Goal: Contribute content: Contribute content

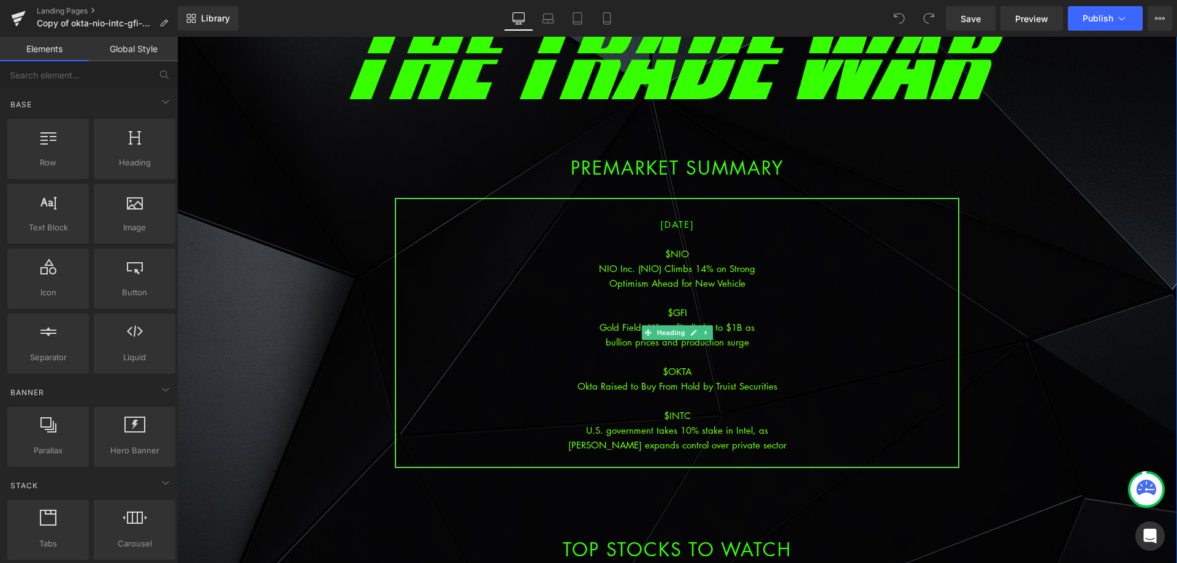
scroll to position [123, 0]
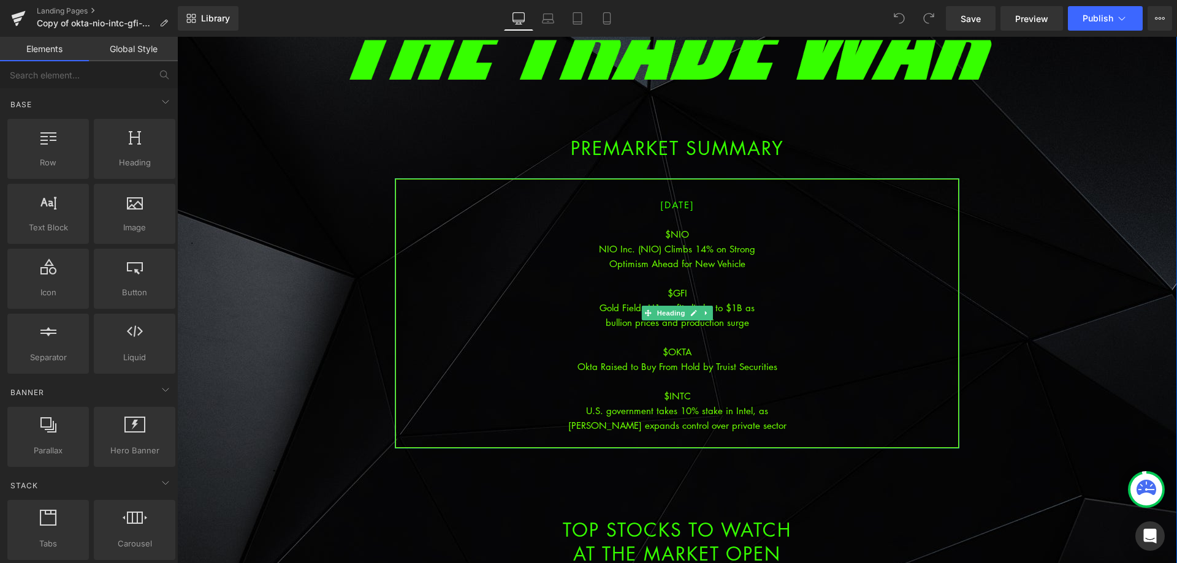
click at [778, 375] on div at bounding box center [677, 381] width 562 height 15
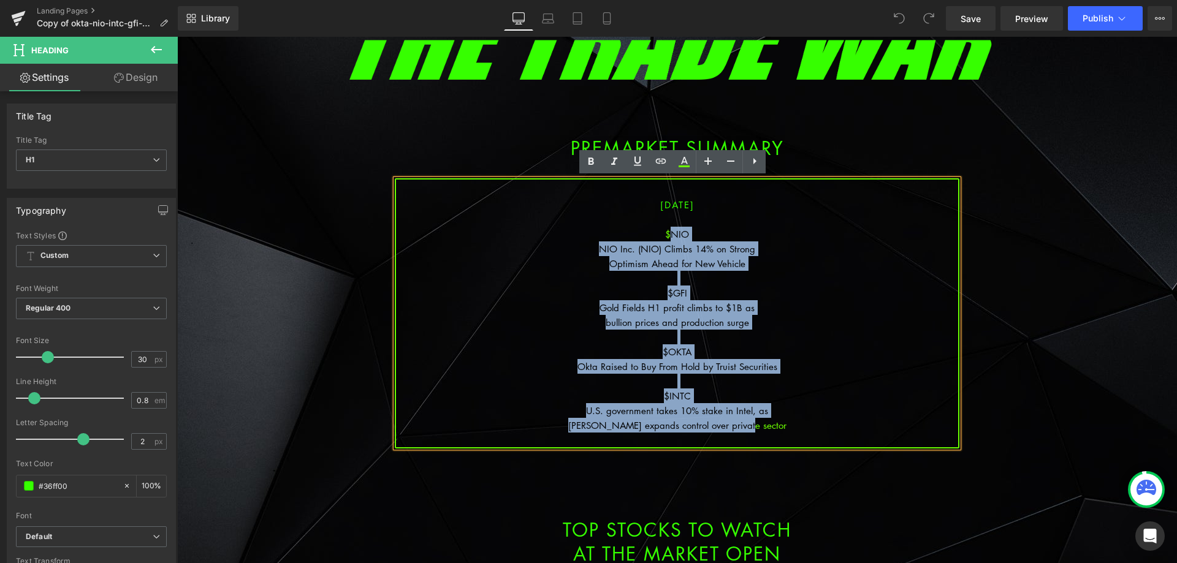
drag, startPoint x: 774, startPoint y: 421, endPoint x: 667, endPoint y: 232, distance: 217.1
click at [667, 230] on div "[DATE] $NIO NIO Inc. (NIO) Climbs 14% on Strong Optimism Ahead for New Vehicle …" at bounding box center [677, 313] width 564 height 270
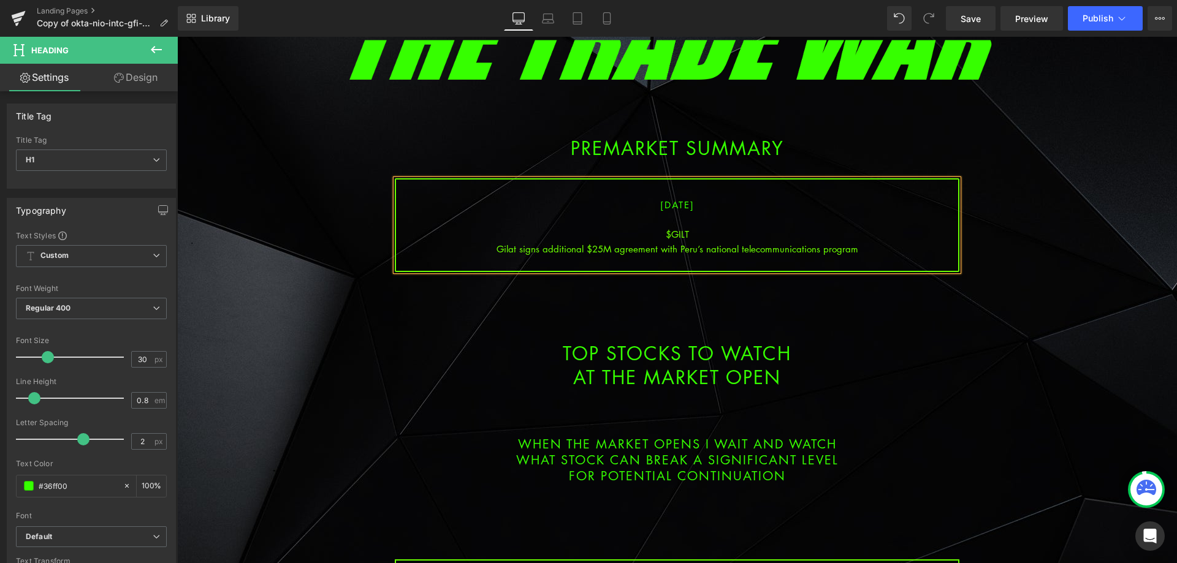
click at [672, 249] on div "Gilat signs additional $25M agreement with Peru’s national telecommunications p…" at bounding box center [677, 248] width 562 height 15
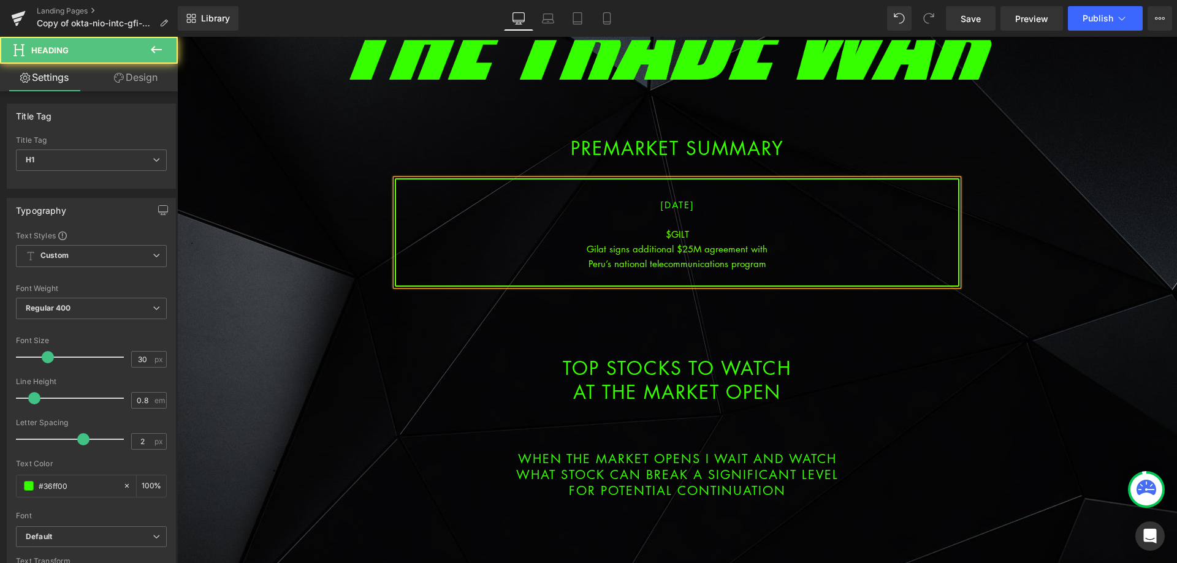
click at [806, 265] on div "Peru’s national telecommunications program" at bounding box center [677, 263] width 562 height 15
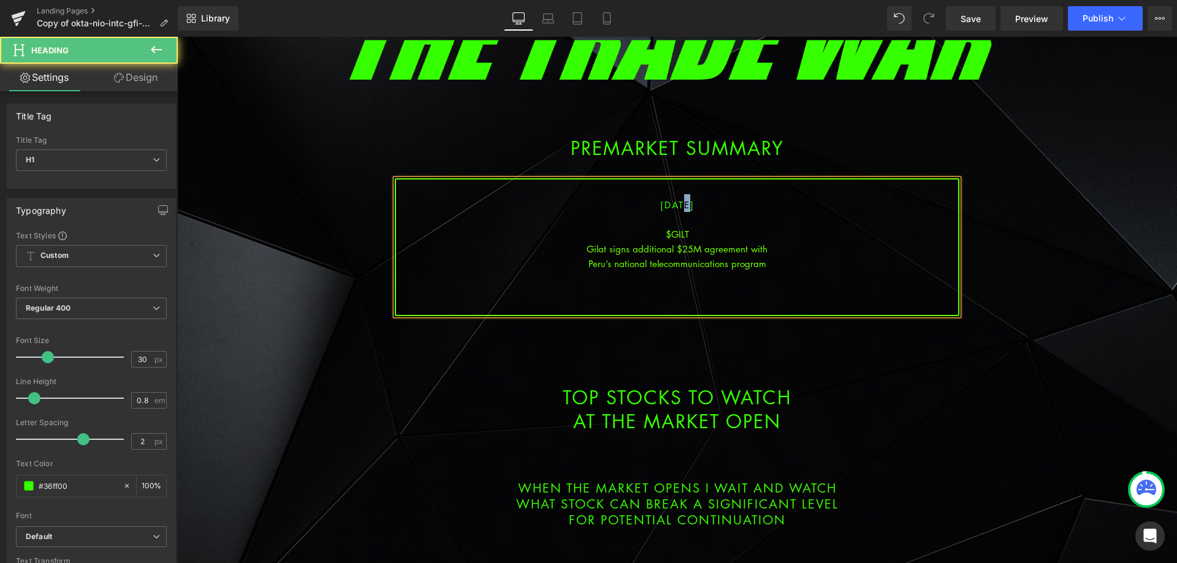
click at [667, 207] on span "[DATE]" at bounding box center [677, 205] width 34 height 12
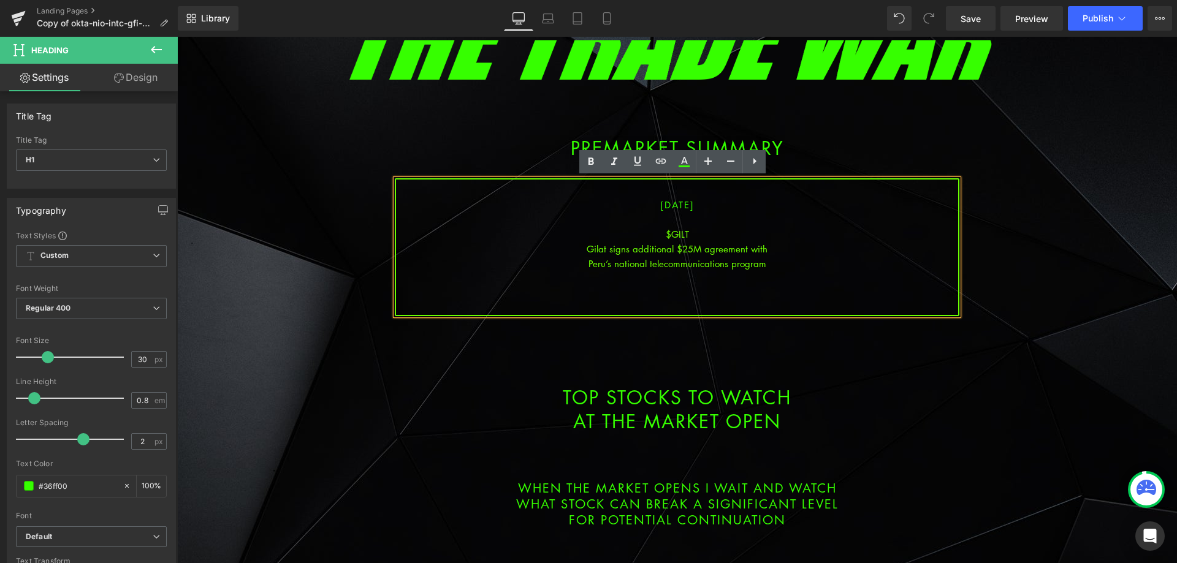
click at [677, 235] on div "$GILT" at bounding box center [677, 234] width 562 height 15
click at [776, 265] on div "Peru’s national telecommunications program" at bounding box center [677, 263] width 562 height 15
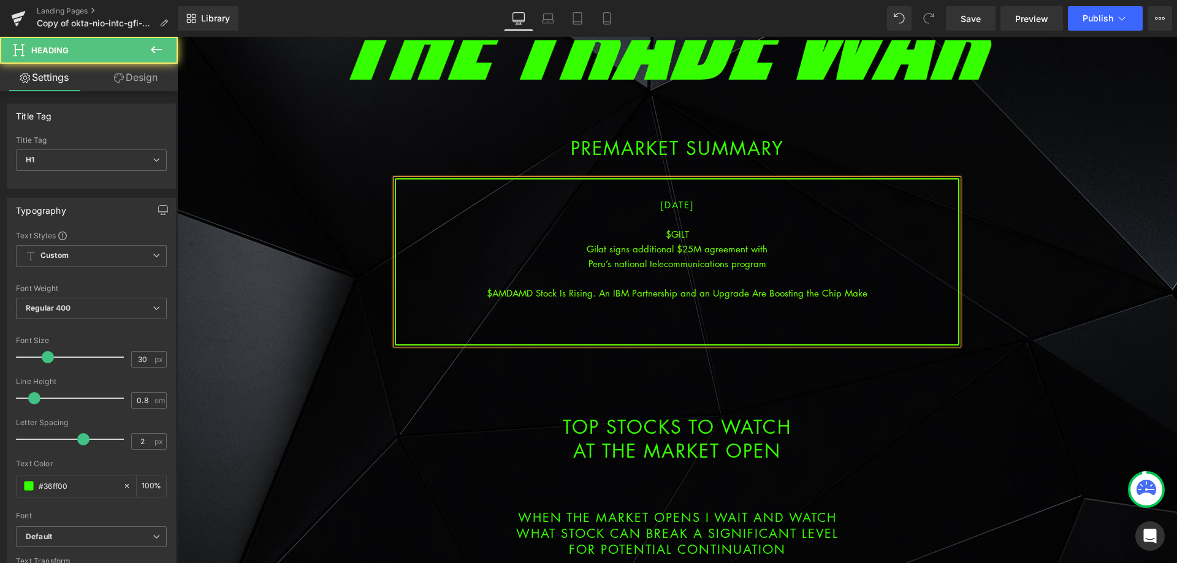
click at [512, 294] on div "$AMDAMD Stock Is Rising. An IBM Partnership and an Upgrade Are Boosting the Chi…" at bounding box center [677, 293] width 562 height 15
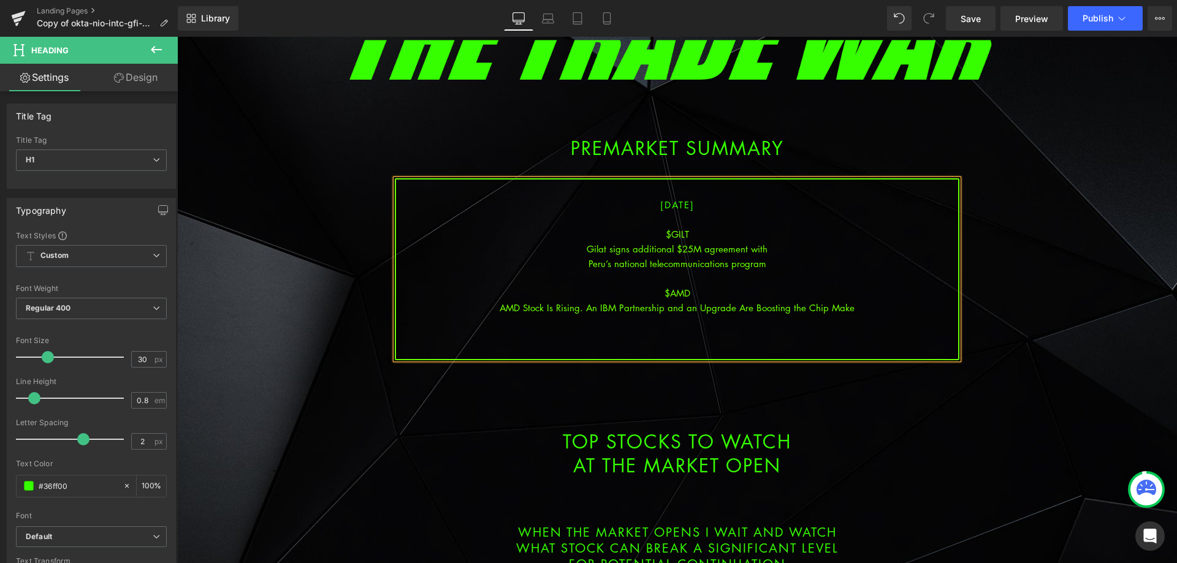
click at [697, 309] on div "AMD Stock Is Rising. An IBM Partnership and an Upgrade Are Boosting the Chip Ma…" at bounding box center [677, 307] width 562 height 15
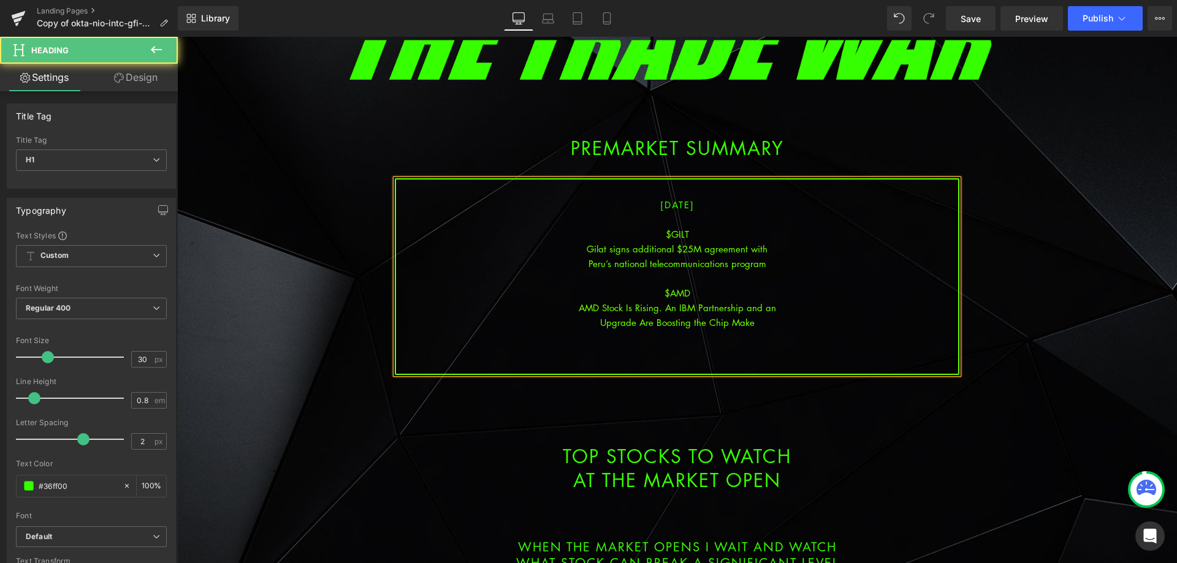
click at [767, 329] on div "Upgrade Are Boosting the Chip Make" at bounding box center [677, 322] width 562 height 15
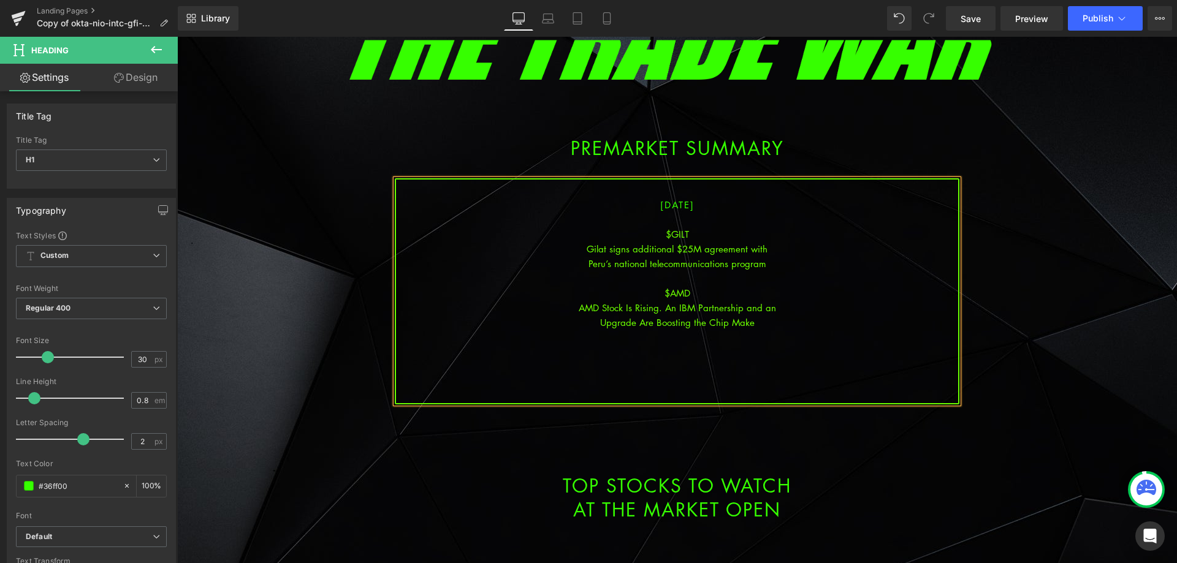
click at [681, 392] on div at bounding box center [677, 396] width 562 height 15
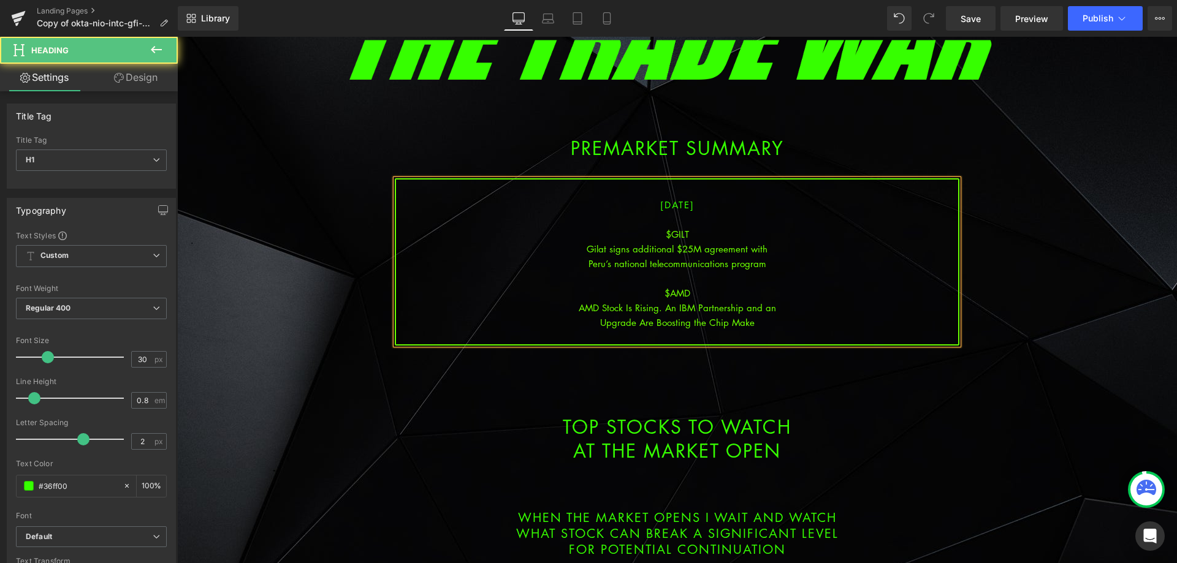
click at [775, 264] on div "Peru’s national telecommunications program" at bounding box center [677, 263] width 562 height 15
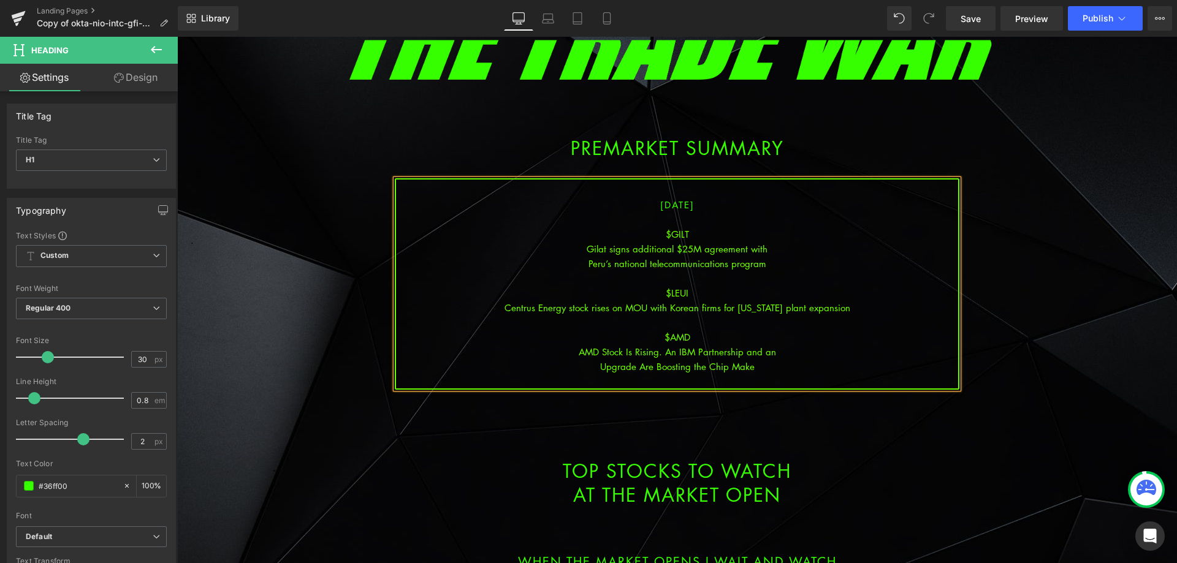
click at [692, 297] on div "$LEUI" at bounding box center [677, 293] width 562 height 15
click at [708, 308] on div "Centrus Energy stock rises on MOU with Korean firms for [US_STATE] plant expans…" at bounding box center [677, 307] width 562 height 15
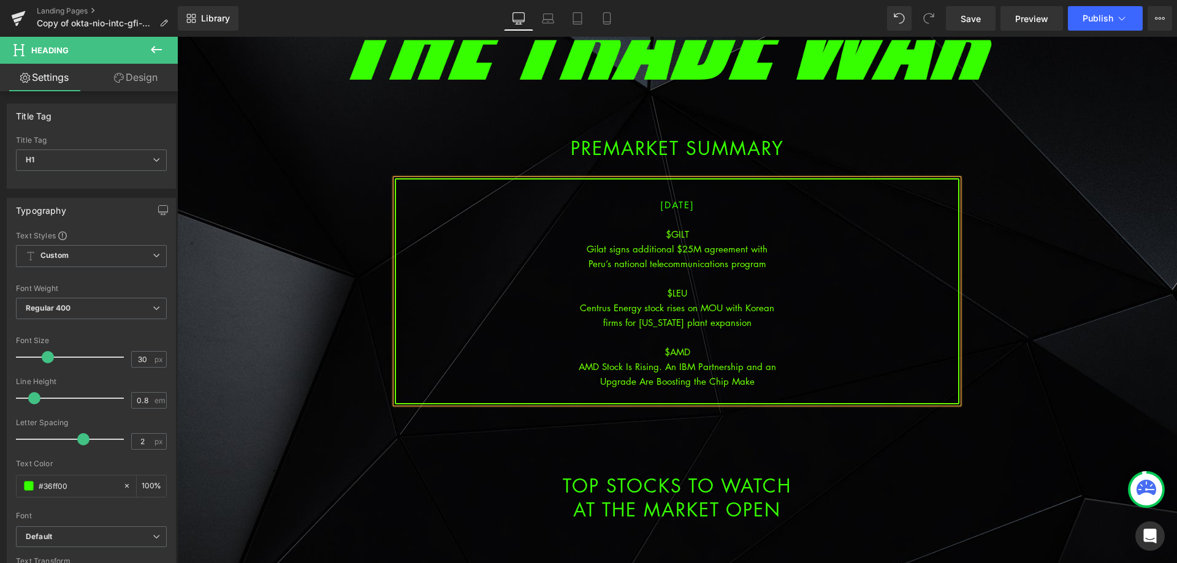
click at [773, 380] on div "Upgrade Are Boosting the Chip Make" at bounding box center [677, 381] width 562 height 15
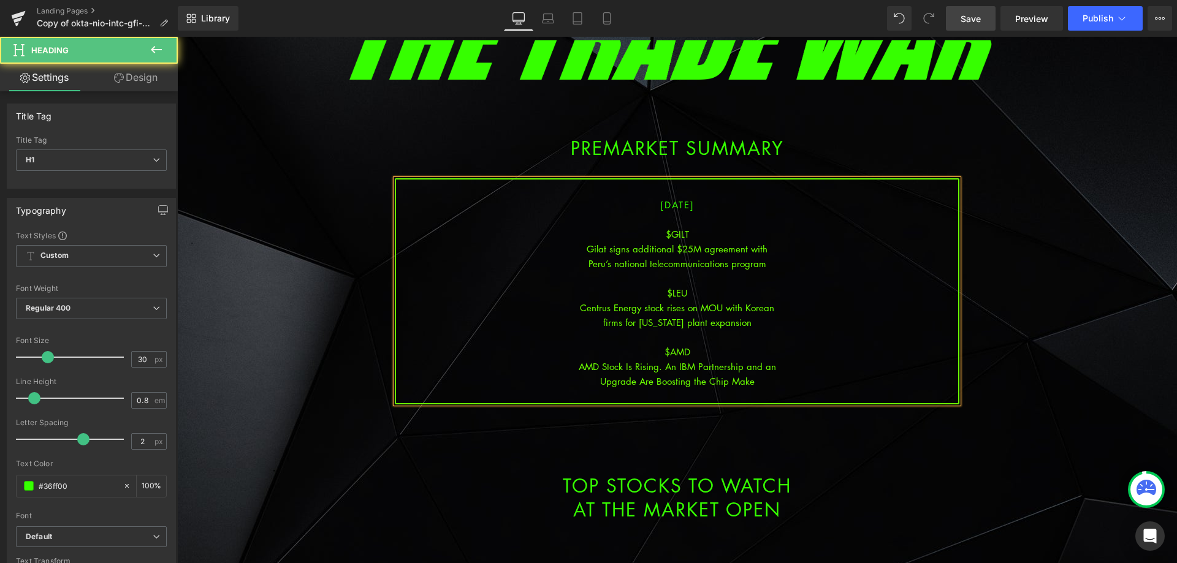
click at [980, 24] on span "Save" at bounding box center [970, 18] width 20 height 13
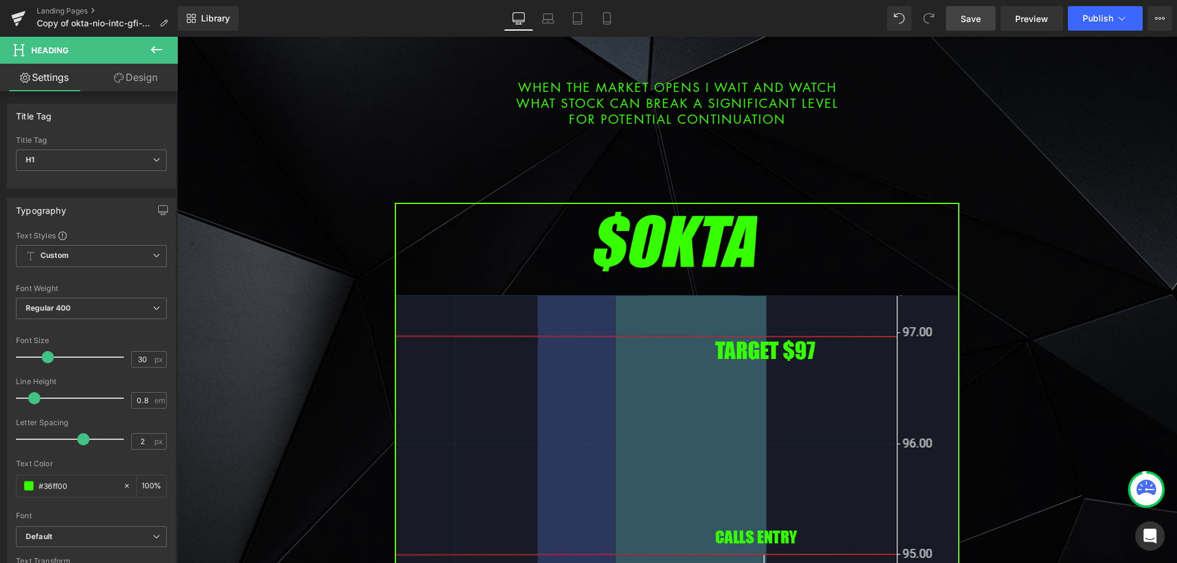
scroll to position [797, 0]
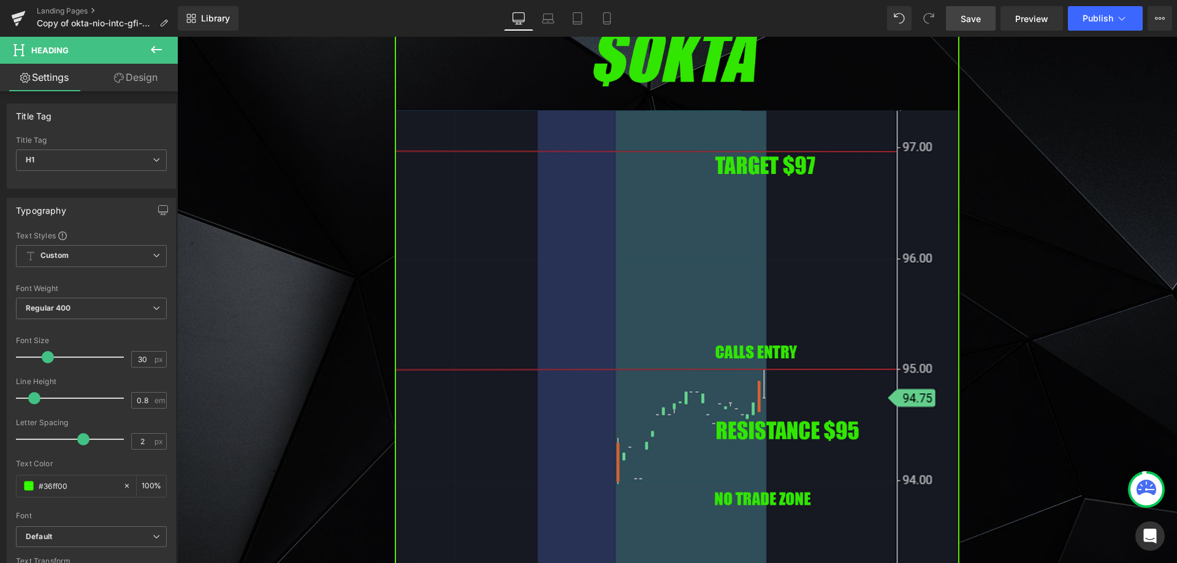
click at [594, 341] on img at bounding box center [677, 339] width 564 height 643
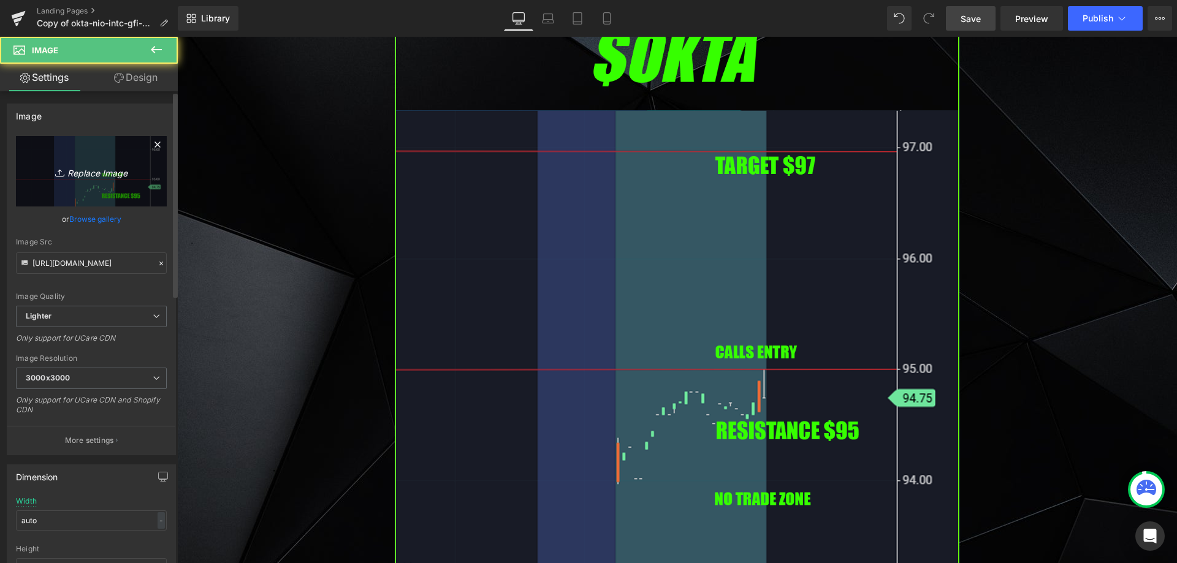
click at [67, 179] on link "Replace Image" at bounding box center [91, 171] width 151 height 70
type input "C:\fakepath\amd.png"
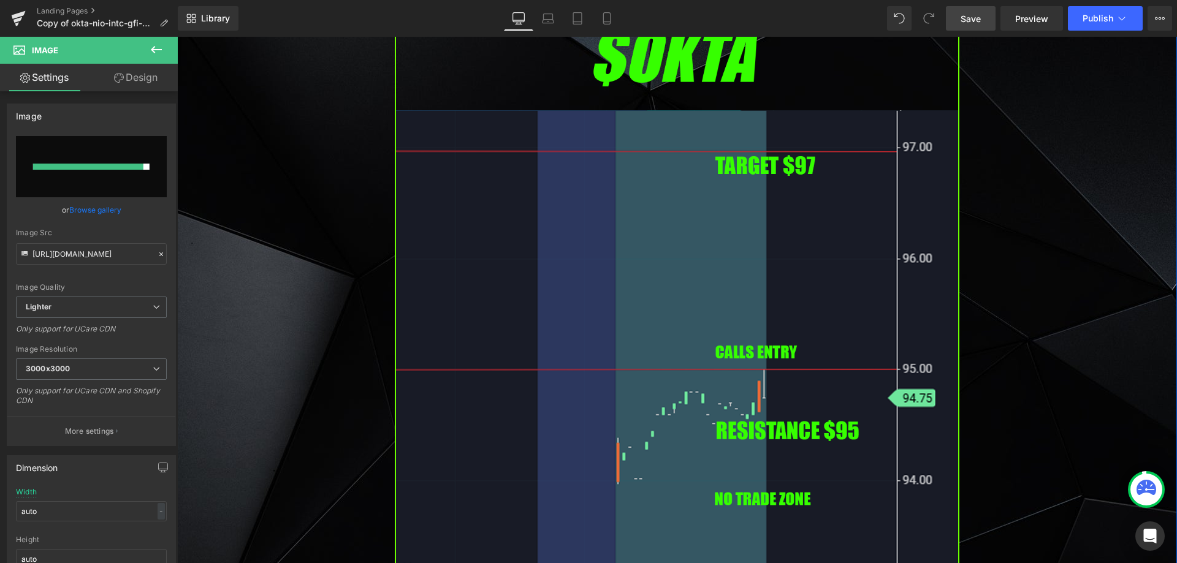
type input "[URL][DOMAIN_NAME]"
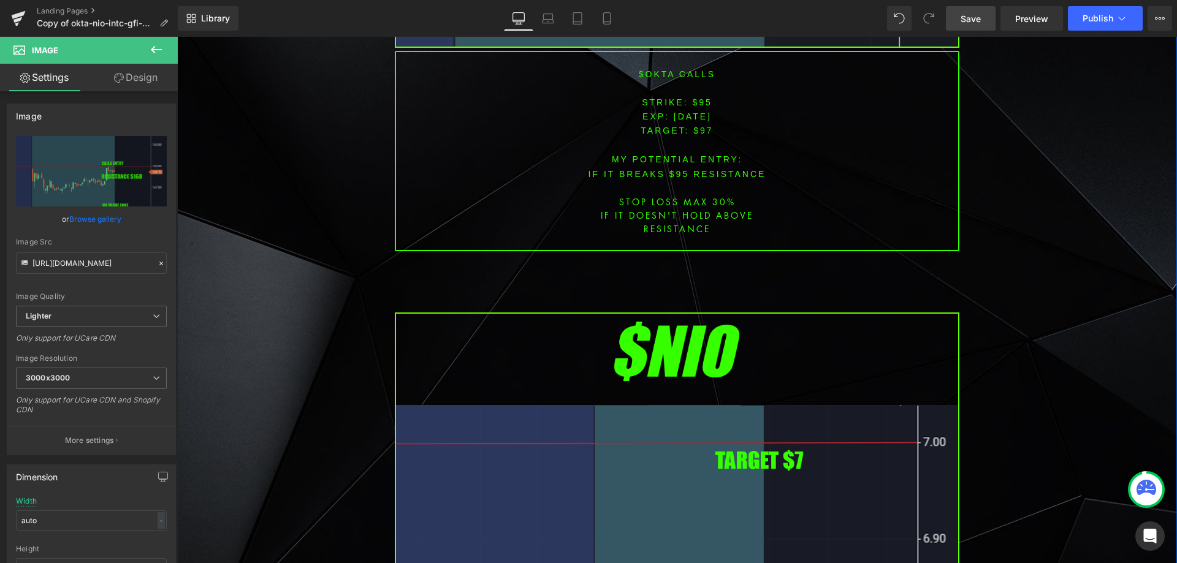
scroll to position [1716, 0]
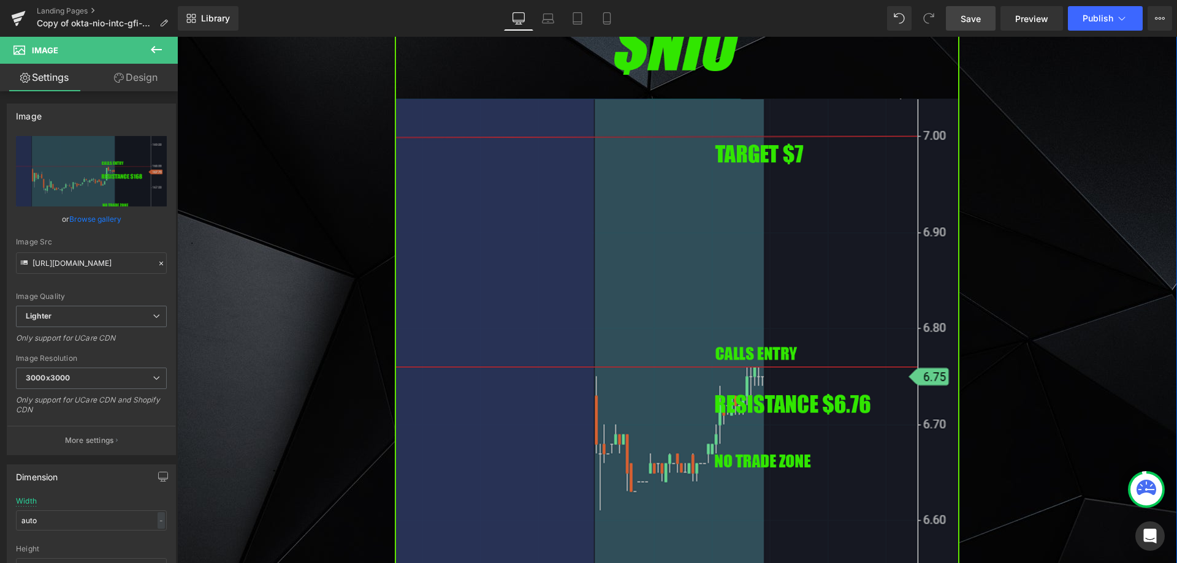
click at [438, 191] on img at bounding box center [677, 327] width 564 height 643
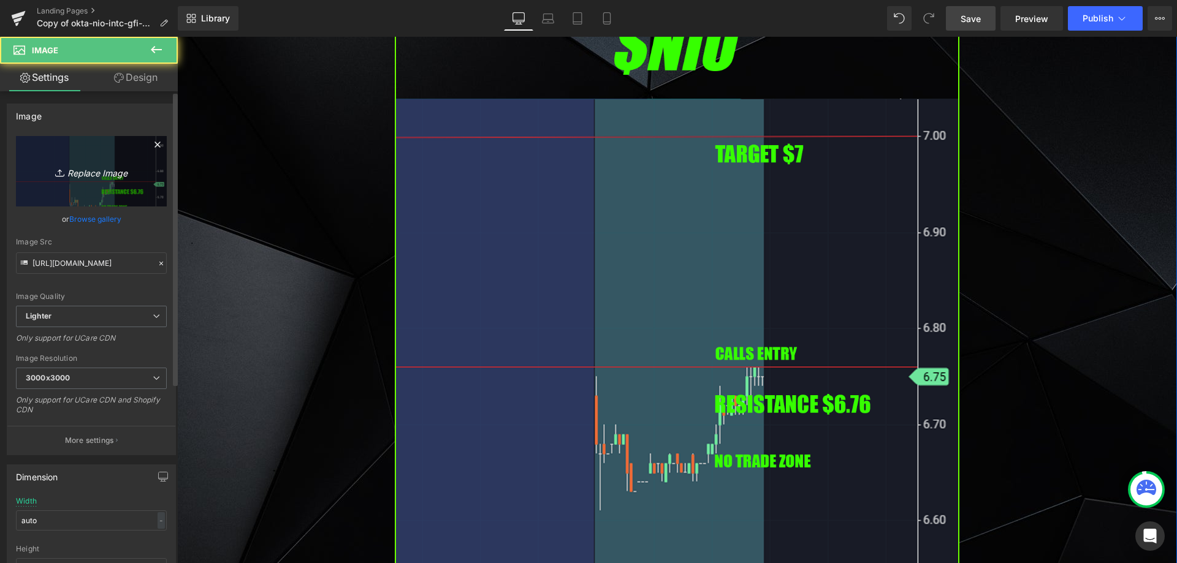
click at [105, 185] on link "Replace Image" at bounding box center [91, 171] width 151 height 70
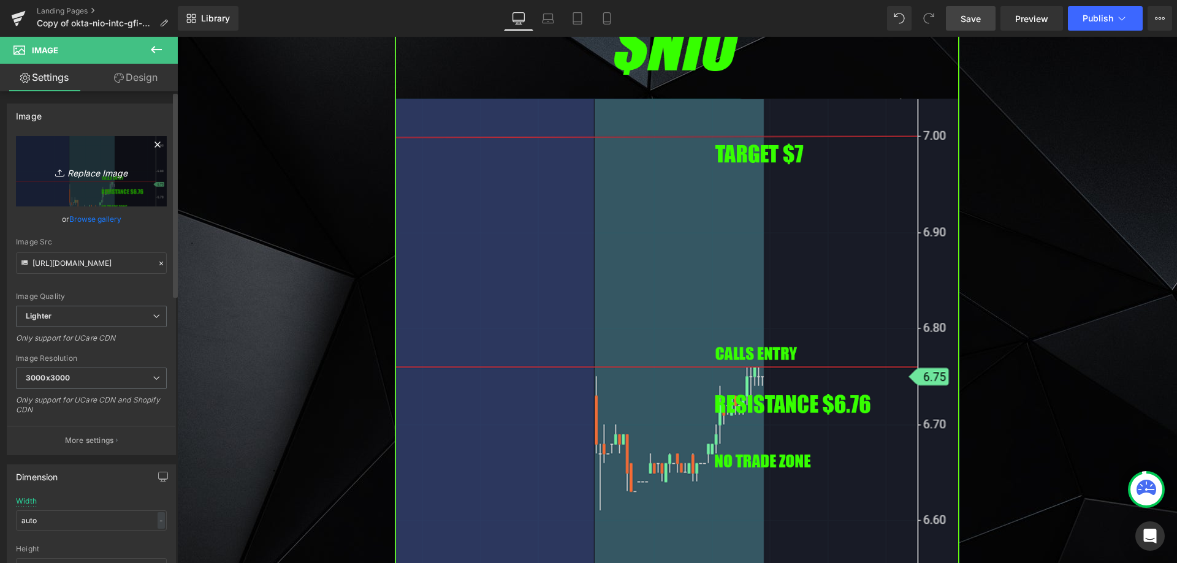
type input "C:\fakepath\gilt.png"
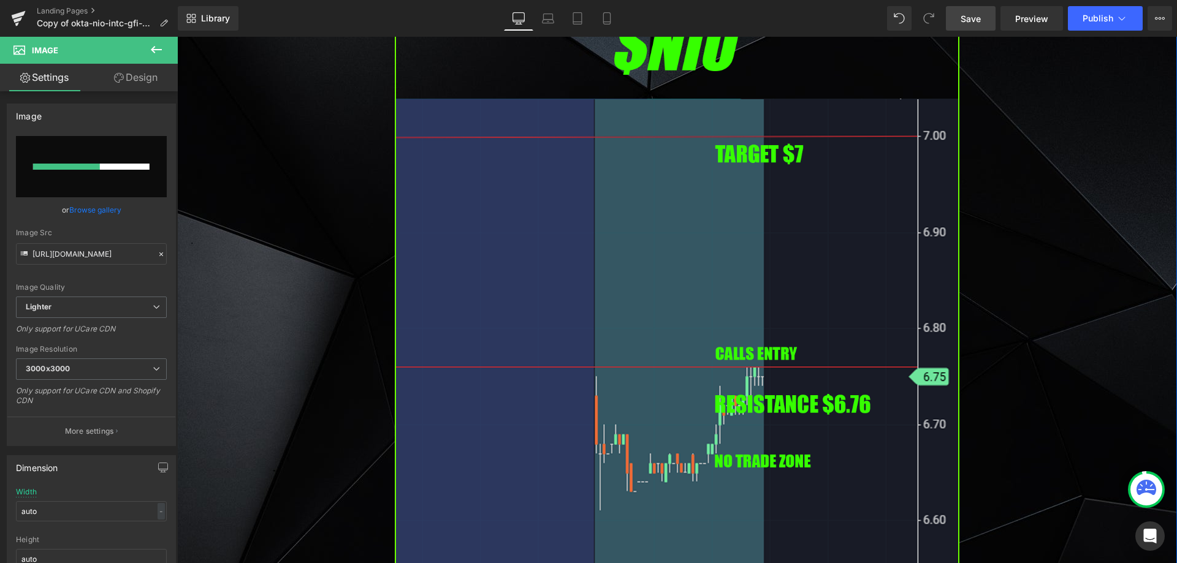
drag, startPoint x: 353, startPoint y: 197, endPoint x: 464, endPoint y: 201, distance: 111.6
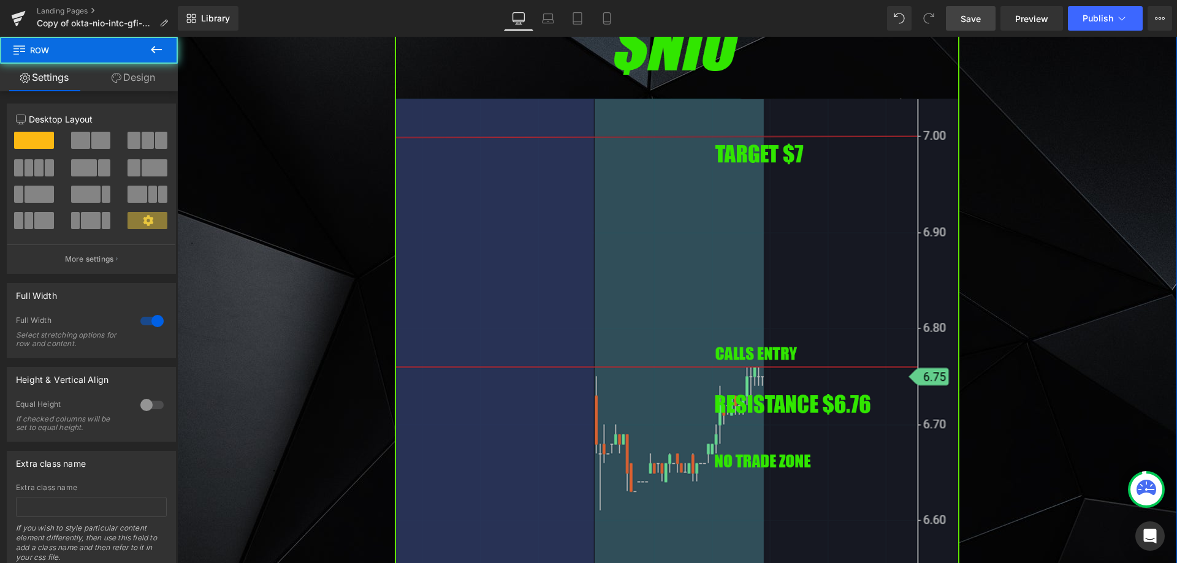
click at [468, 200] on img at bounding box center [677, 327] width 564 height 643
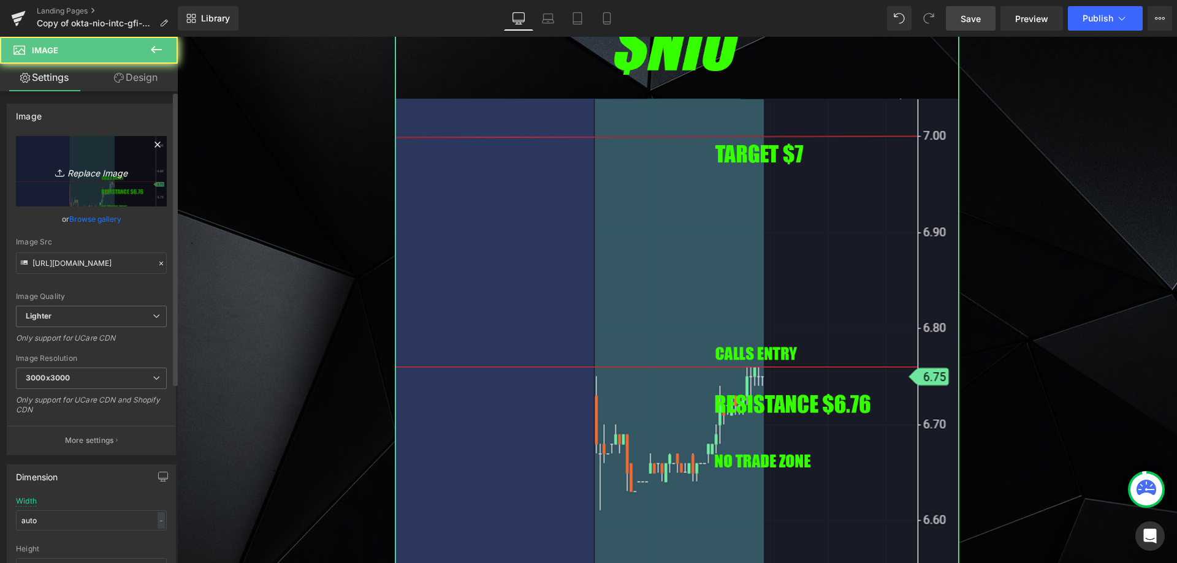
click at [80, 159] on link "Replace Image" at bounding box center [91, 171] width 151 height 70
type input "C:\fakepath\gilt.png"
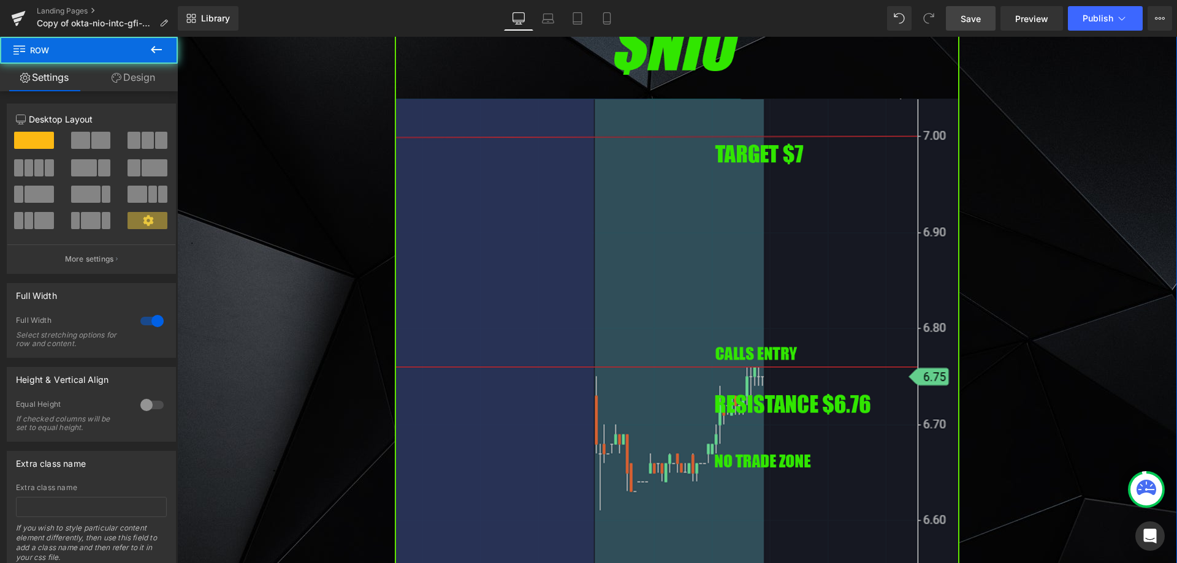
click at [438, 298] on img at bounding box center [677, 327] width 564 height 643
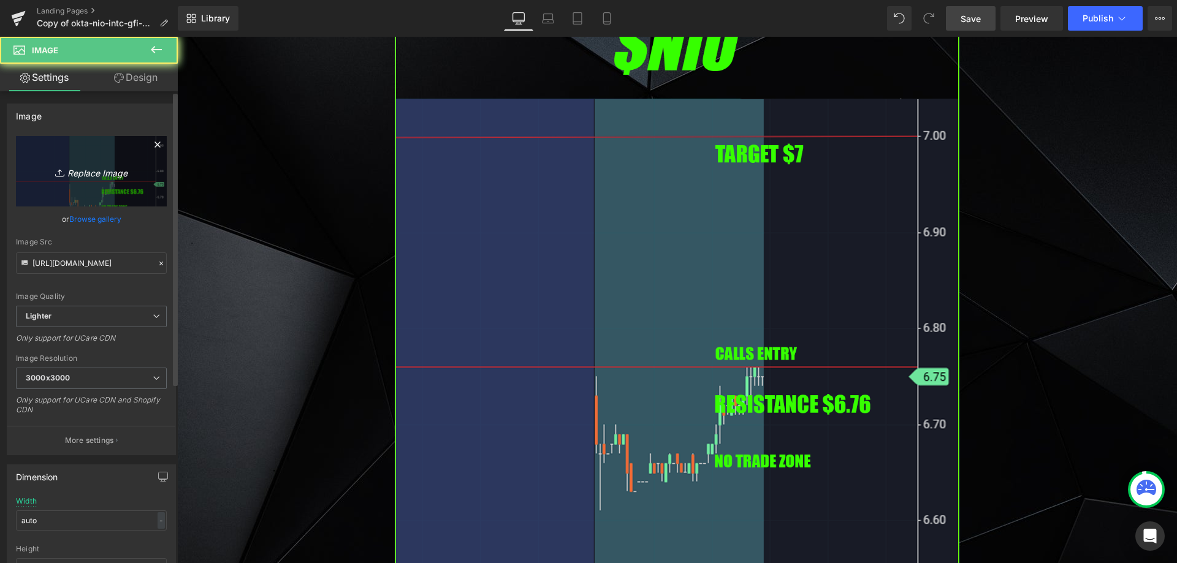
click at [96, 179] on link "Replace Image" at bounding box center [91, 171] width 151 height 70
type input "C:\fakepath\leu.png"
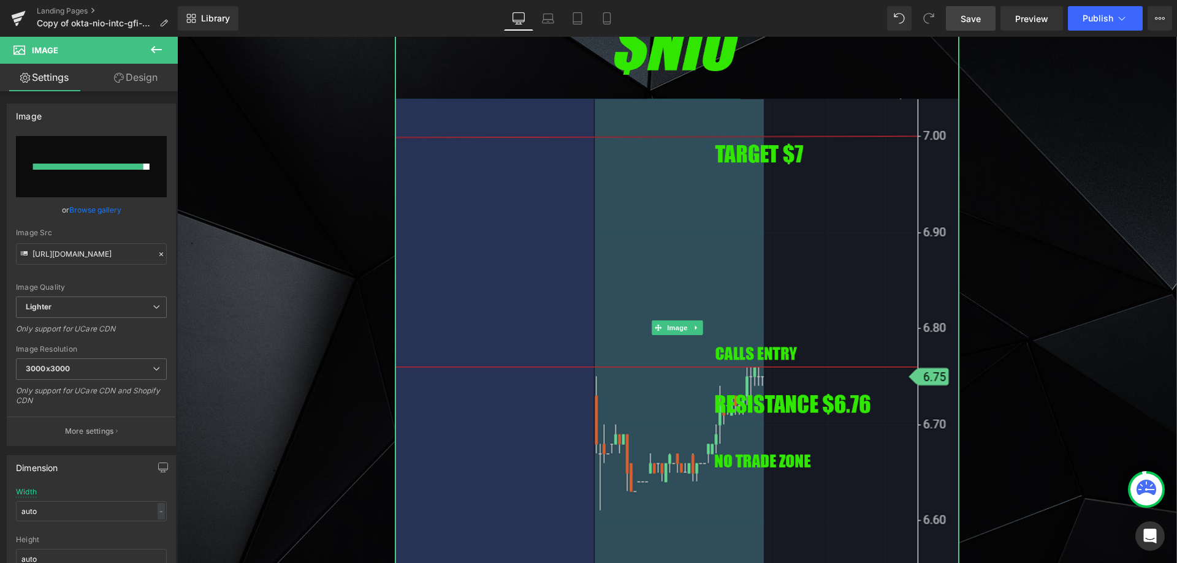
type input "[URL][DOMAIN_NAME]"
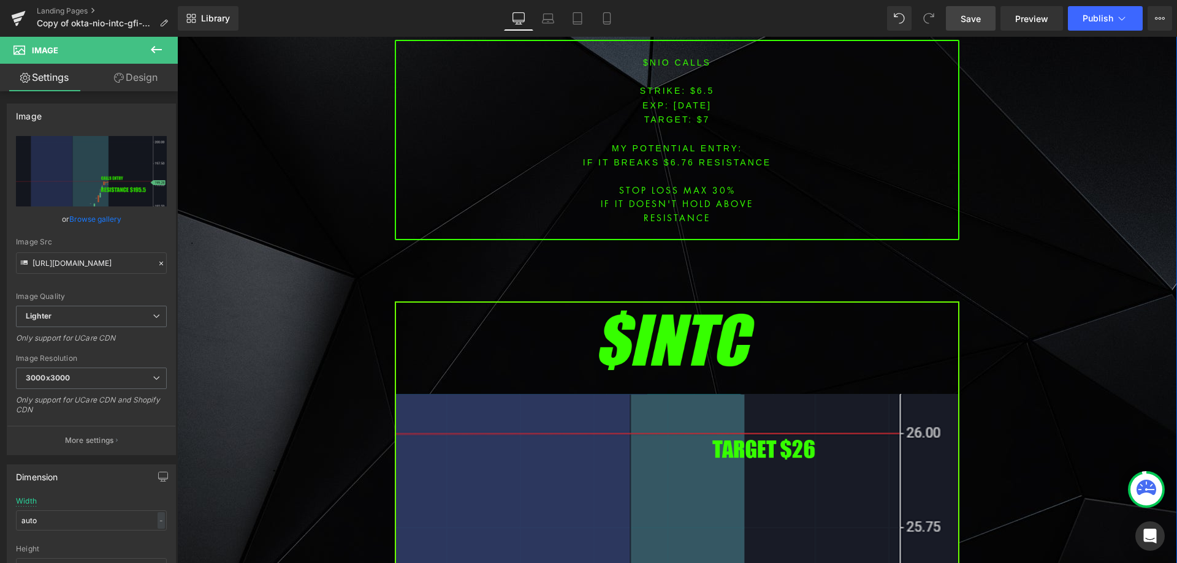
scroll to position [2635, 0]
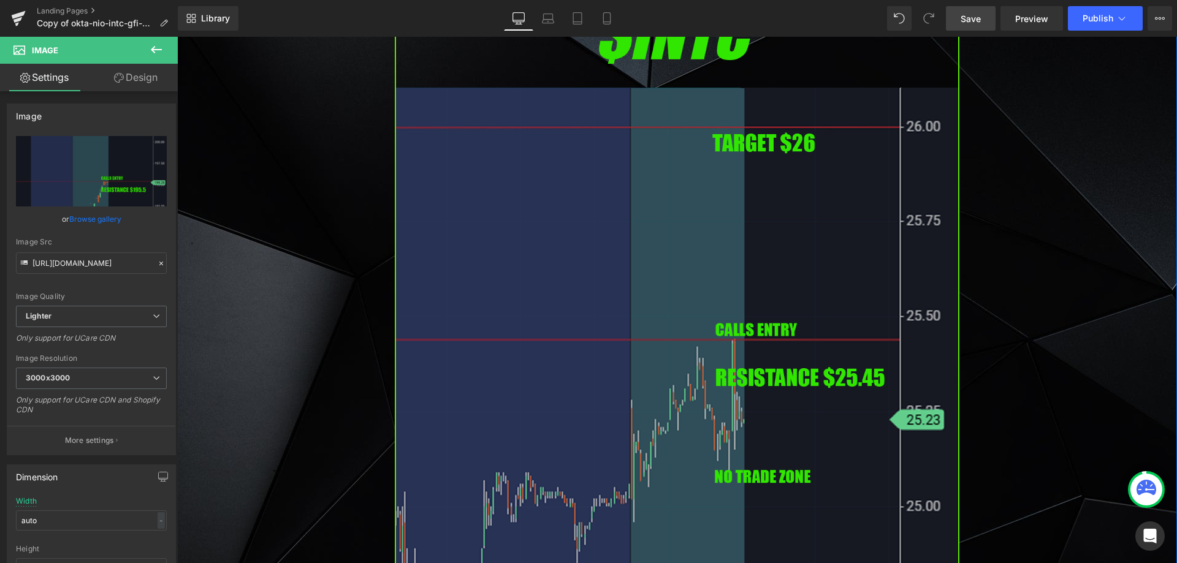
click at [534, 365] on img at bounding box center [677, 316] width 564 height 643
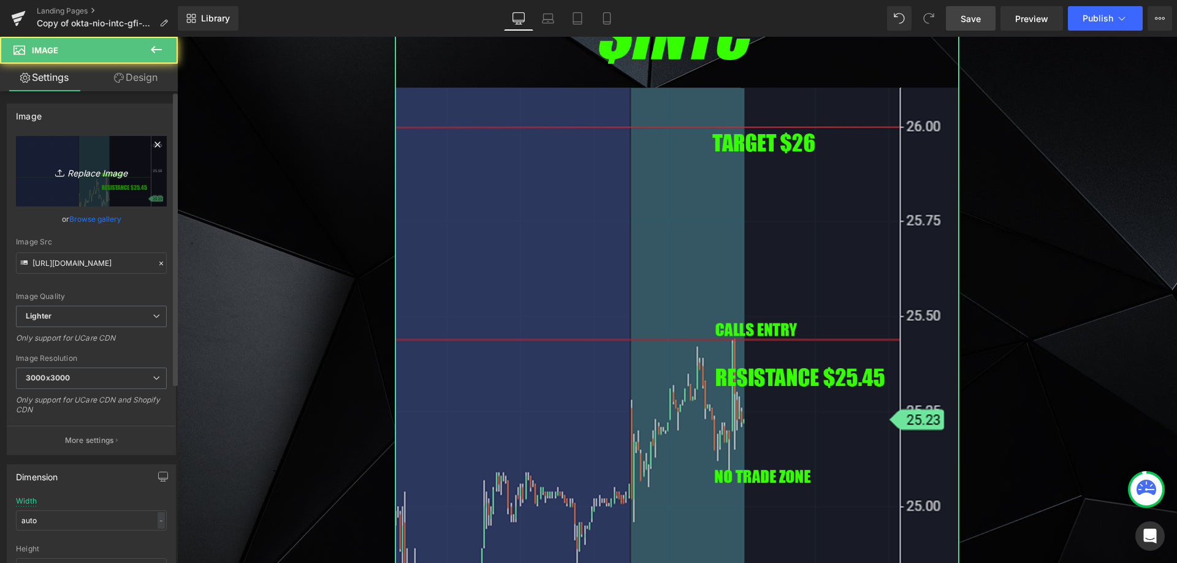
click at [123, 186] on link "Replace Image" at bounding box center [91, 171] width 151 height 70
type input "C:\fakepath\gilt.png"
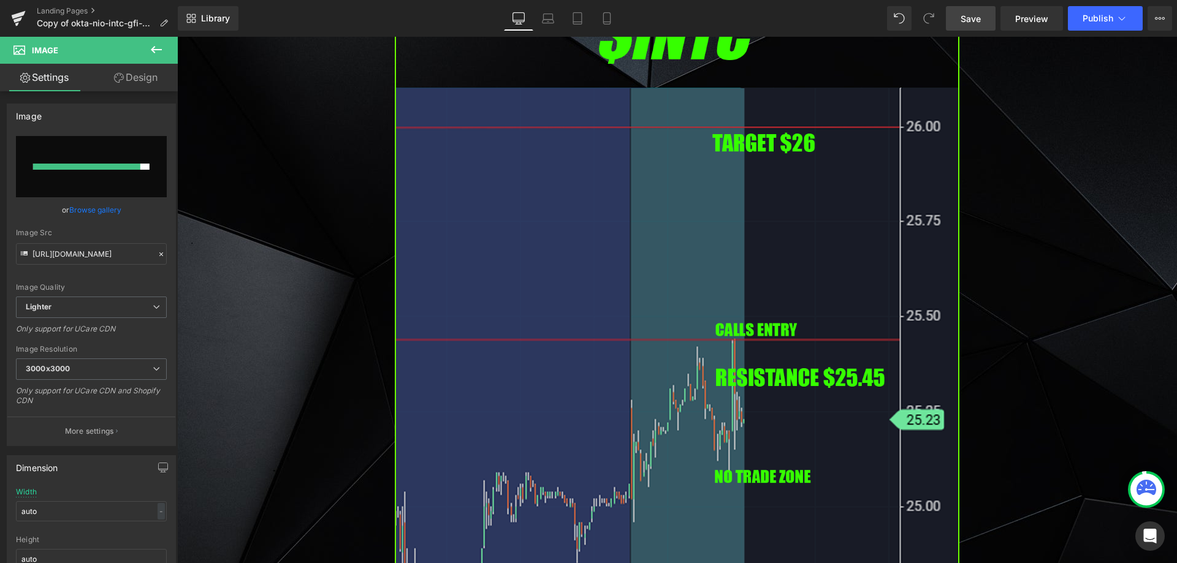
type input "[URL][DOMAIN_NAME]"
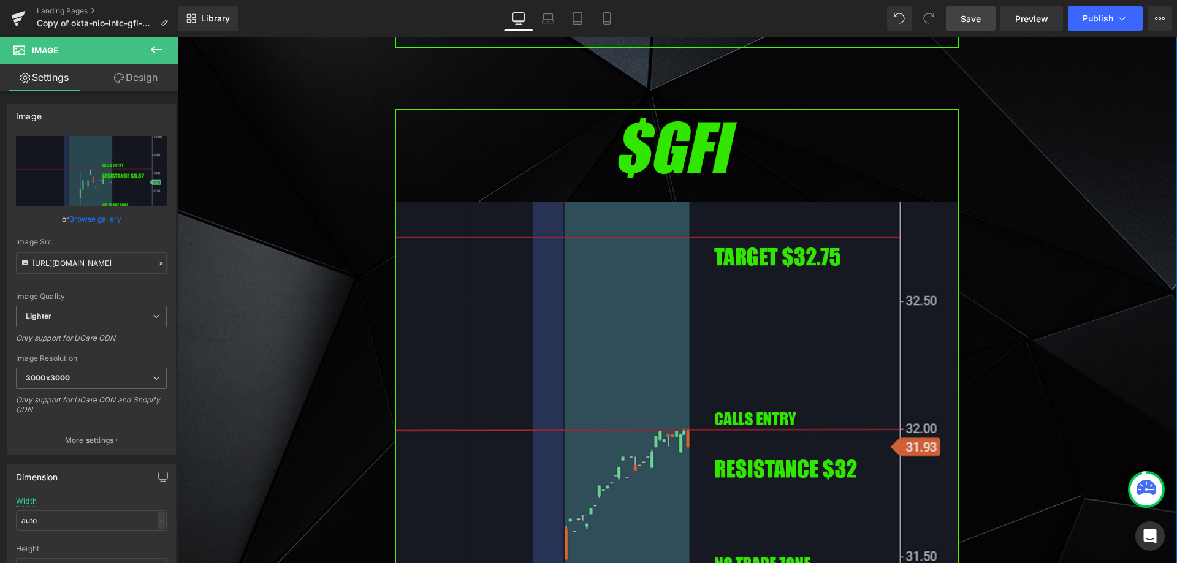
scroll to position [3432, 0]
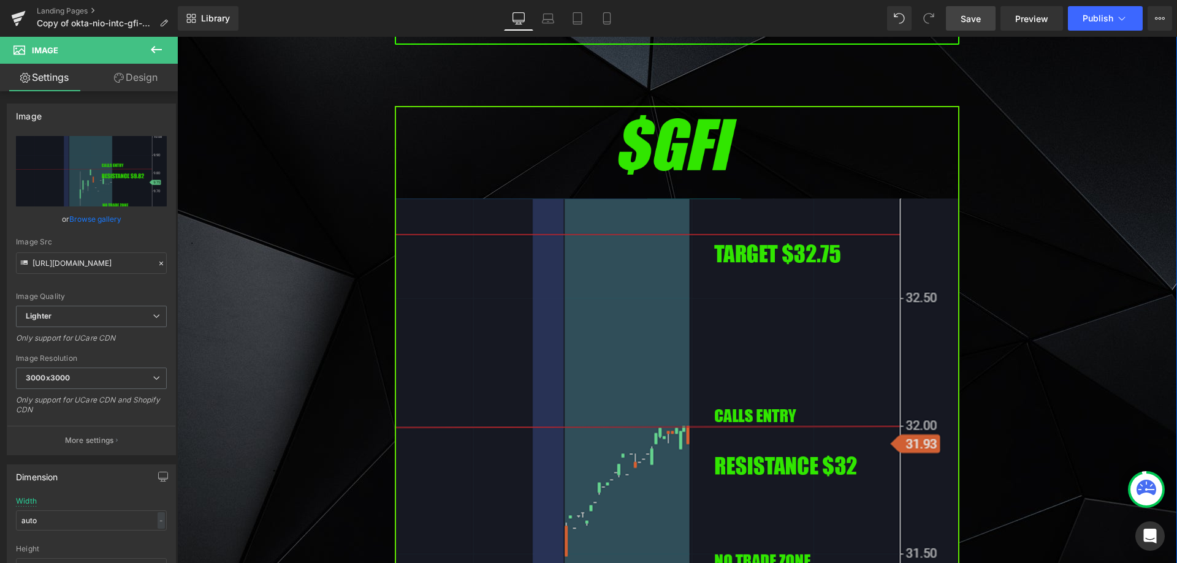
drag, startPoint x: 605, startPoint y: 327, endPoint x: 613, endPoint y: 299, distance: 28.7
click at [605, 327] on img at bounding box center [677, 427] width 564 height 643
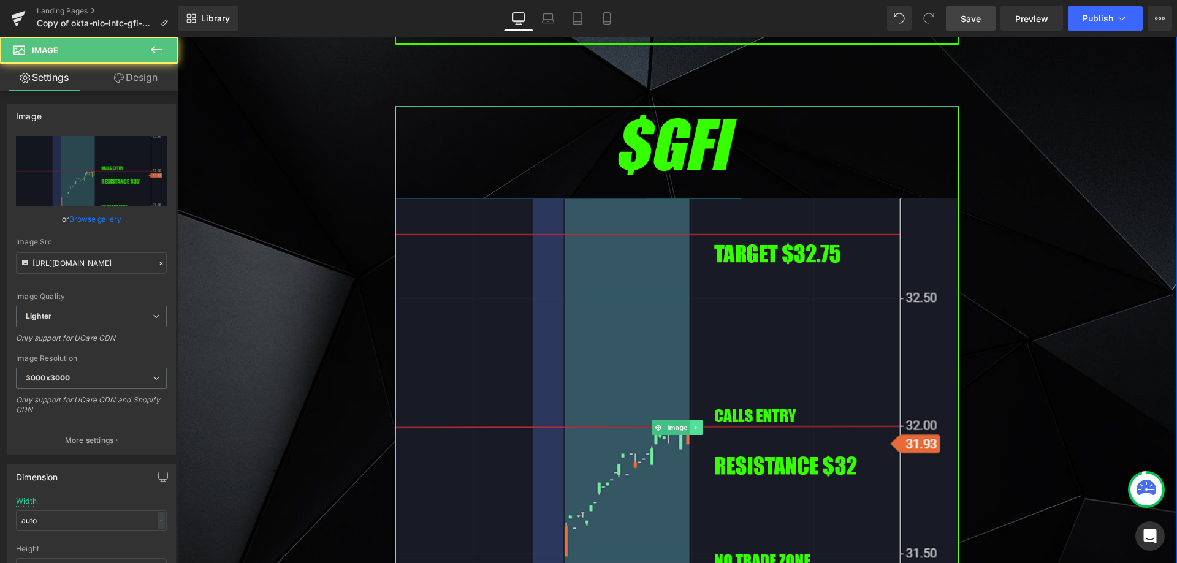
click at [692, 420] on link at bounding box center [695, 427] width 13 height 15
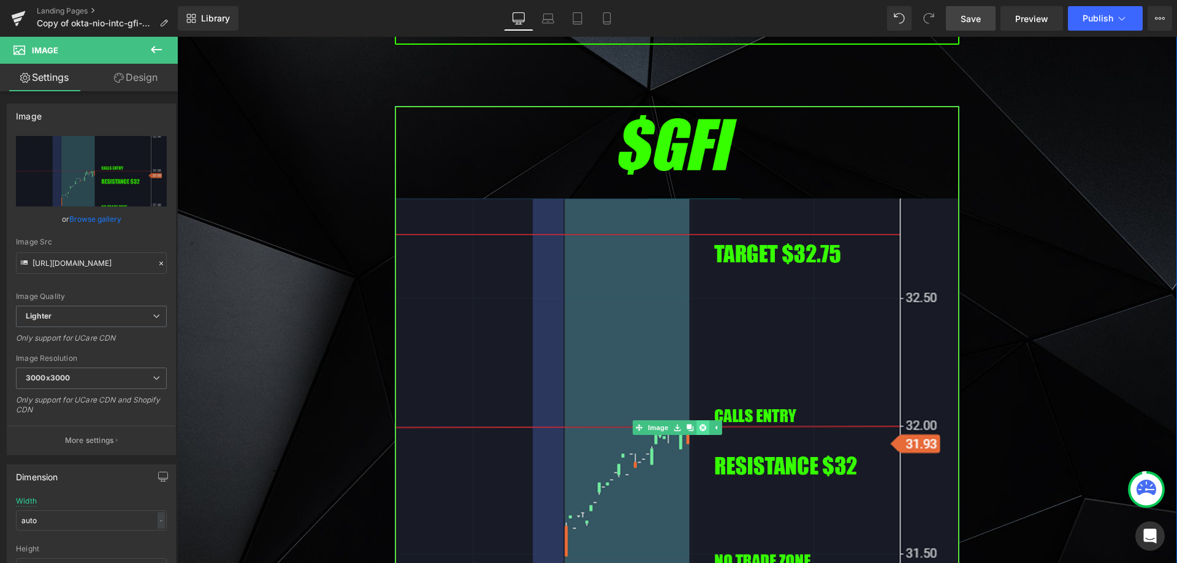
click at [699, 425] on icon at bounding box center [702, 428] width 7 height 7
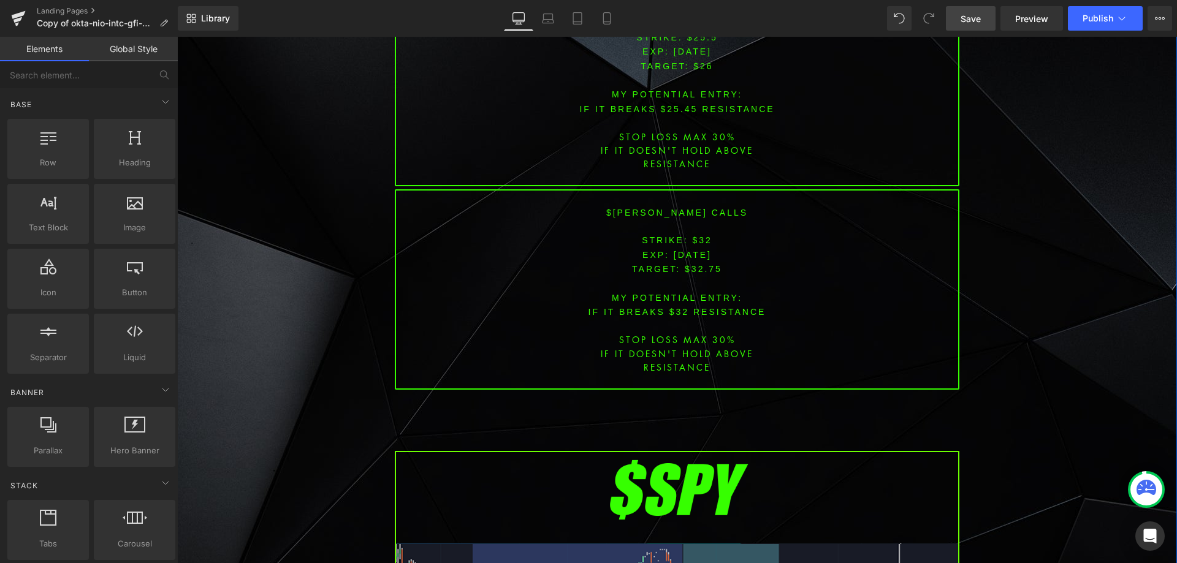
scroll to position [3248, 0]
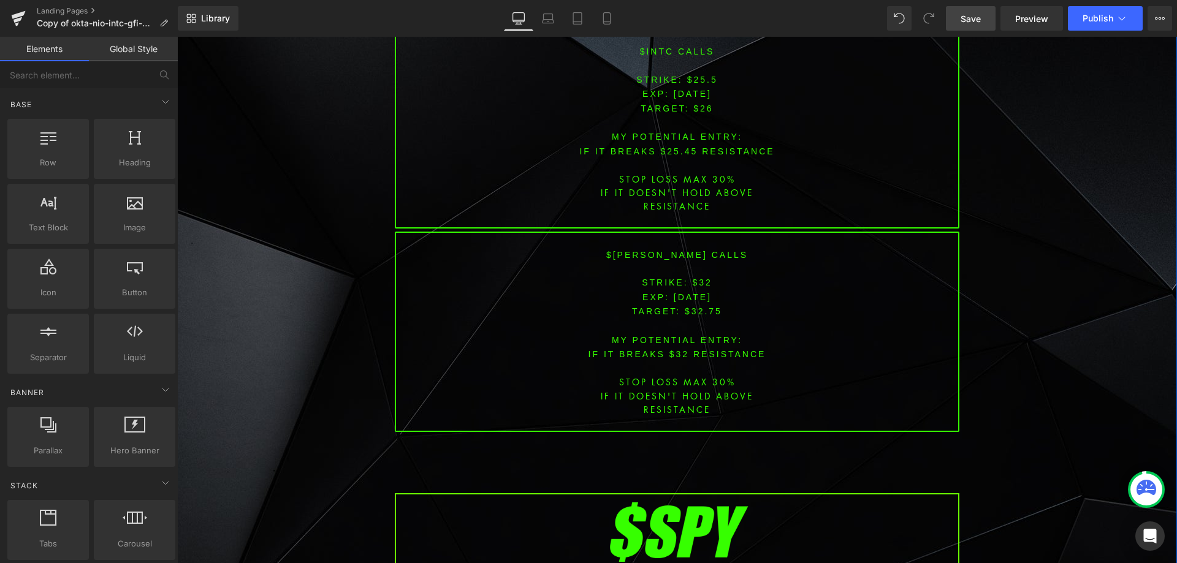
click at [1046, 275] on div "Image PREMARKET SUMMARY Heading Row [DATE] $GILT Gilat signs additional $25M ag…" at bounding box center [676, 67] width 999 height 6492
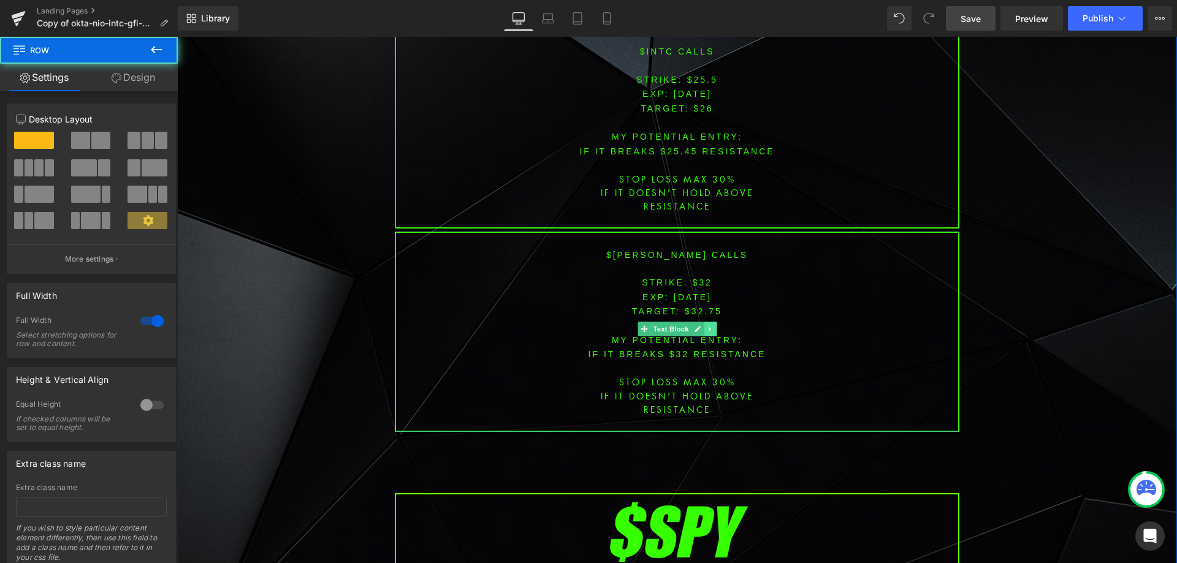
click at [708, 325] on icon at bounding box center [710, 328] width 7 height 7
click at [713, 325] on icon at bounding box center [716, 328] width 7 height 7
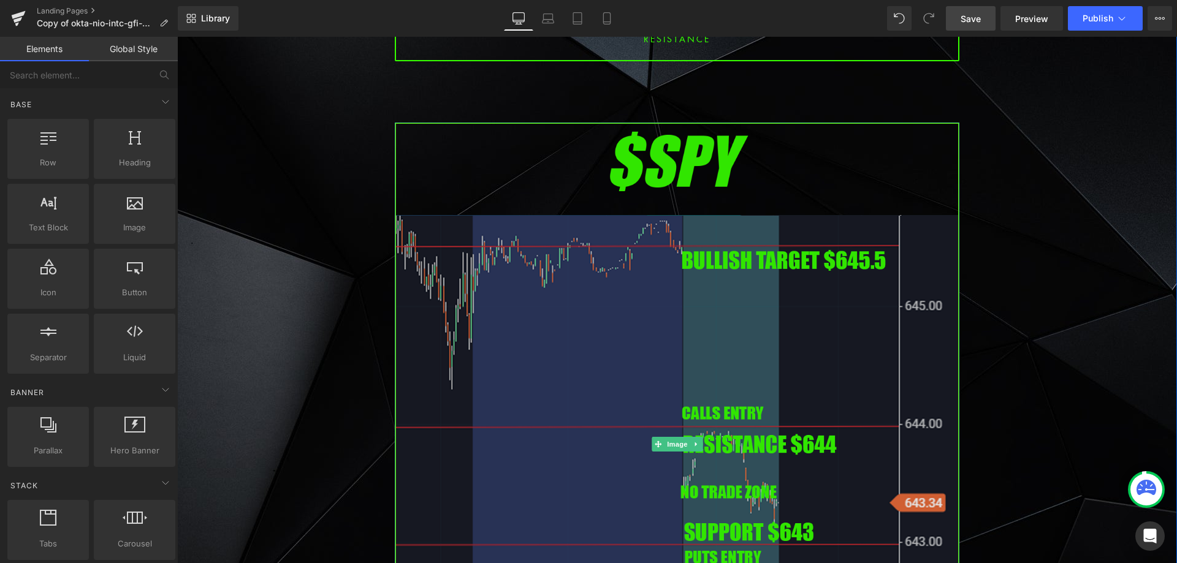
scroll to position [3432, 0]
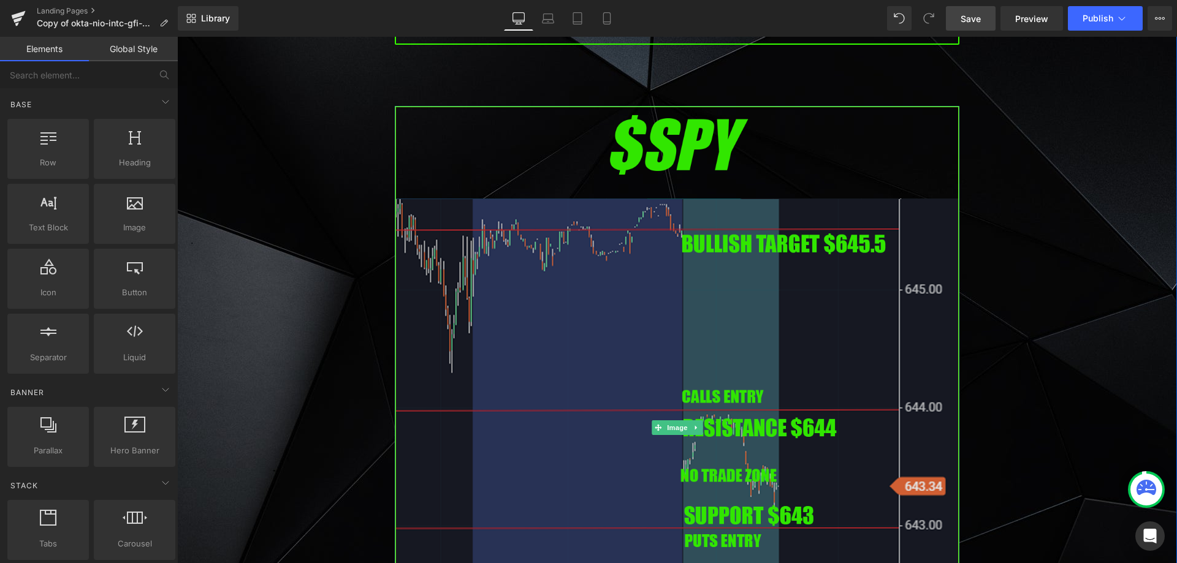
click at [653, 302] on img at bounding box center [677, 427] width 564 height 643
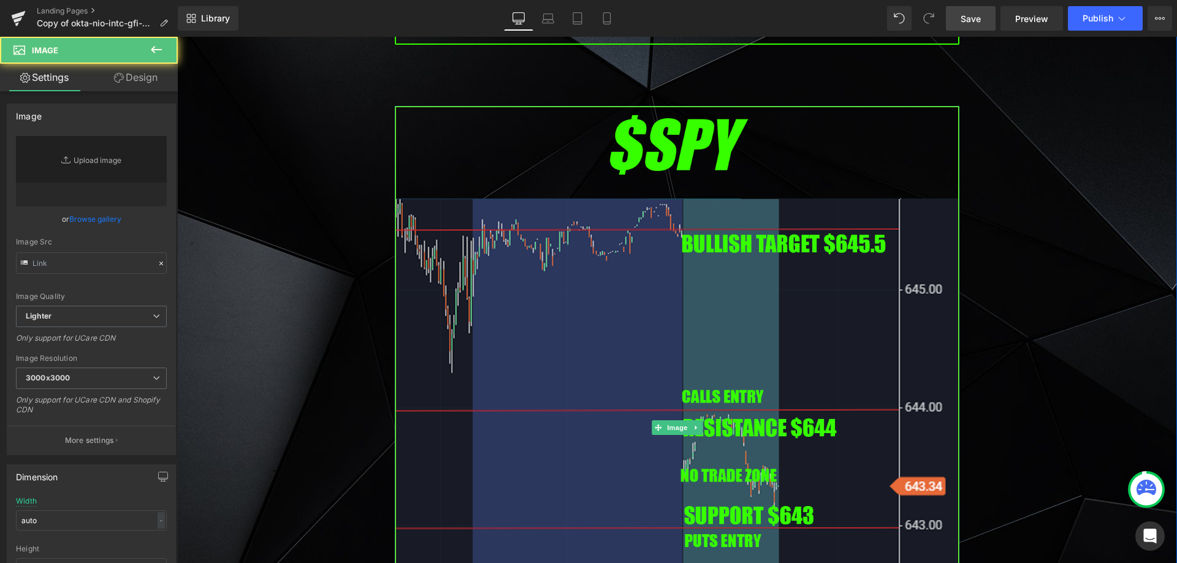
type input "[URL][DOMAIN_NAME]"
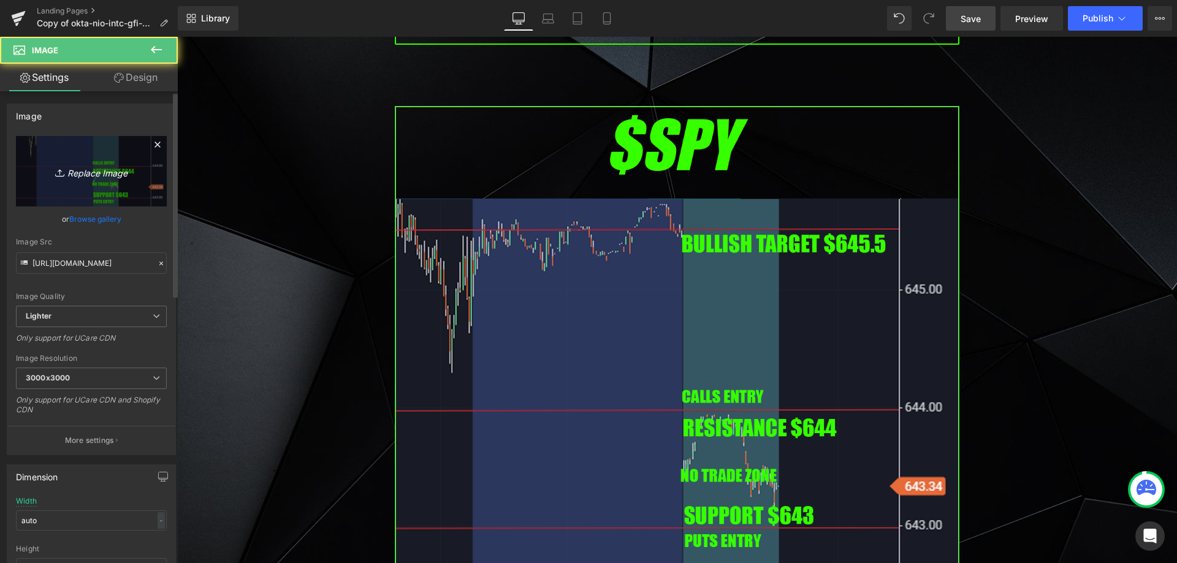
click at [114, 197] on link "Replace Image" at bounding box center [91, 171] width 151 height 70
type input "C:\fakepath\SPY.png"
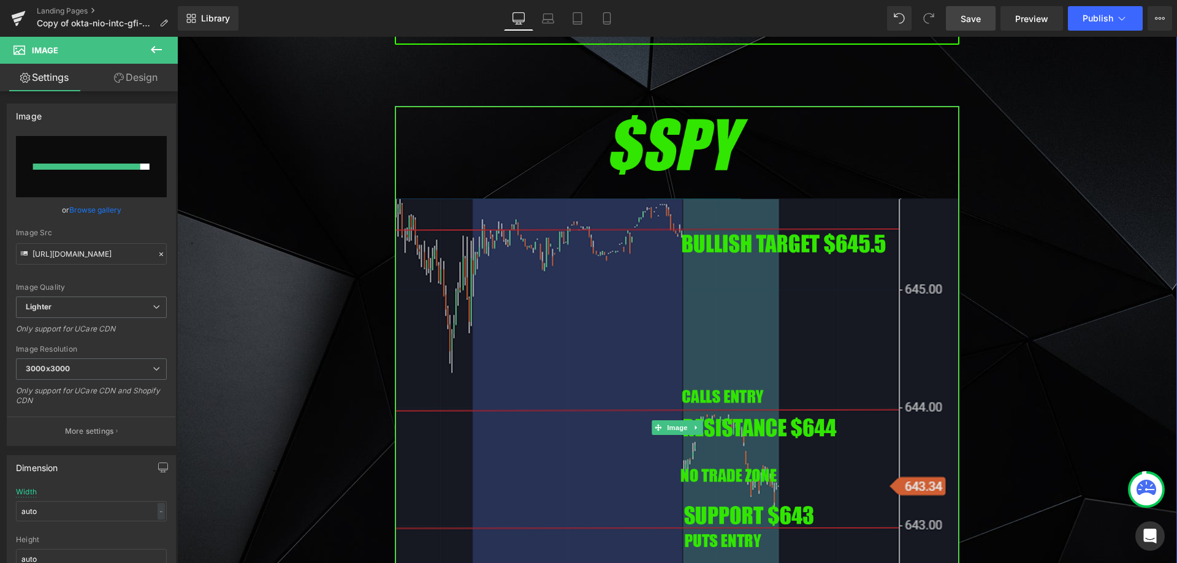
type input "[URL][DOMAIN_NAME]"
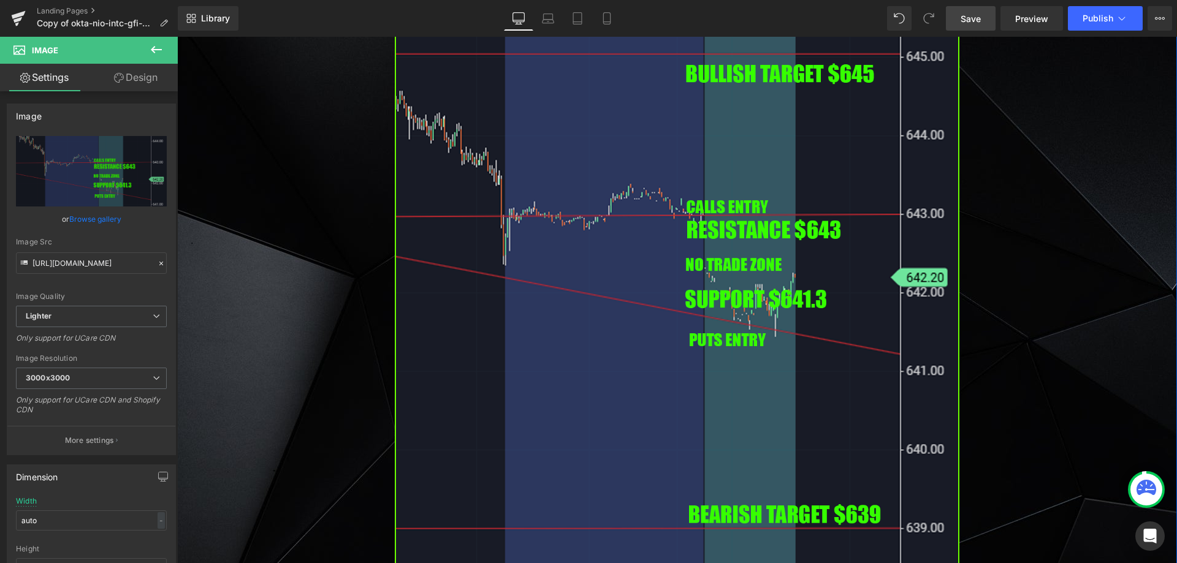
scroll to position [3615, 0]
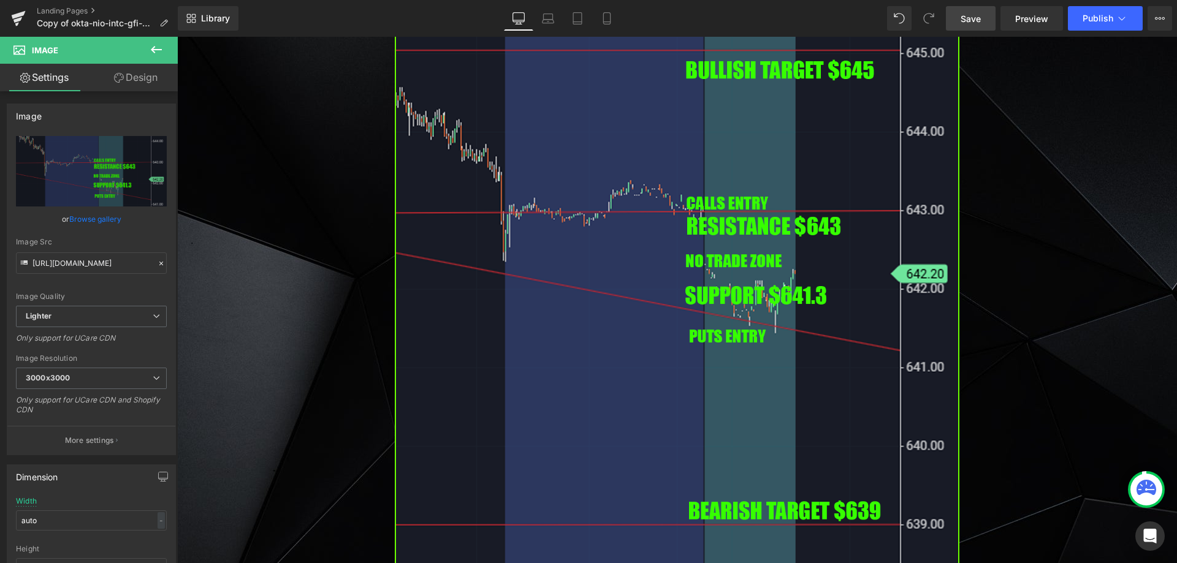
drag, startPoint x: 988, startPoint y: 16, endPoint x: 814, endPoint y: 1, distance: 175.3
click at [988, 16] on link "Save" at bounding box center [971, 18] width 50 height 25
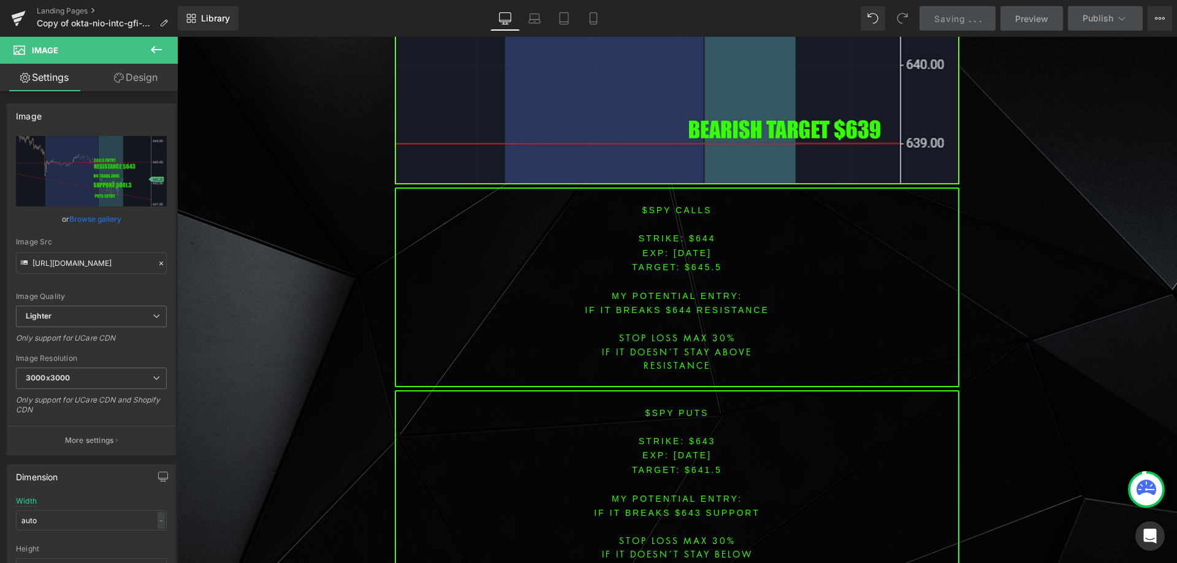
scroll to position [3983, 0]
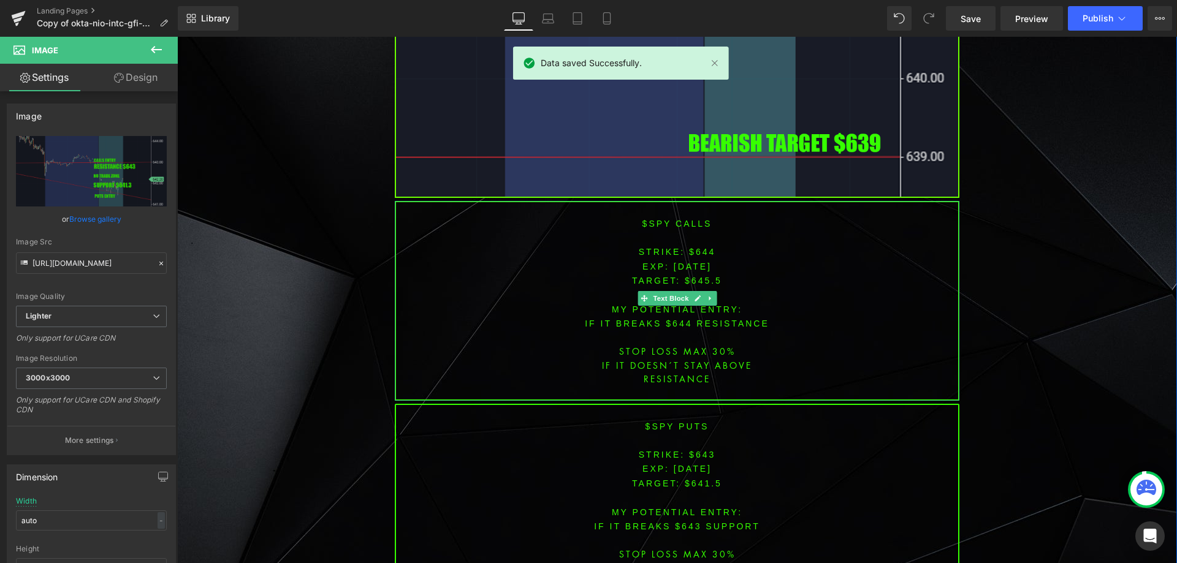
click at [695, 262] on span "[DATE]" at bounding box center [692, 267] width 38 height 10
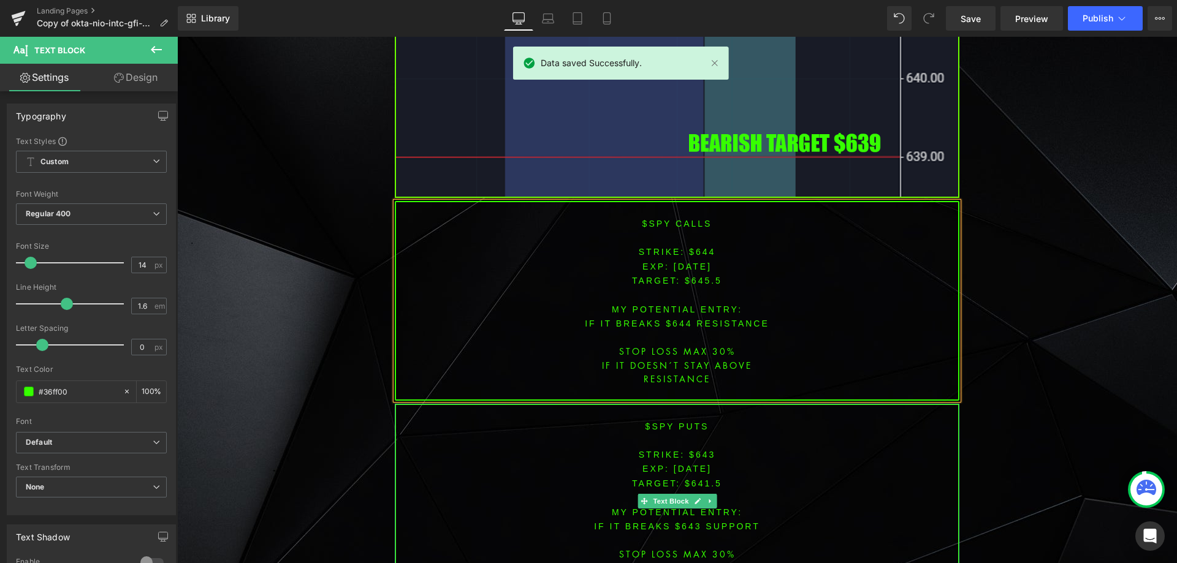
click at [691, 464] on span "[DATE]" at bounding box center [692, 469] width 38 height 10
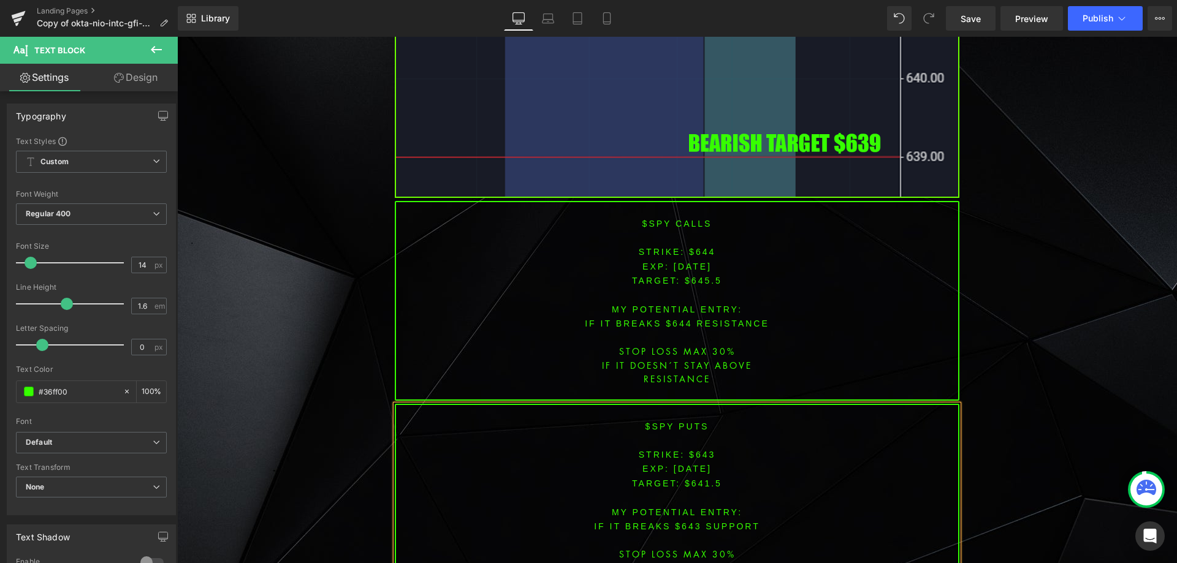
click at [709, 334] on div "$spy calls STRIKE: $644 EXP: [DATE] TARGET: $645.5 MY POTENTIAL ENTRY: IF IT br…" at bounding box center [677, 301] width 564 height 200
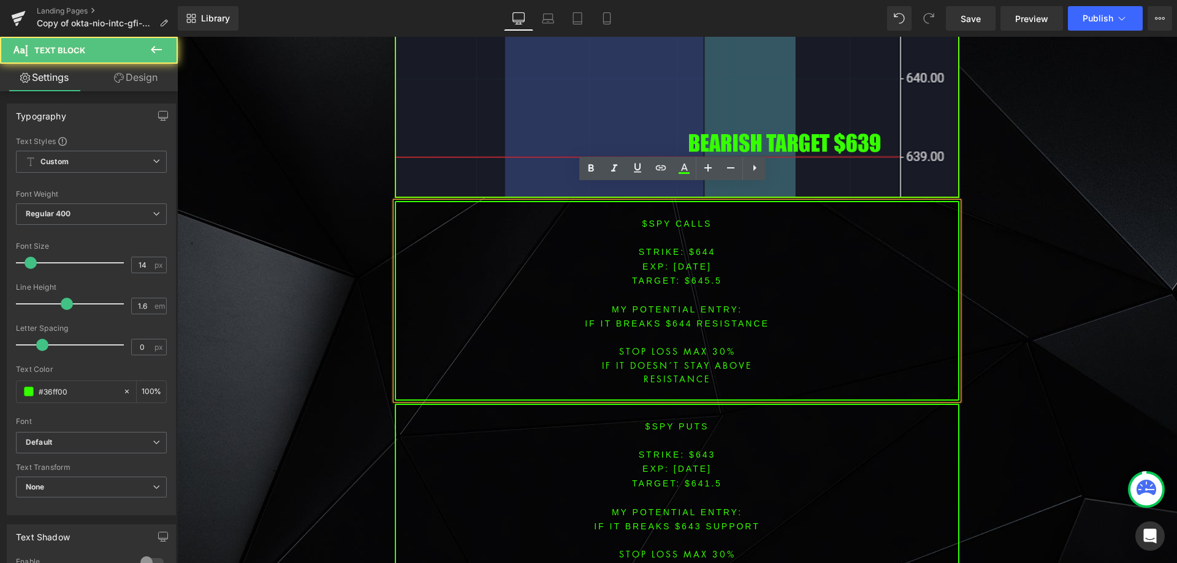
click at [698, 247] on font "STRIKE: $644" at bounding box center [677, 252] width 77 height 10
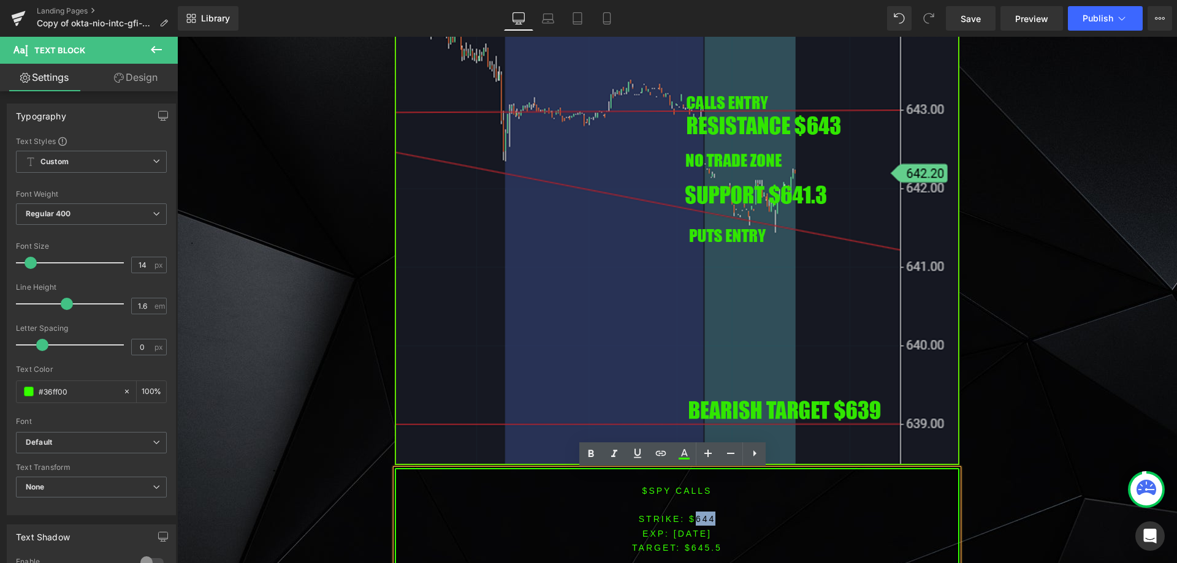
scroll to position [3738, 0]
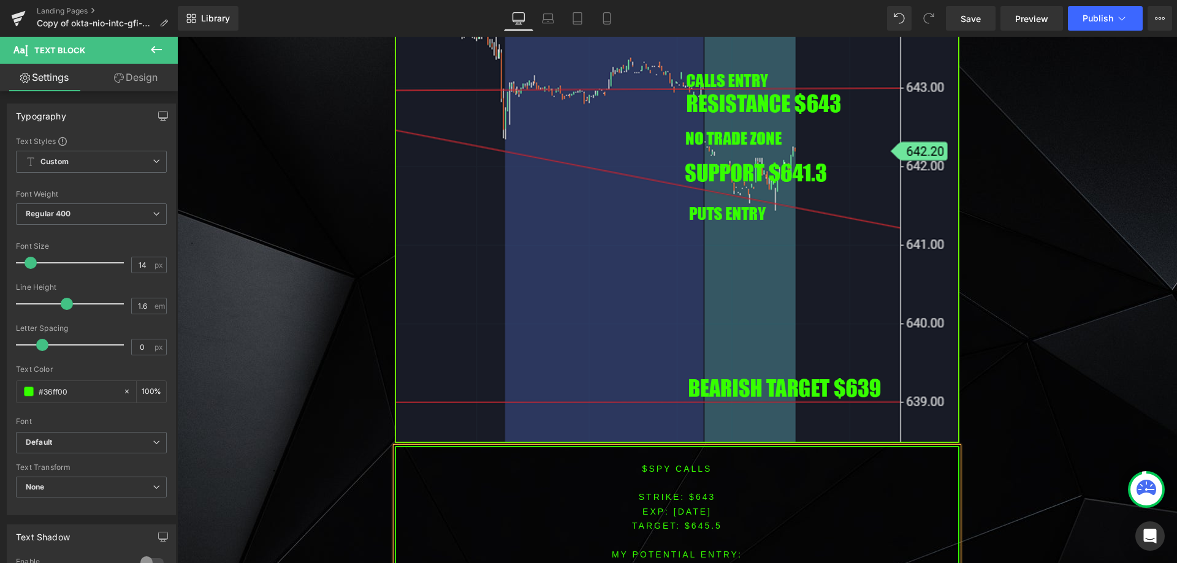
click at [697, 521] on span "TARGET: $645.5" at bounding box center [677, 526] width 90 height 10
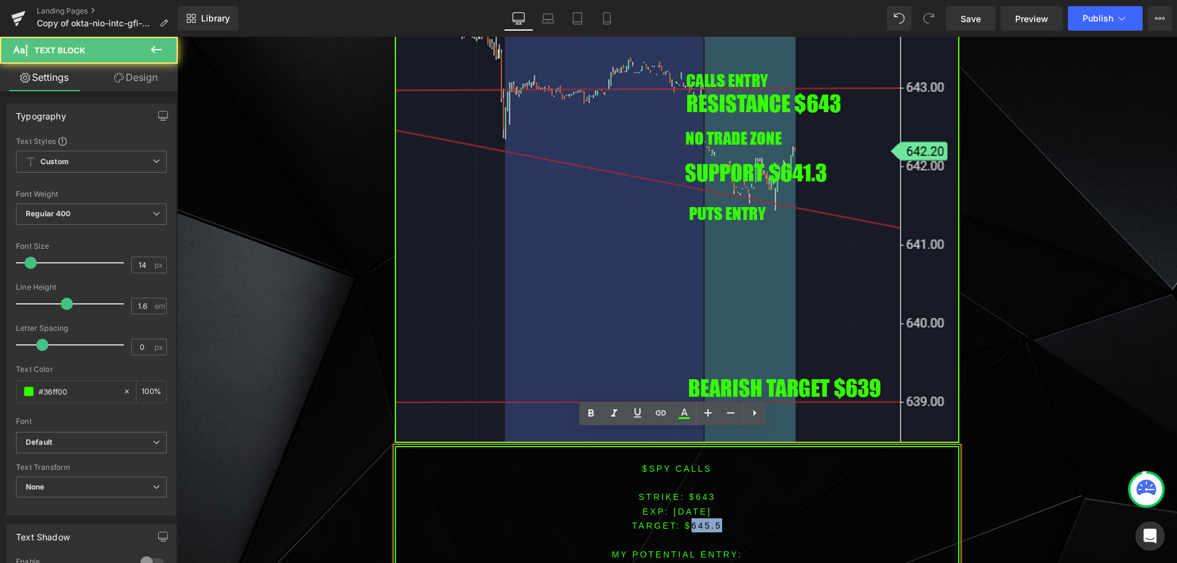
click at [697, 521] on span "TARGET: $645.5" at bounding box center [677, 526] width 90 height 10
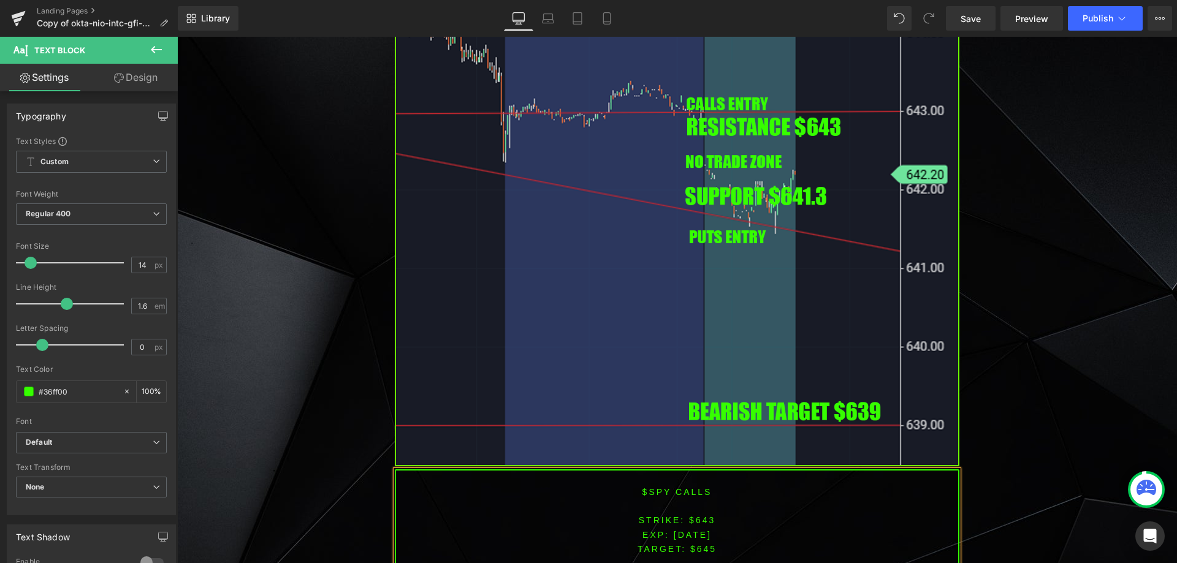
scroll to position [3810, 0]
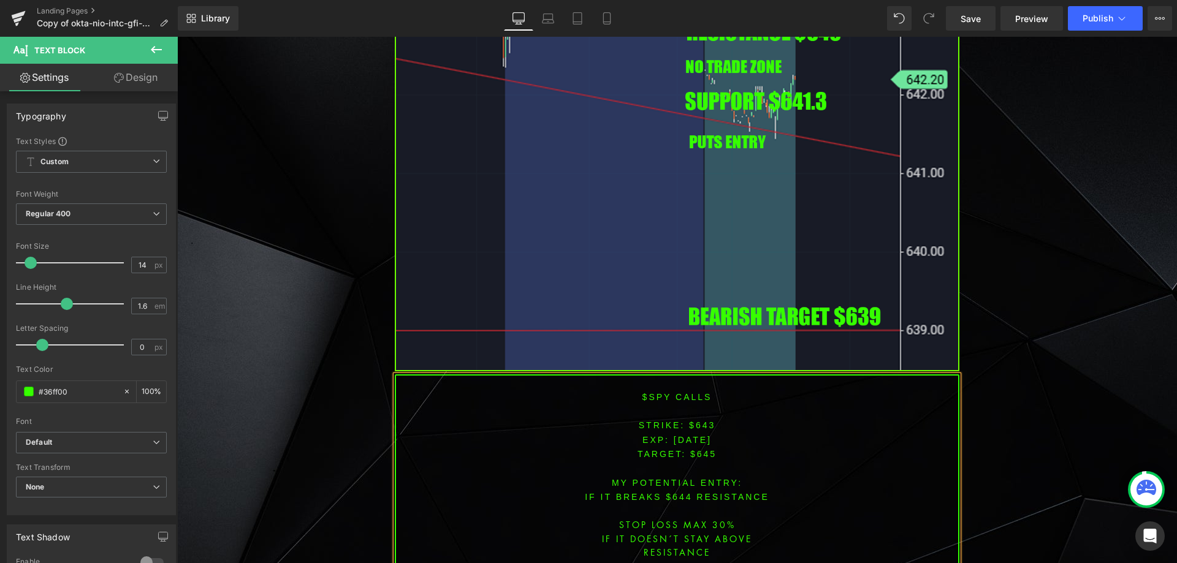
click at [672, 492] on font "IF IT breaks $644 resistance" at bounding box center [677, 497] width 184 height 10
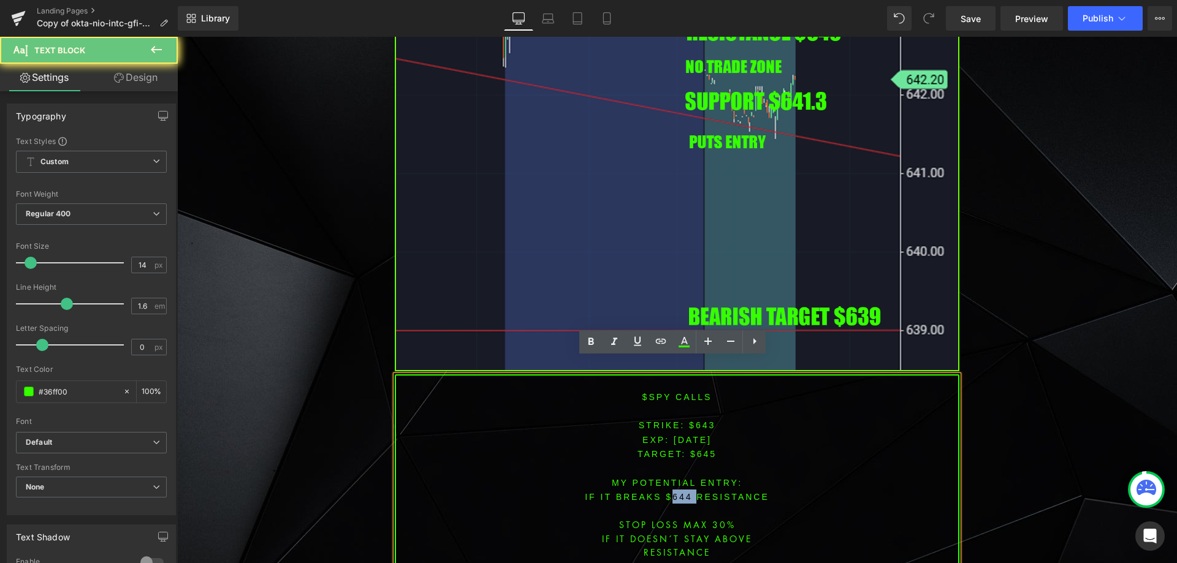
click at [672, 492] on font "IF IT breaks $644 resistance" at bounding box center [677, 497] width 184 height 10
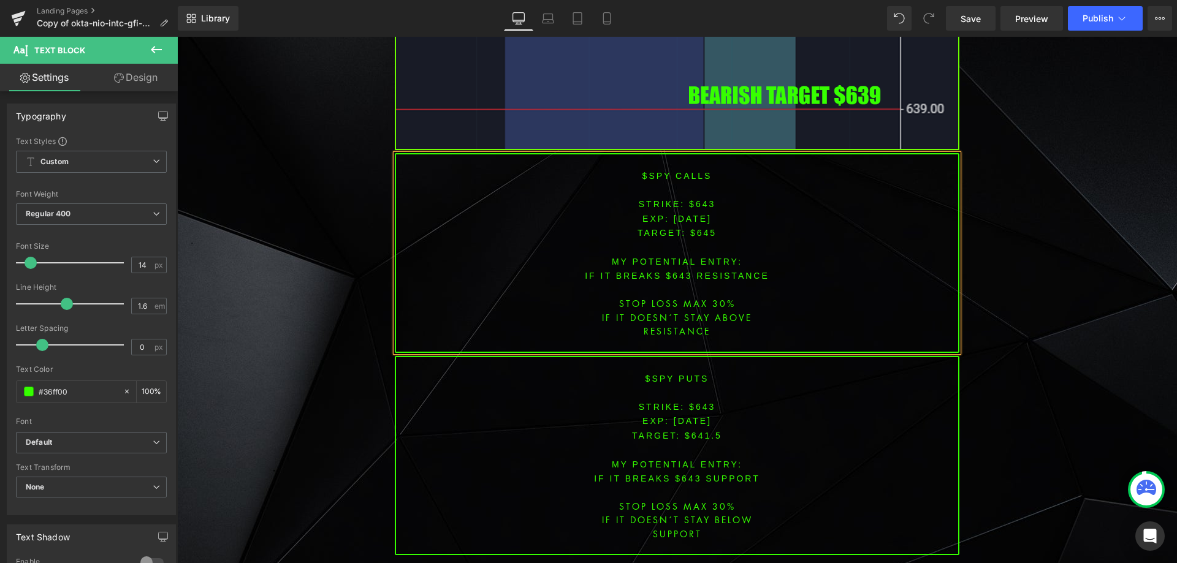
scroll to position [4096, 0]
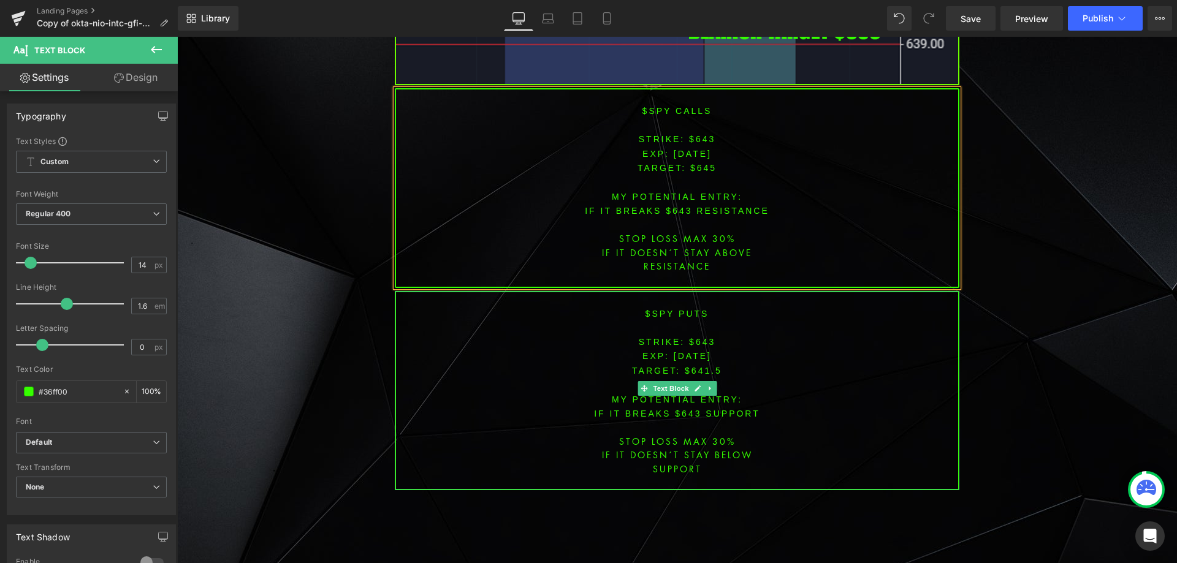
click at [700, 337] on font "STRIKE: $643" at bounding box center [677, 342] width 77 height 10
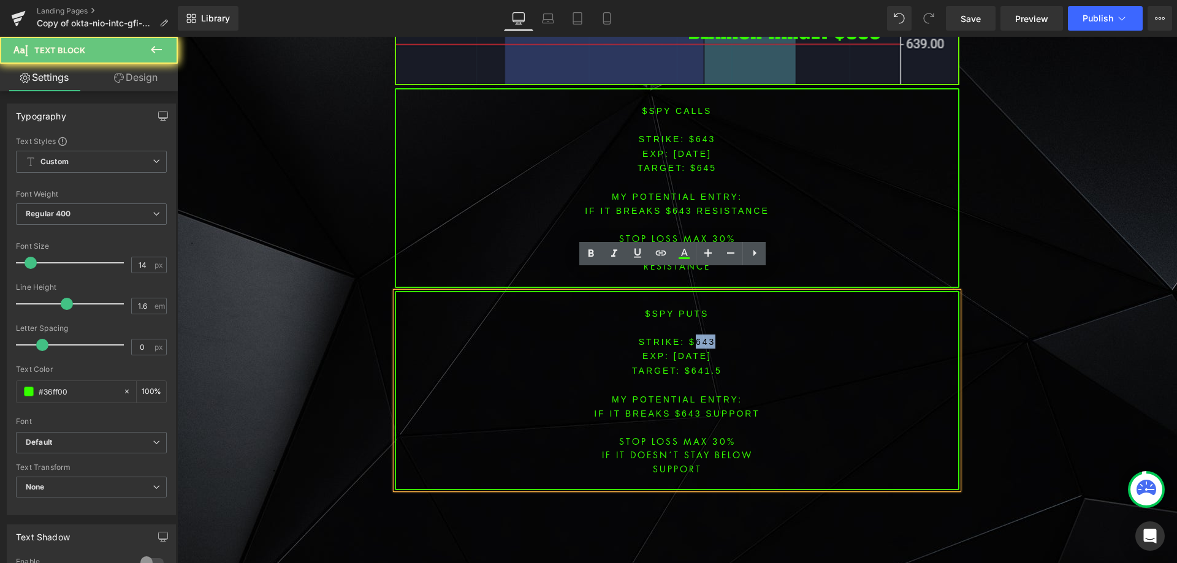
click at [700, 337] on font "STRIKE: $643" at bounding box center [677, 342] width 77 height 10
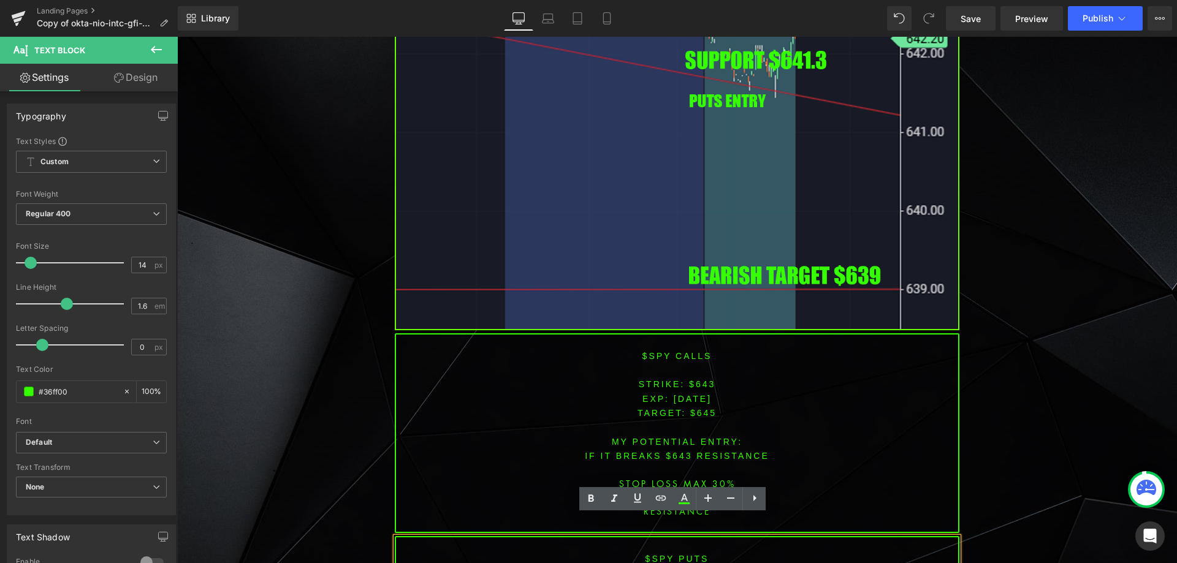
scroll to position [3857, 0]
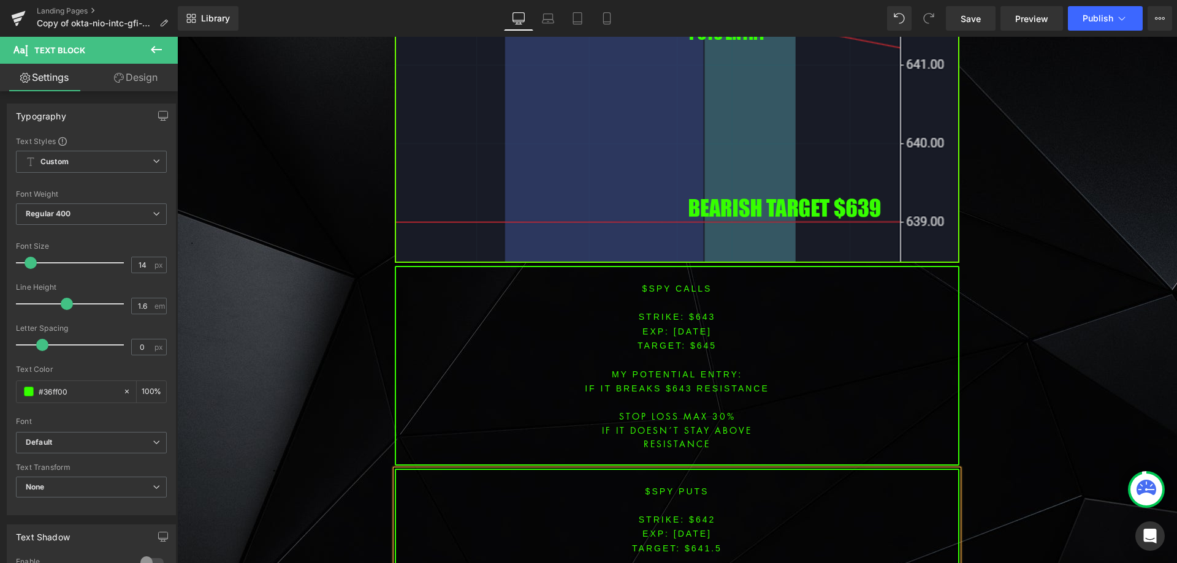
click at [703, 544] on span "TARGET: $641.5" at bounding box center [677, 549] width 90 height 10
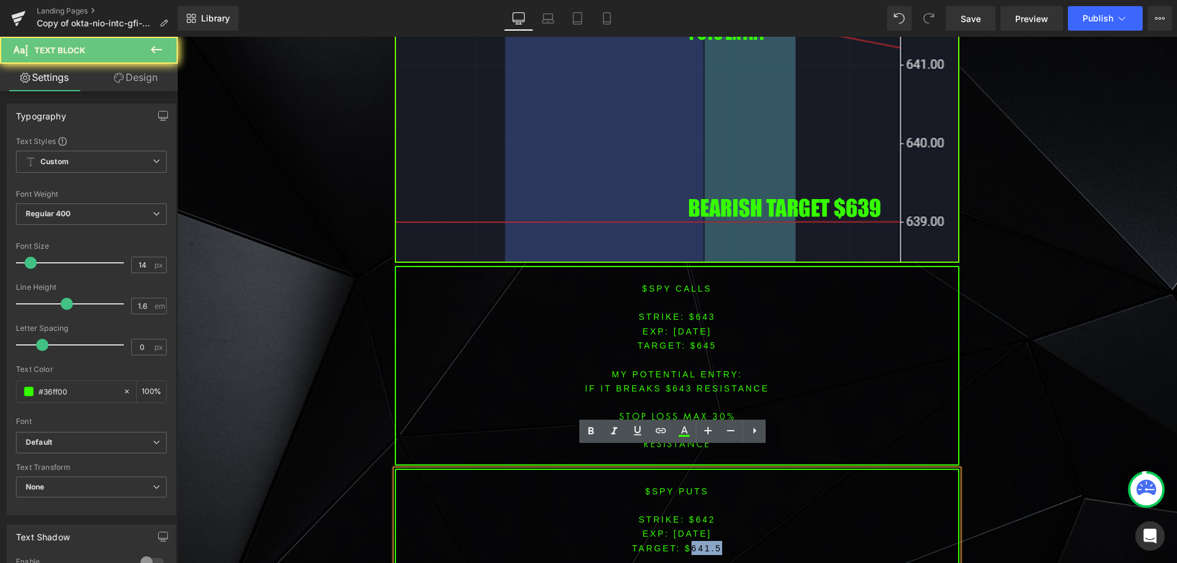
click at [703, 544] on span "TARGET: $641.5" at bounding box center [677, 549] width 90 height 10
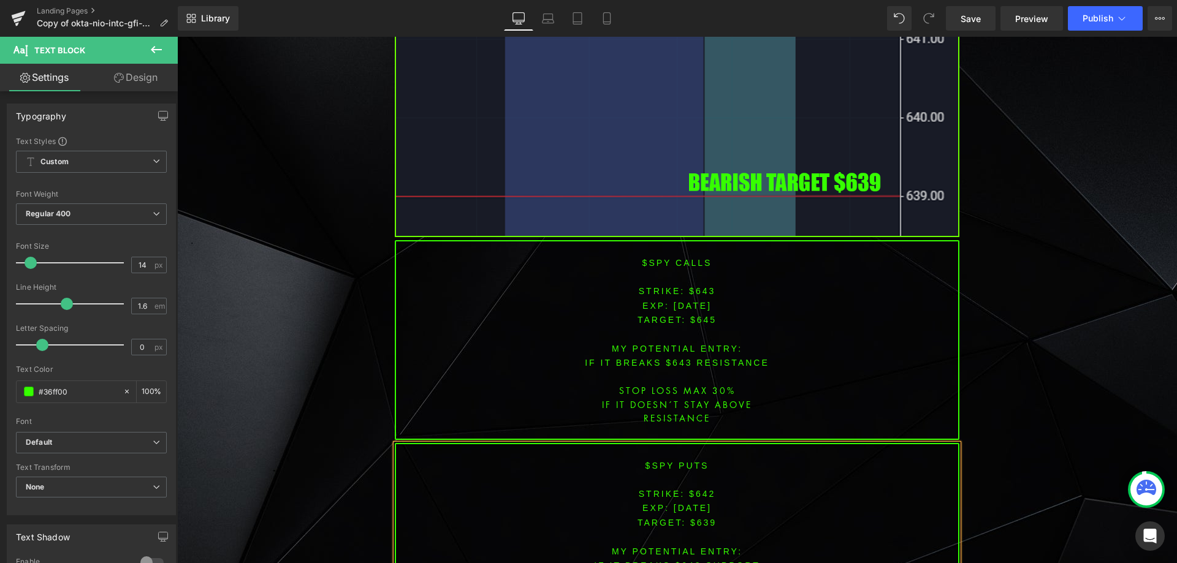
scroll to position [3946, 0]
click at [681, 559] on font "IF IT breaks $643 SUPPORT" at bounding box center [677, 564] width 166 height 10
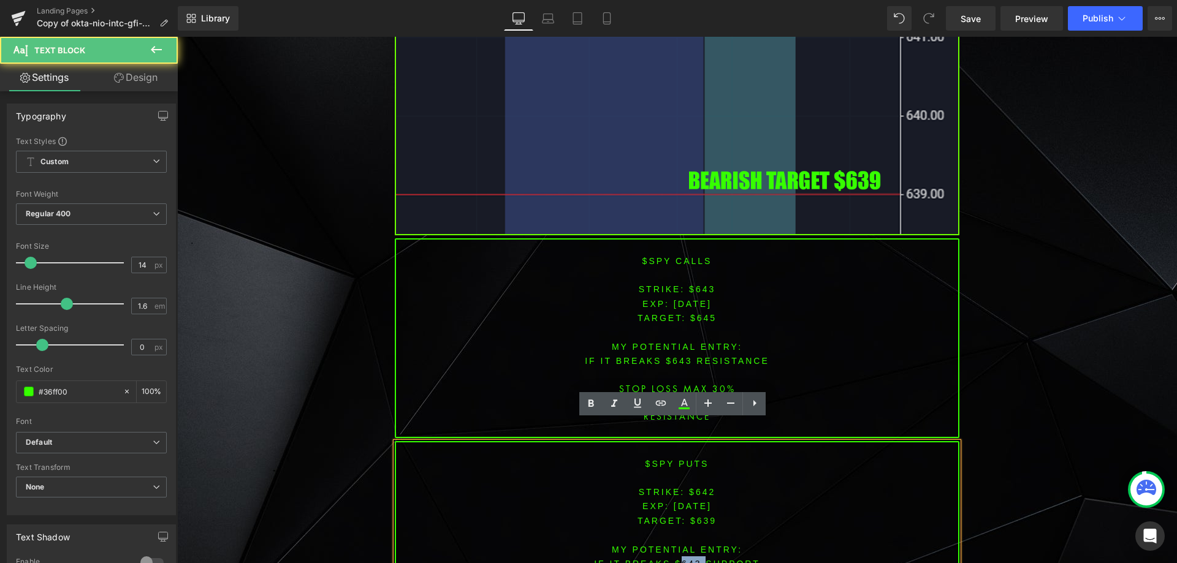
click at [681, 559] on font "IF IT breaks $643 SUPPORT" at bounding box center [677, 564] width 166 height 10
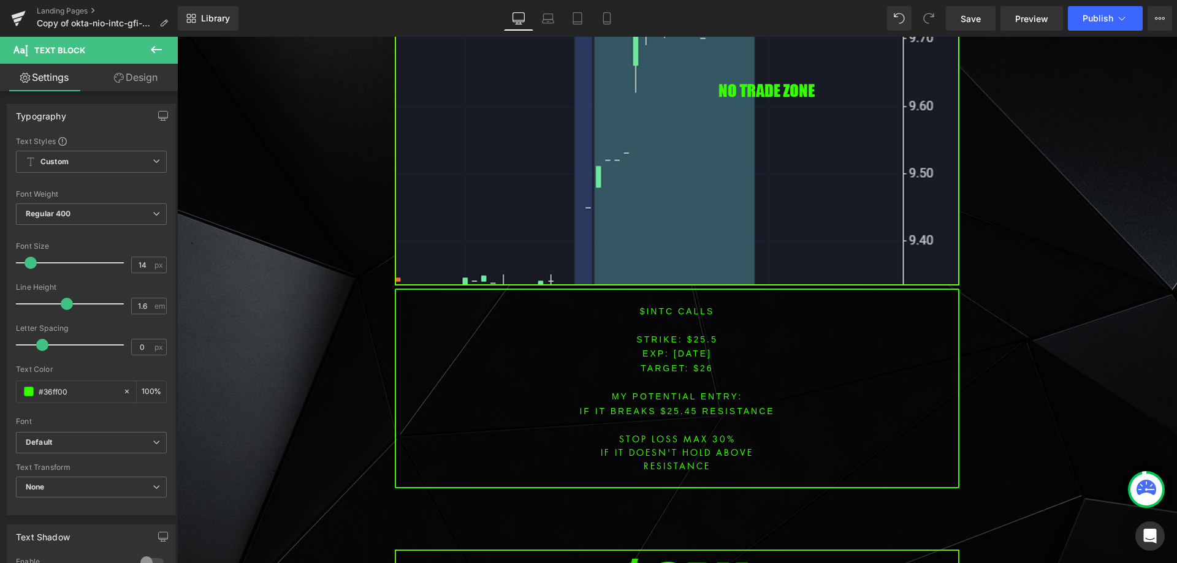
scroll to position [3129, 0]
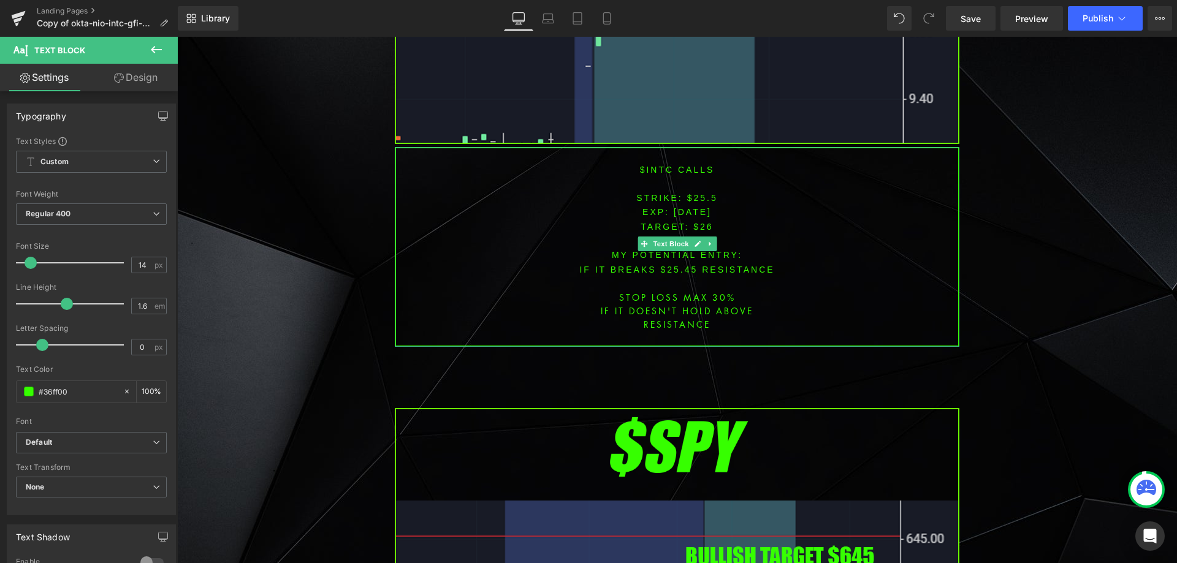
click at [646, 165] on font "$intc CALLS" at bounding box center [677, 170] width 75 height 10
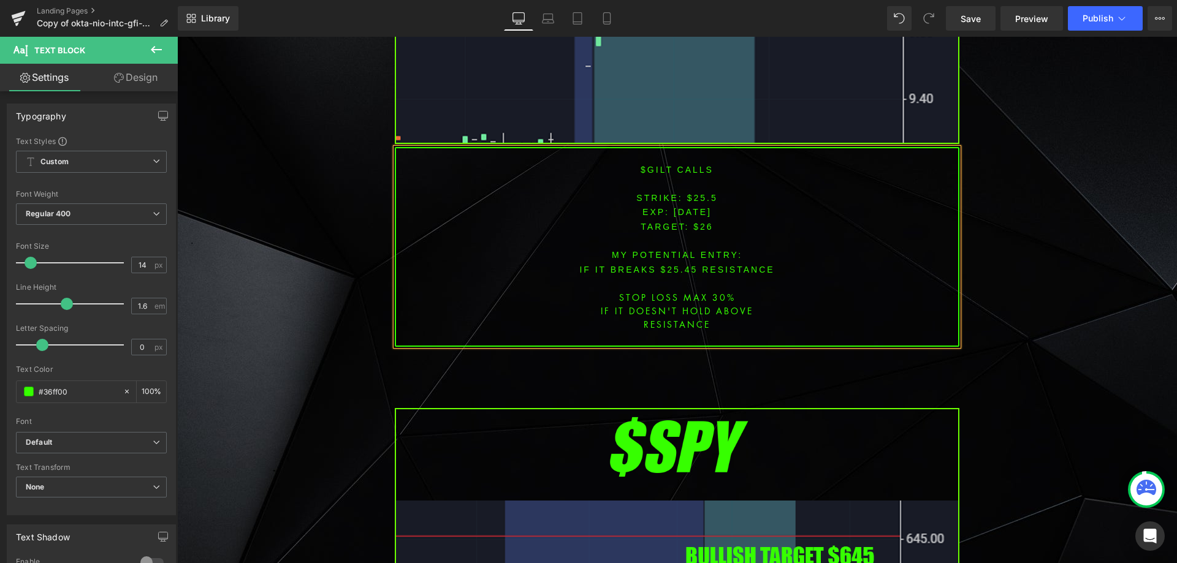
click at [673, 207] on span "[DATE]" at bounding box center [692, 212] width 38 height 10
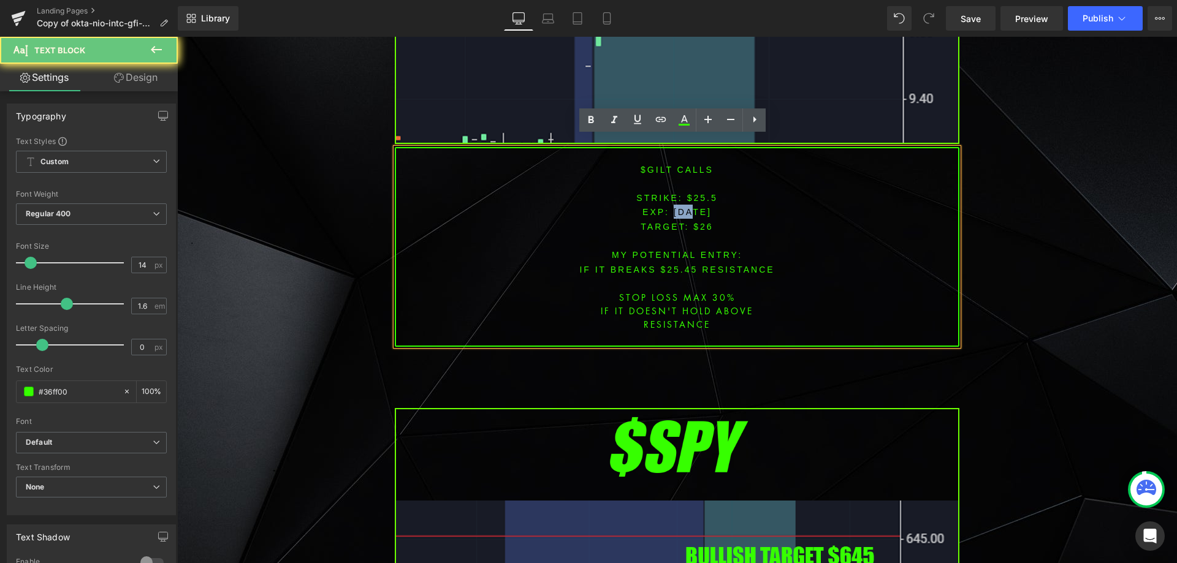
click at [673, 207] on span "[DATE]" at bounding box center [692, 212] width 38 height 10
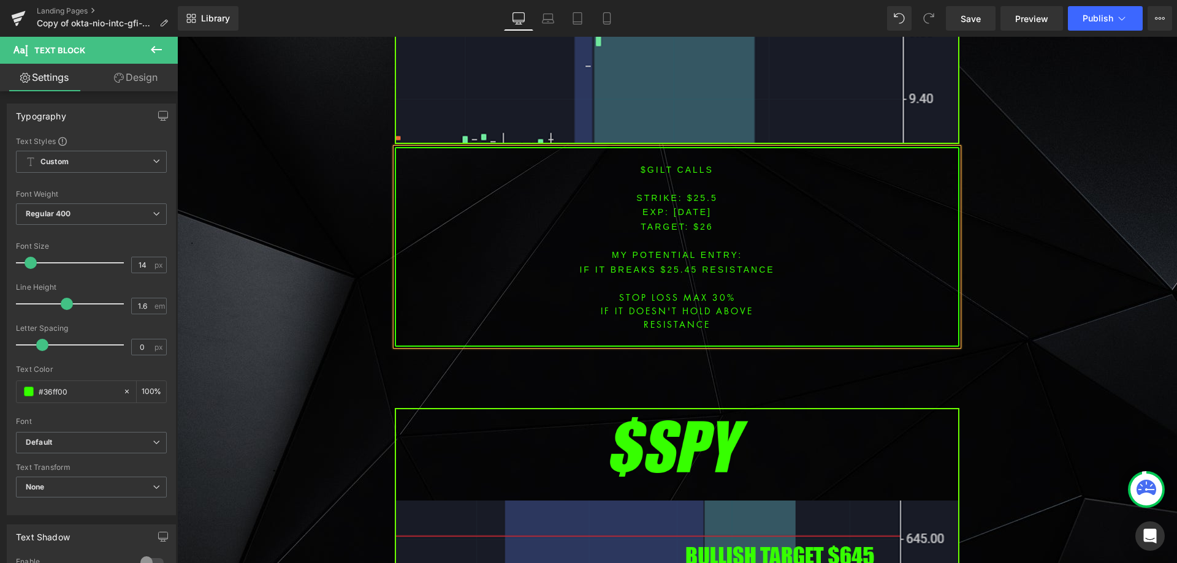
click at [693, 207] on span "[DATE]" at bounding box center [692, 212] width 38 height 10
click at [699, 193] on font "STRIKE: $25.5" at bounding box center [676, 198] width 81 height 10
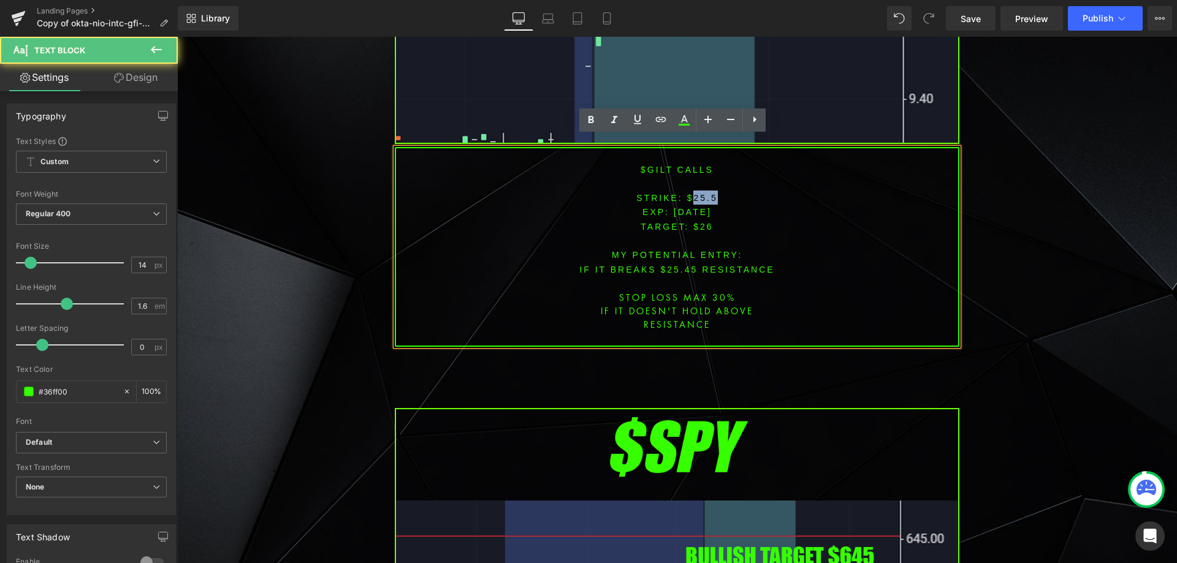
click at [699, 193] on font "STRIKE: $25.5" at bounding box center [676, 198] width 81 height 10
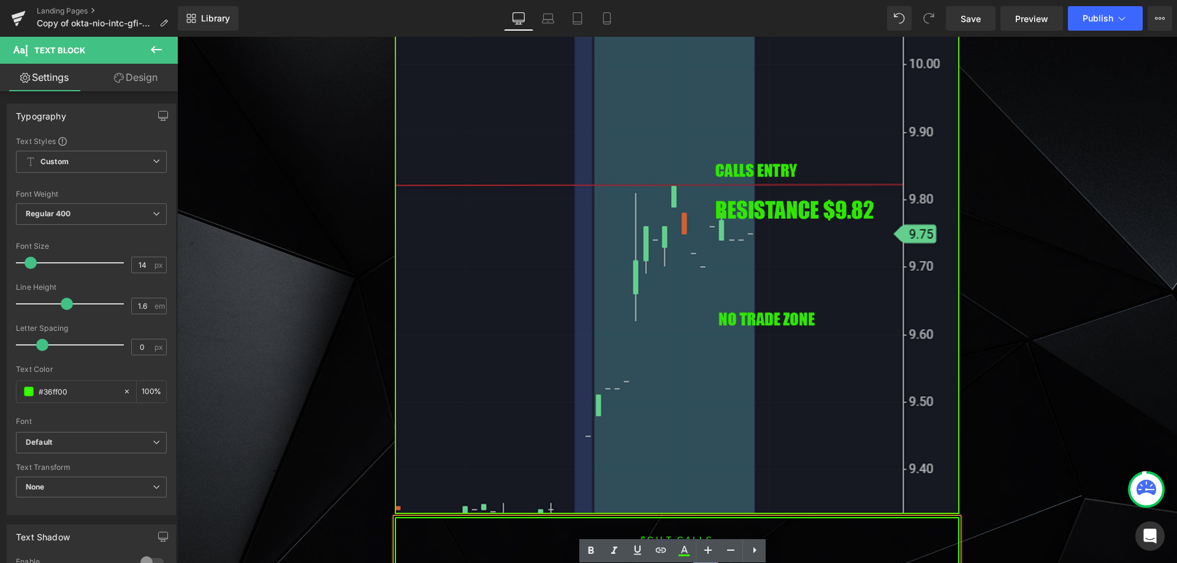
scroll to position [2762, 0]
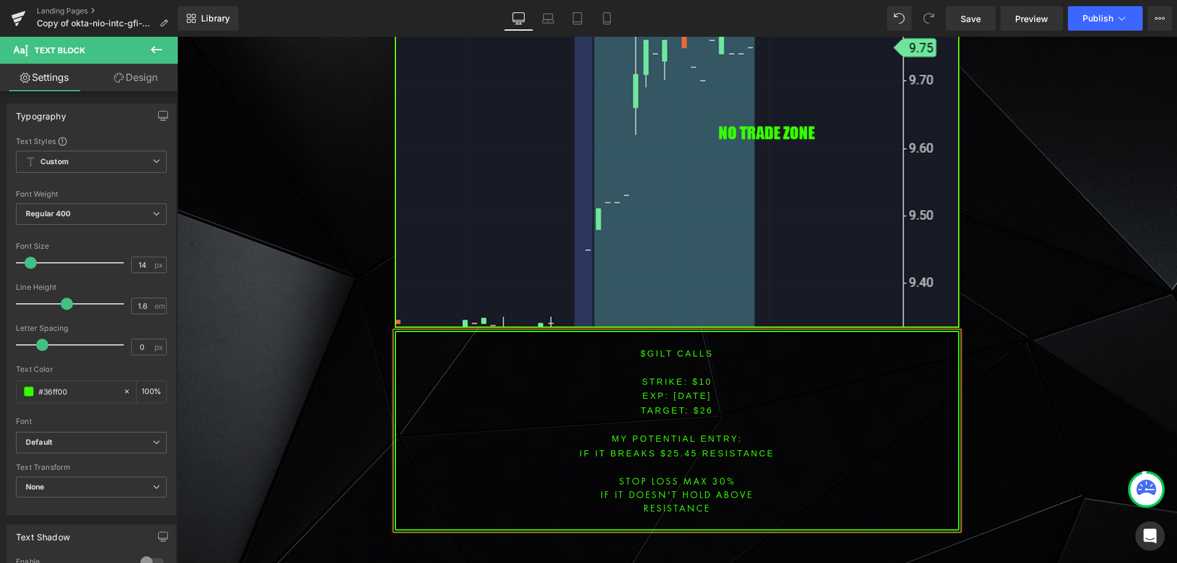
click at [700, 406] on span "TARGET: $26" at bounding box center [676, 411] width 72 height 10
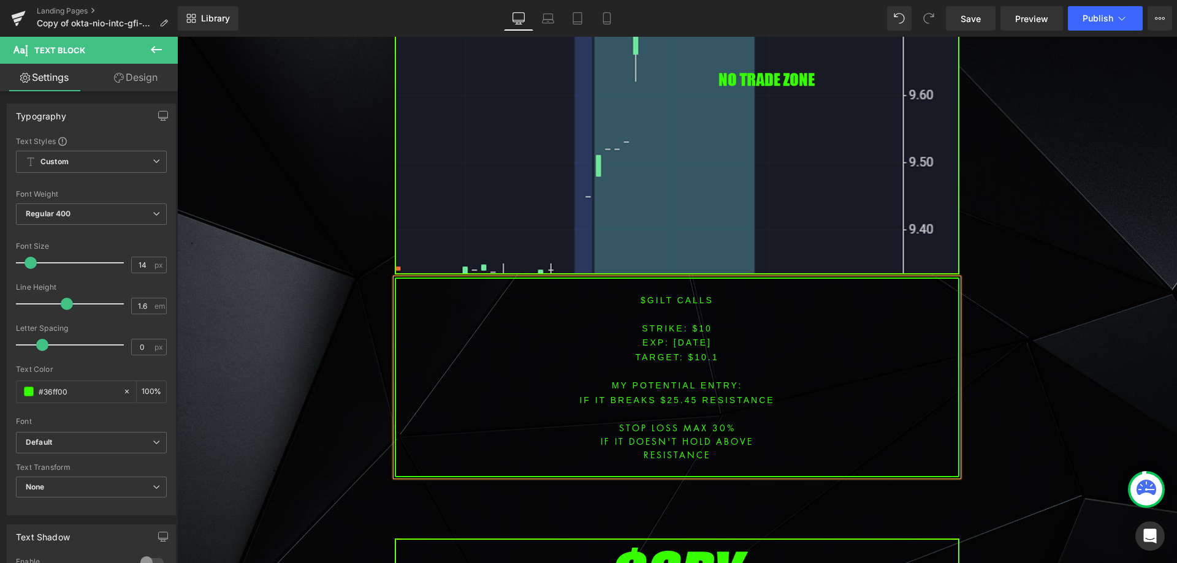
scroll to position [3030, 0]
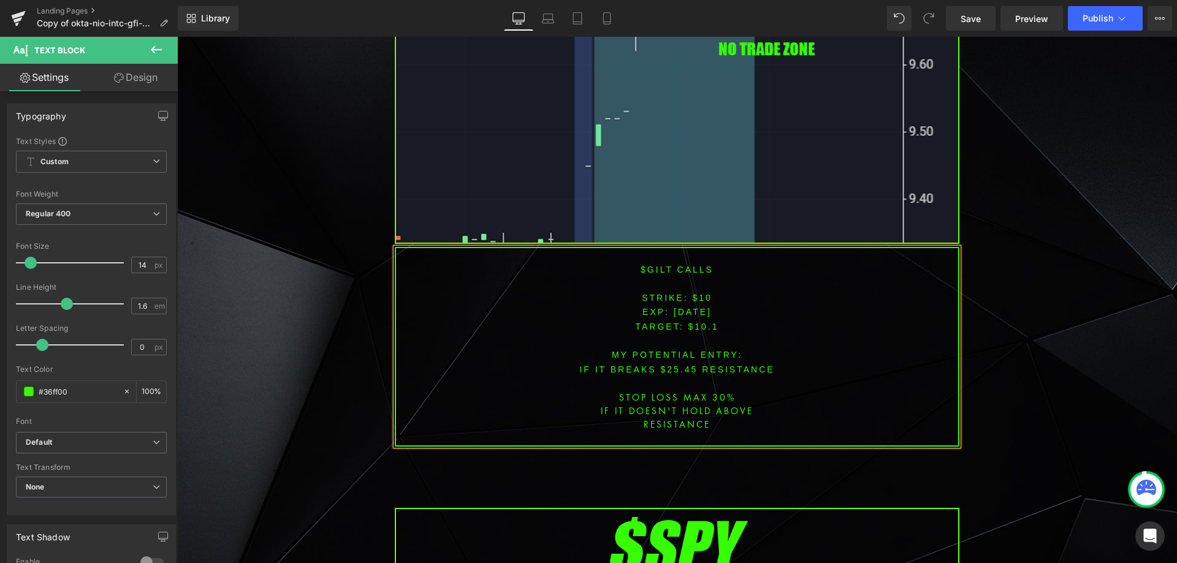
click at [671, 365] on font "IF IT BREAKS $25.45 resistance" at bounding box center [676, 370] width 195 height 10
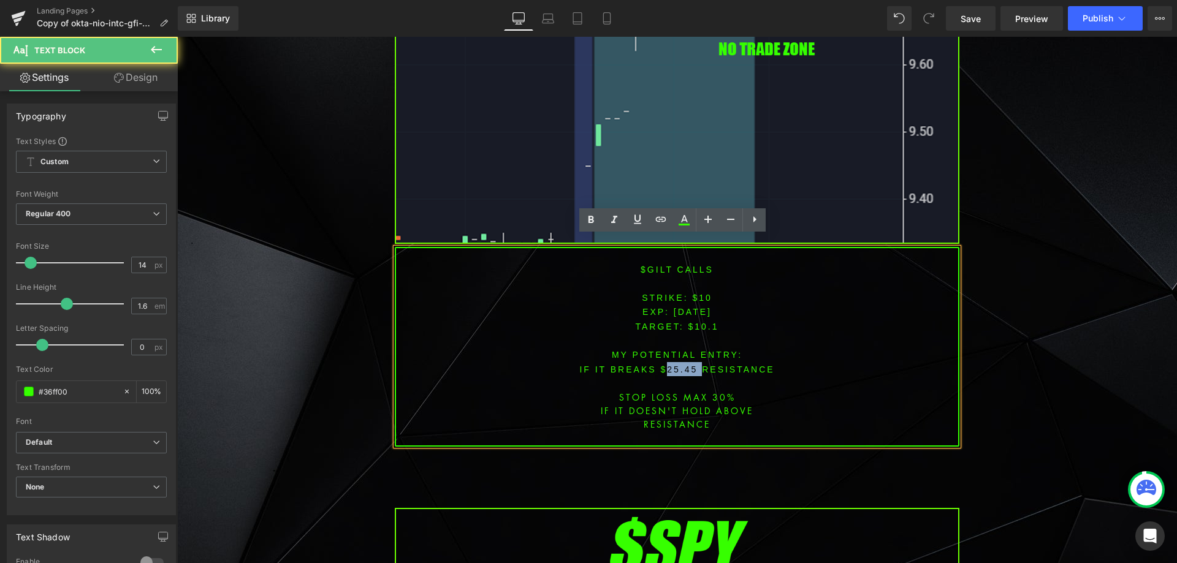
click at [671, 365] on font "IF IT BREAKS $25.45 resistance" at bounding box center [676, 370] width 195 height 10
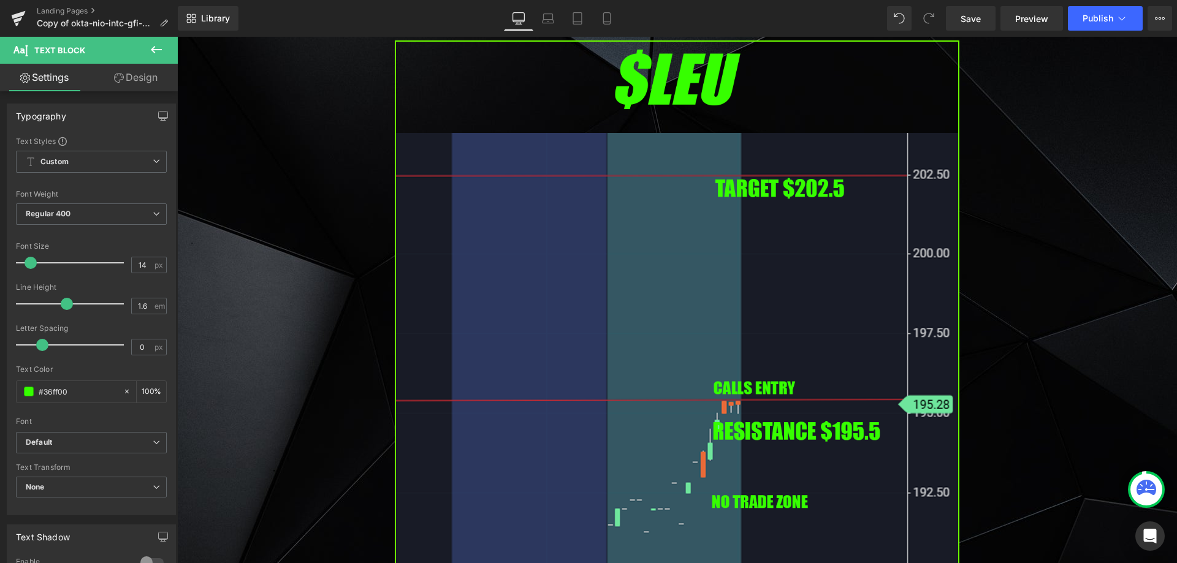
scroll to position [2049, 0]
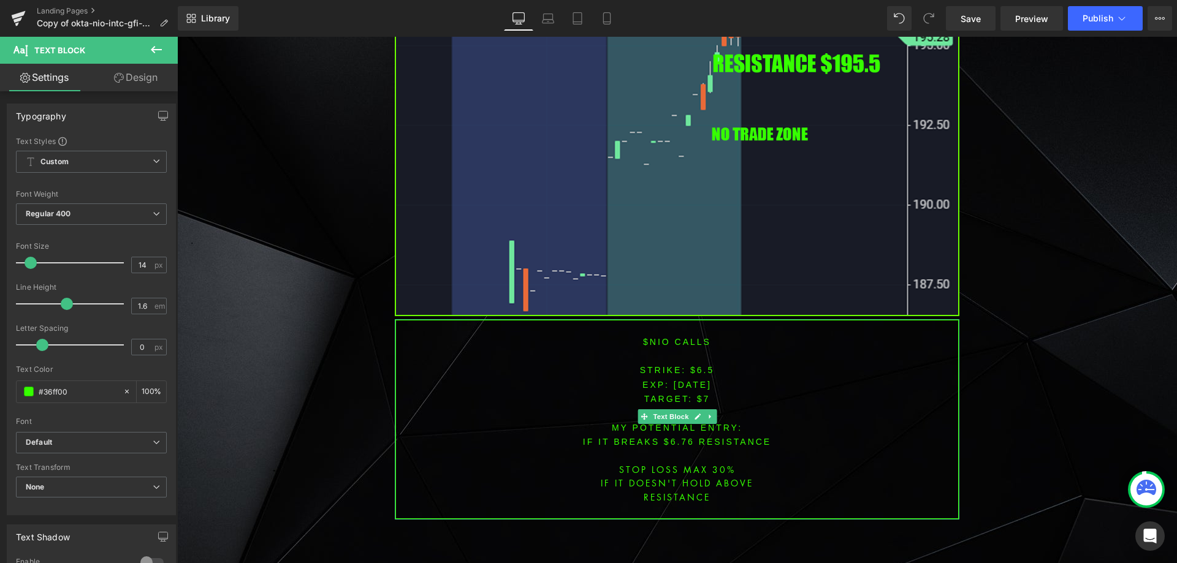
click at [673, 380] on span "[DATE]" at bounding box center [692, 385] width 38 height 10
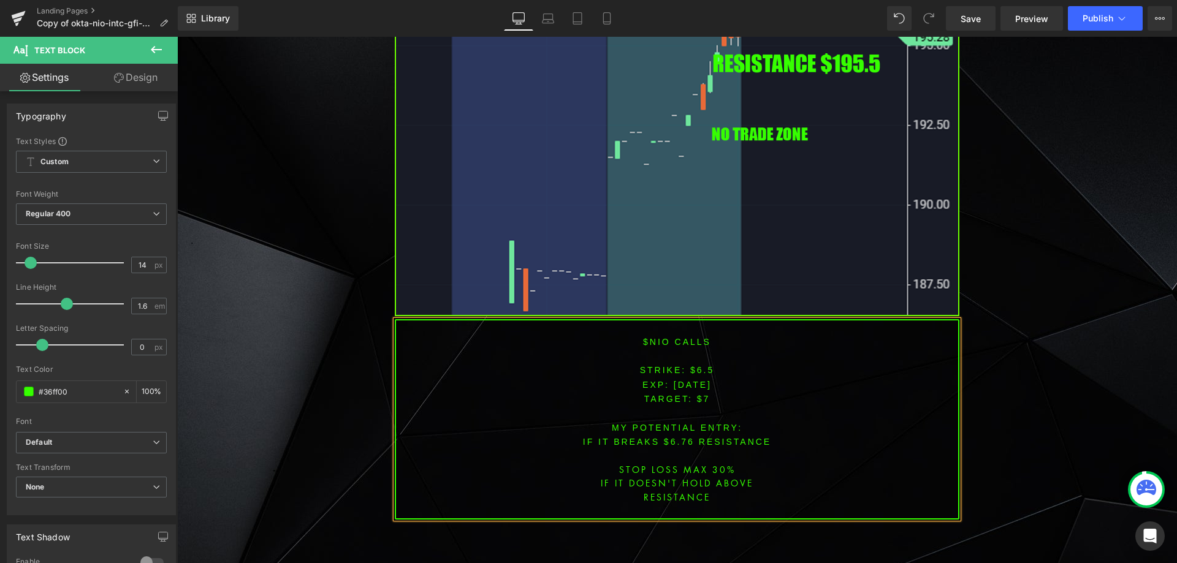
click at [692, 380] on span "[DATE]" at bounding box center [692, 385] width 38 height 10
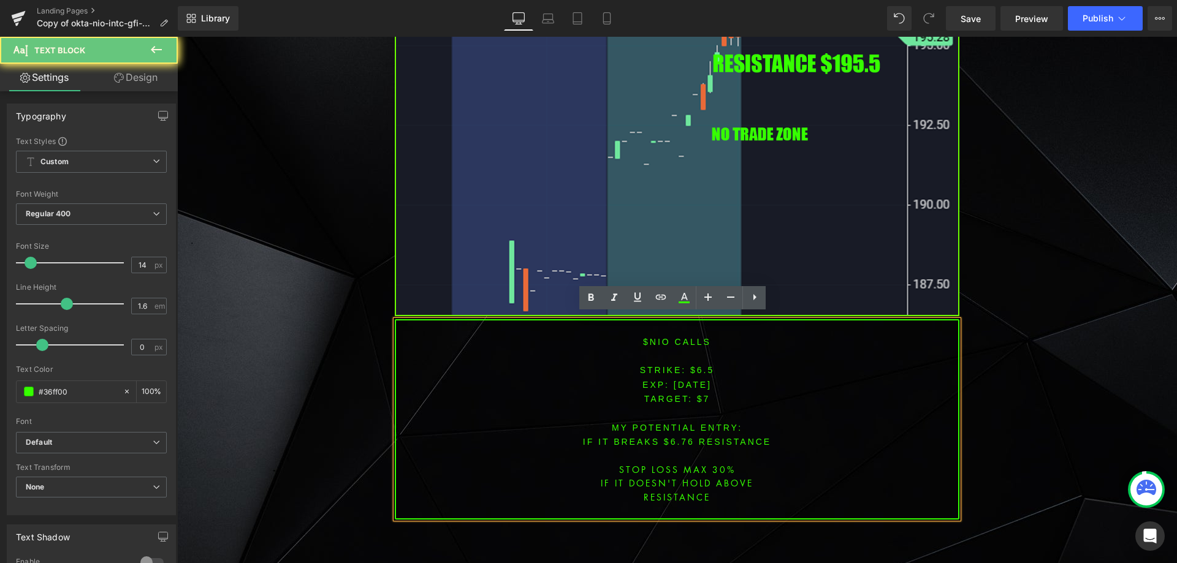
click at [692, 380] on span "[DATE]" at bounding box center [692, 385] width 38 height 10
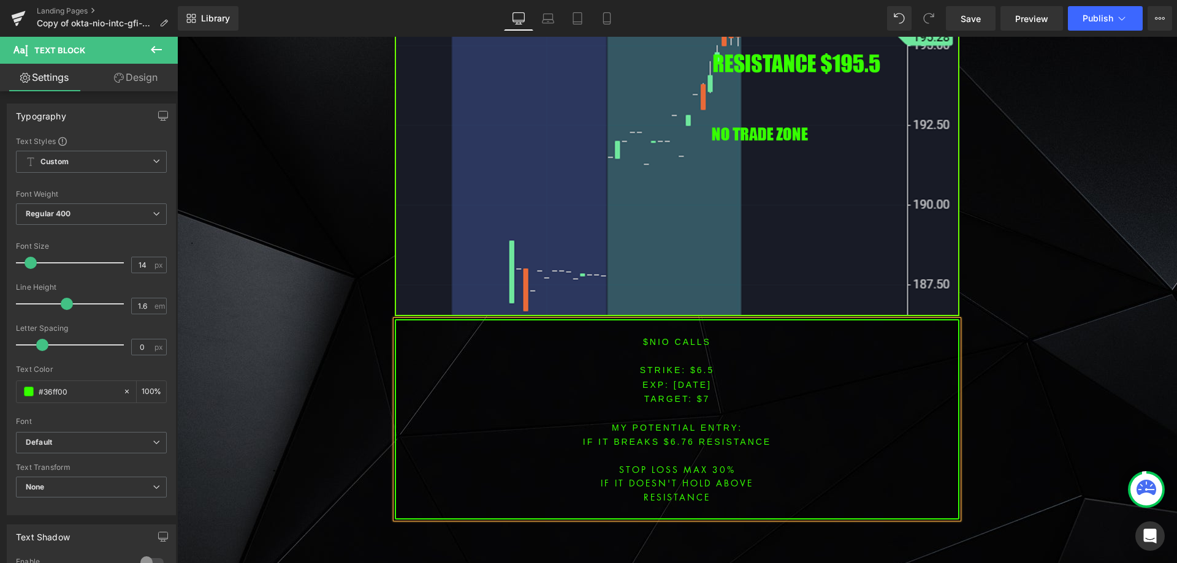
click at [696, 365] on font "STRIKE: $6.5" at bounding box center [677, 370] width 75 height 10
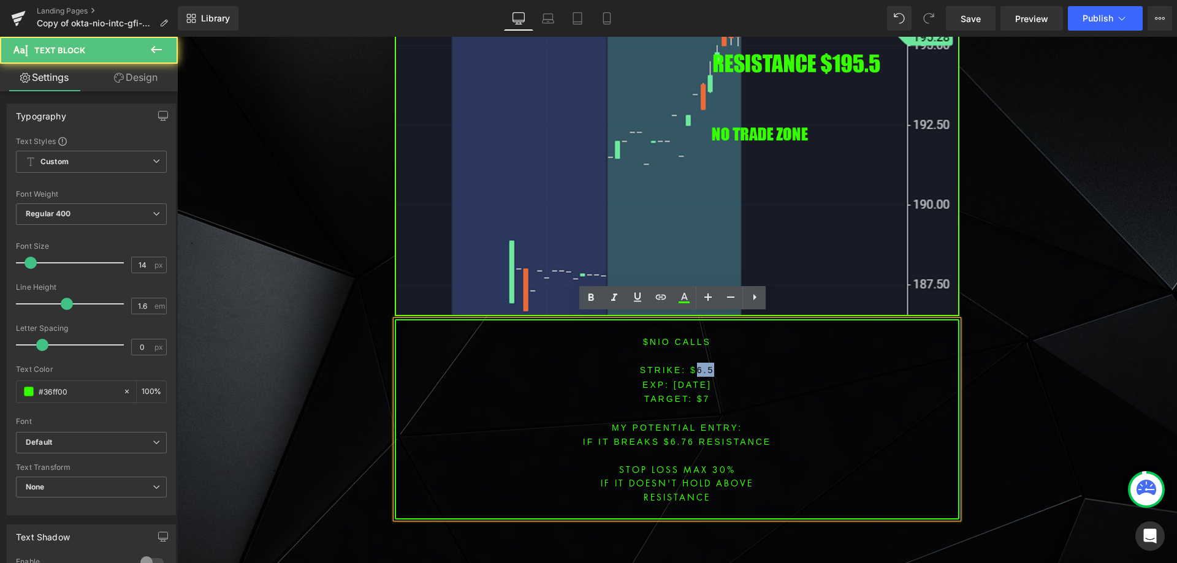
click at [696, 365] on font "STRIKE: $6.5" at bounding box center [677, 370] width 75 height 10
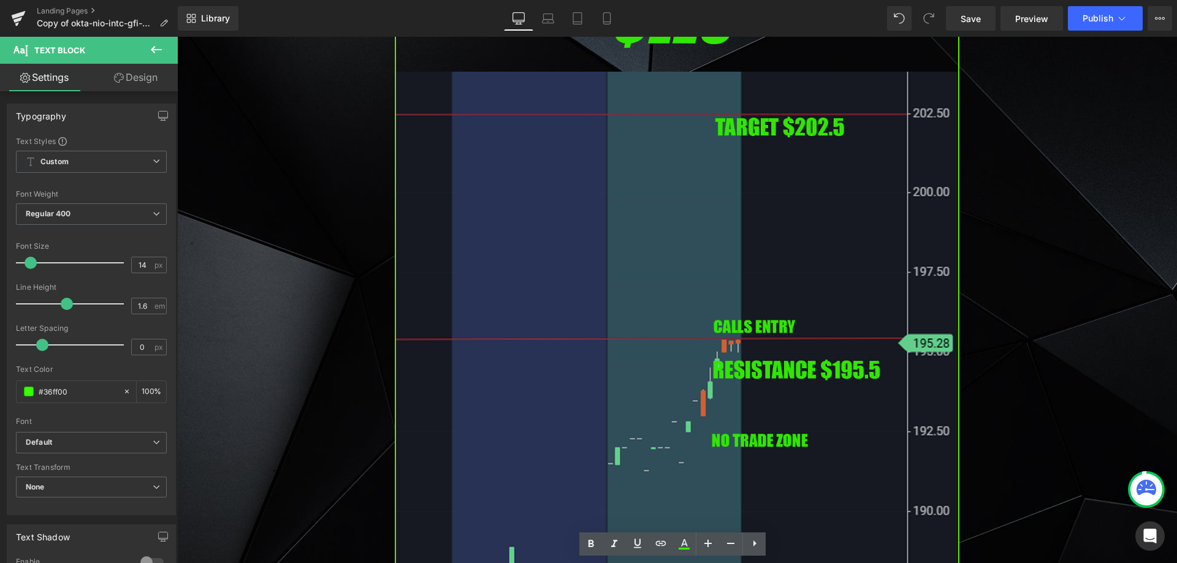
scroll to position [1865, 0]
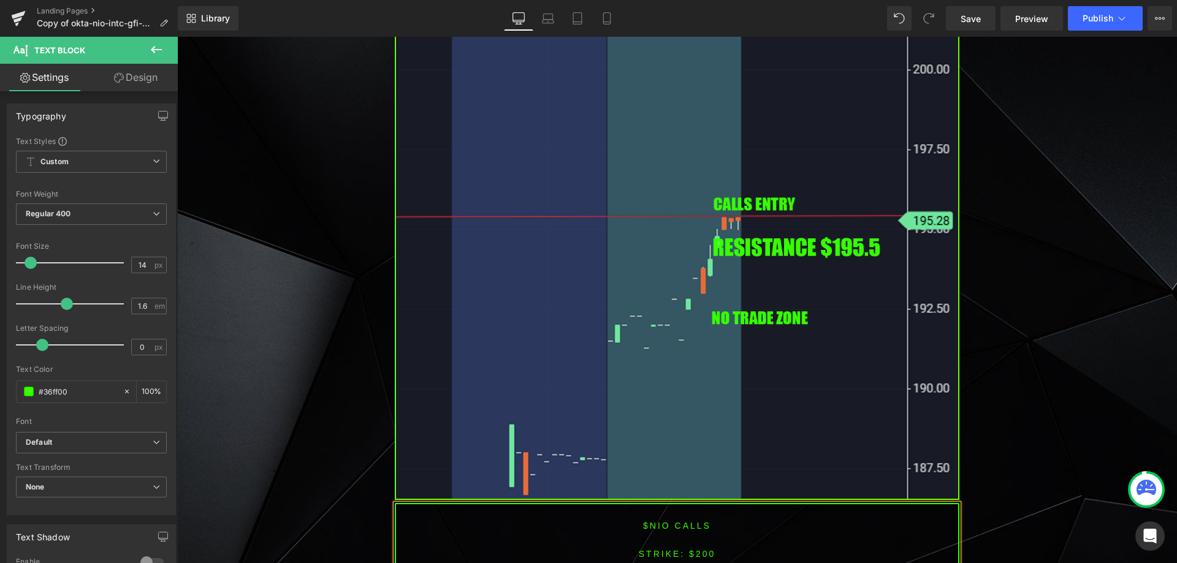
click at [645, 521] on font "$NIO CALLS" at bounding box center [677, 526] width 68 height 10
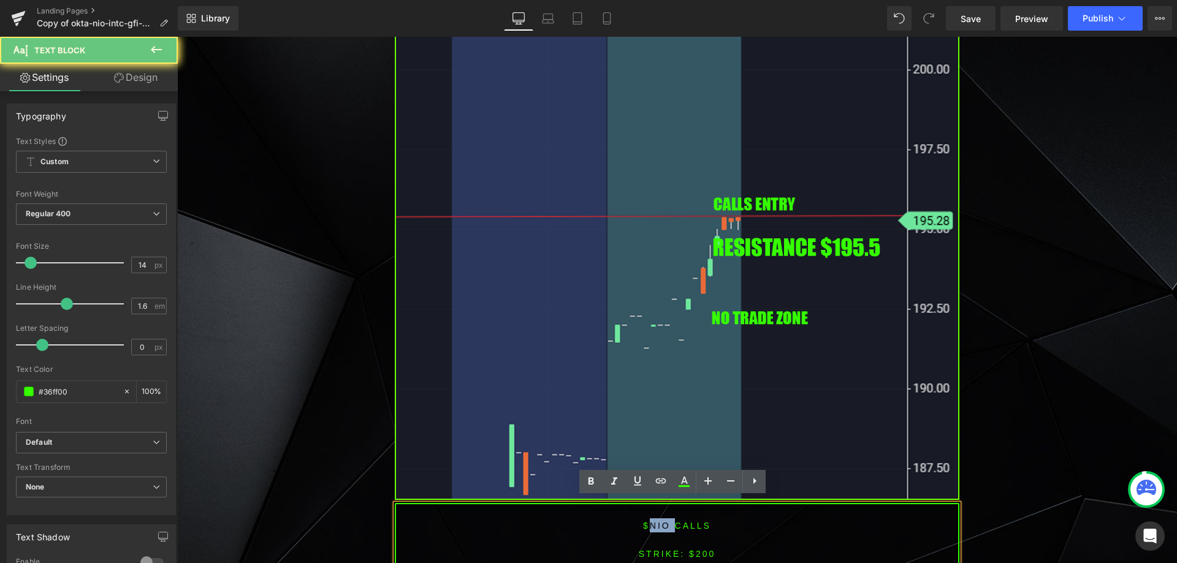
click at [645, 521] on font "$NIO CALLS" at bounding box center [677, 526] width 68 height 10
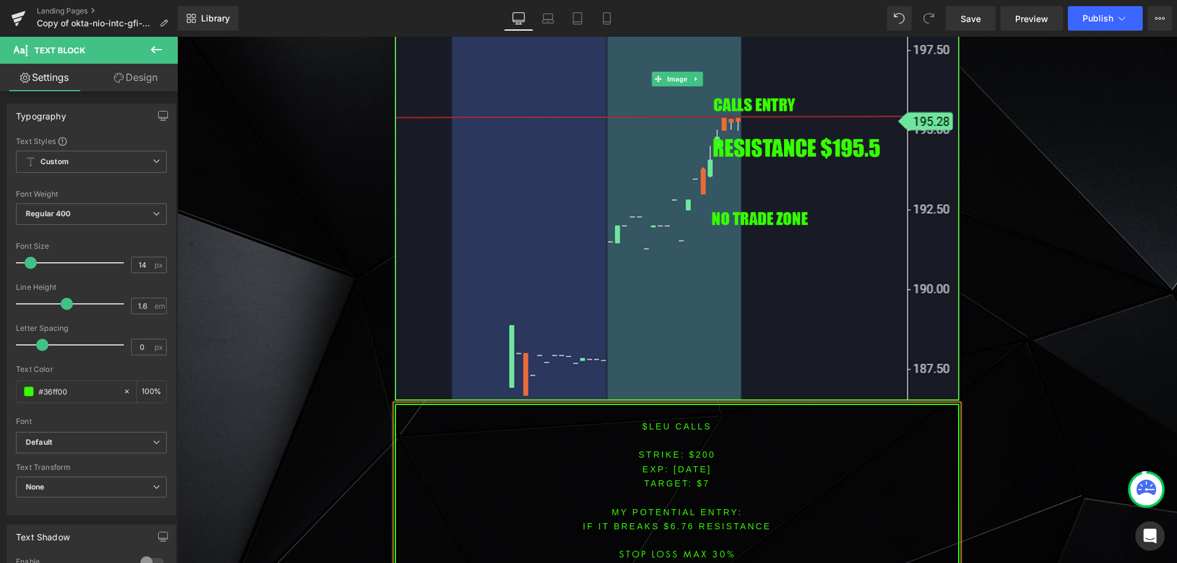
scroll to position [1988, 0]
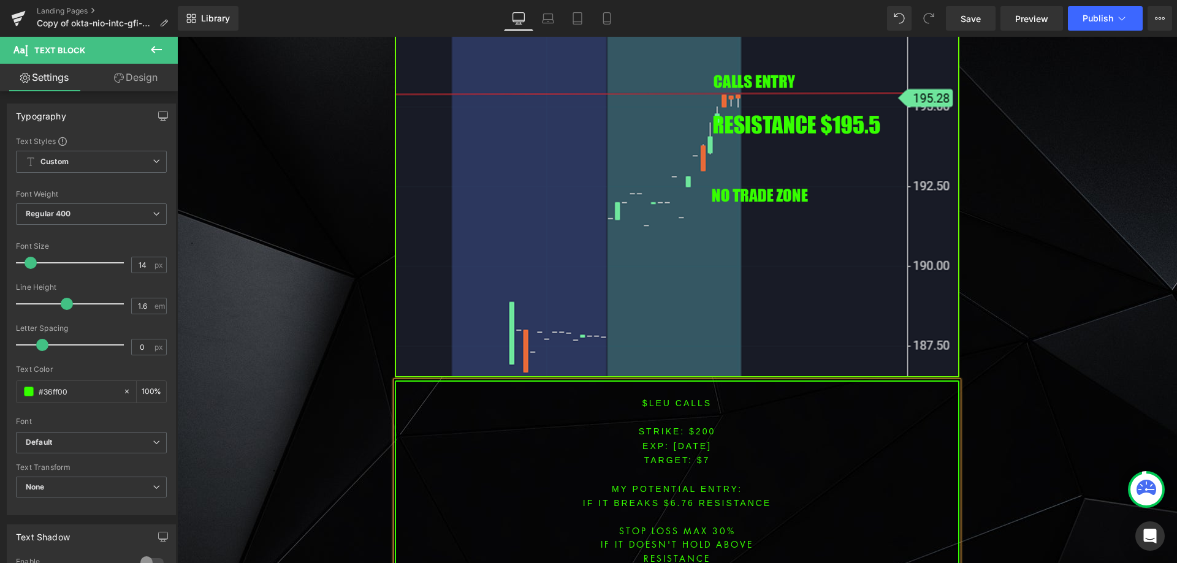
click at [699, 455] on span "TARGET: $7" at bounding box center [677, 460] width 66 height 10
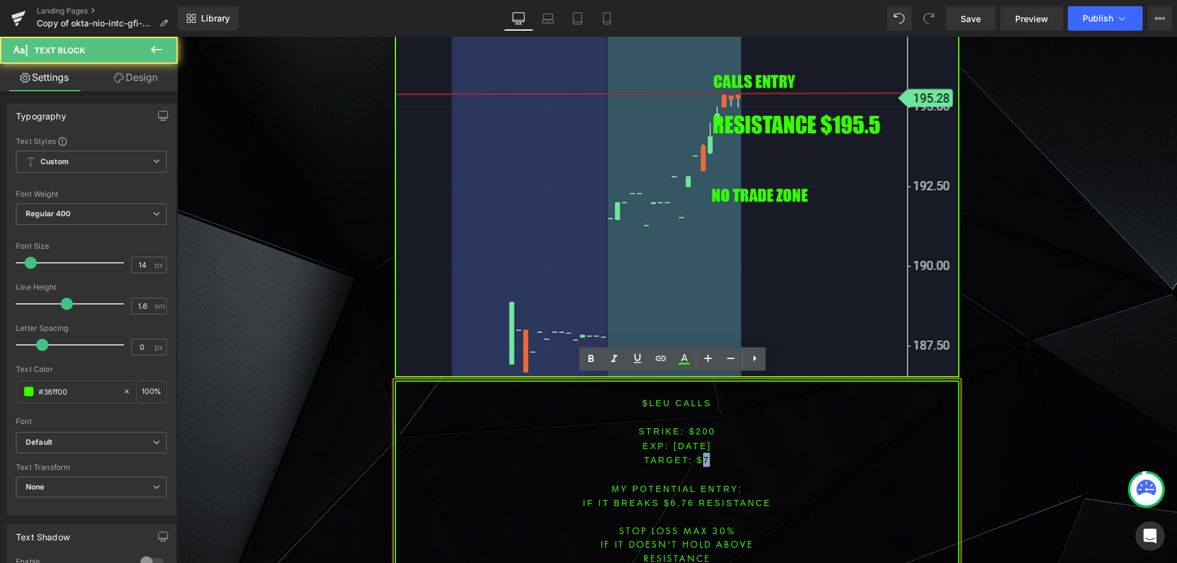
click at [699, 455] on span "TARGET: $7" at bounding box center [677, 460] width 66 height 10
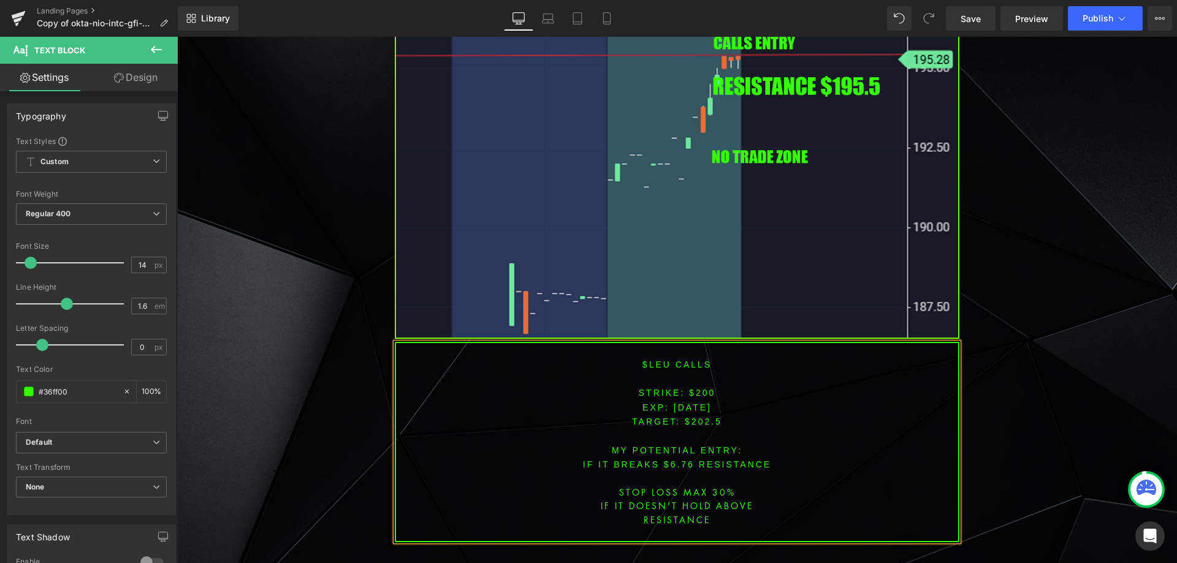
scroll to position [2066, 0]
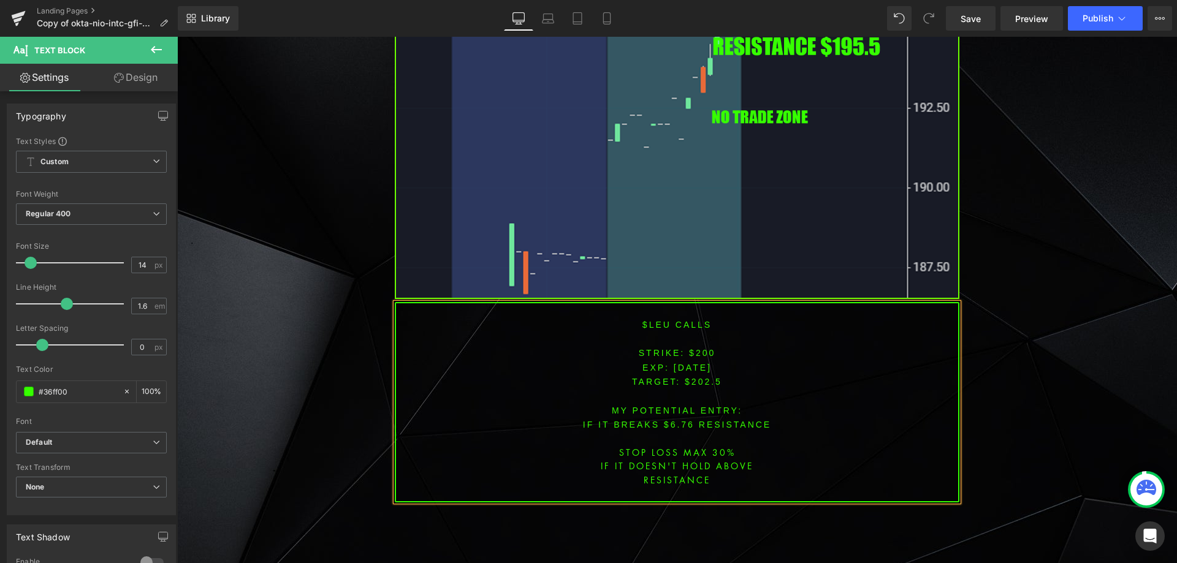
click at [670, 420] on font "IF IT BREAKS $6.76 resistance" at bounding box center [677, 425] width 188 height 10
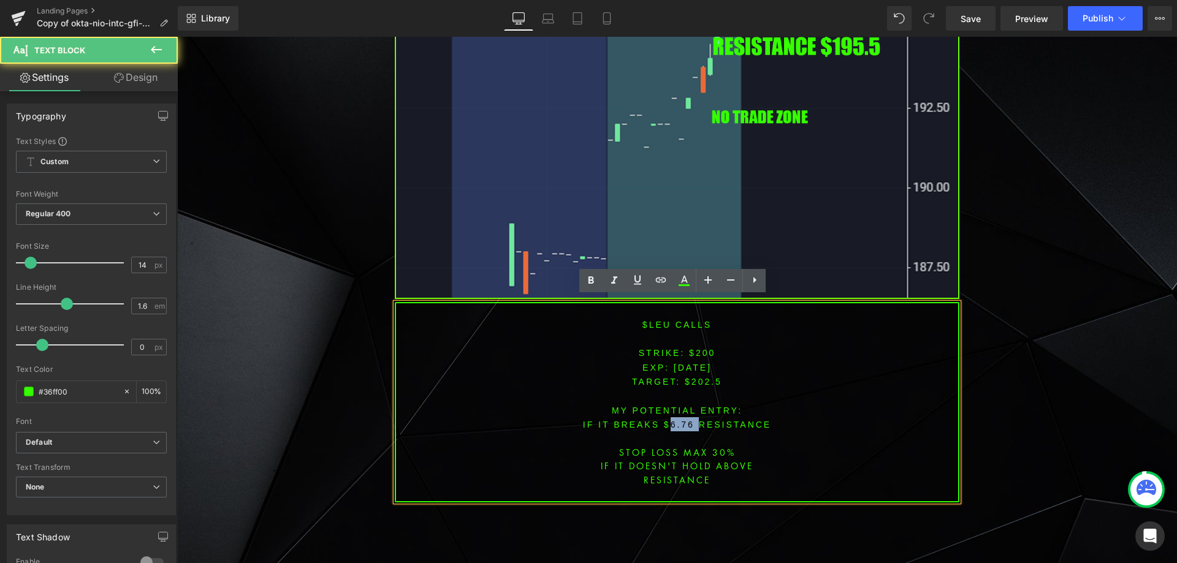
click at [670, 420] on font "IF IT BREAKS $6.76 resistance" at bounding box center [677, 425] width 188 height 10
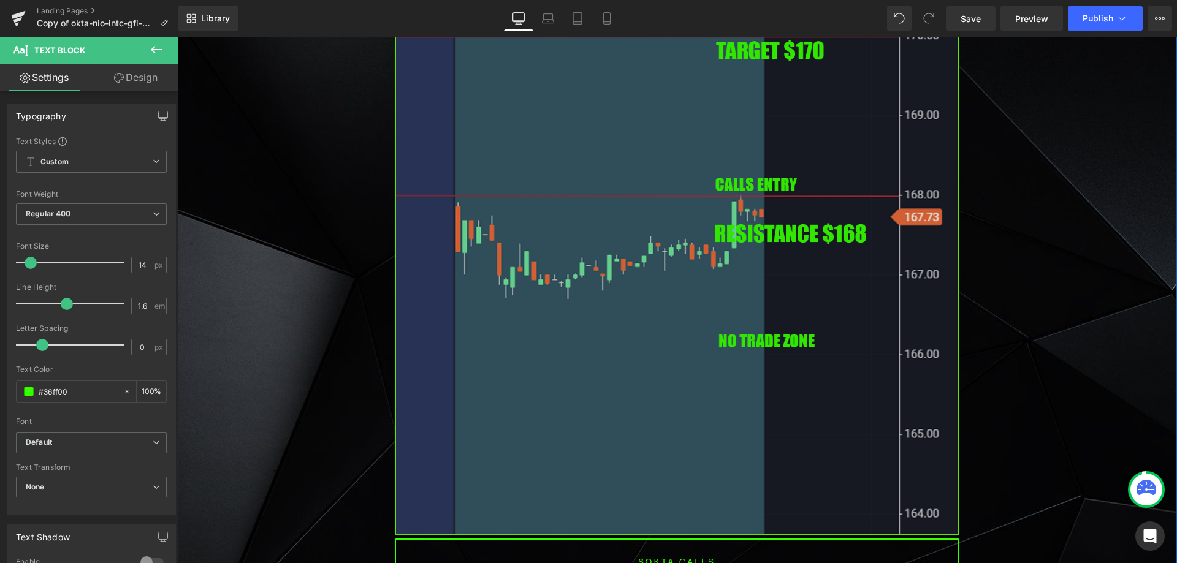
scroll to position [1086, 0]
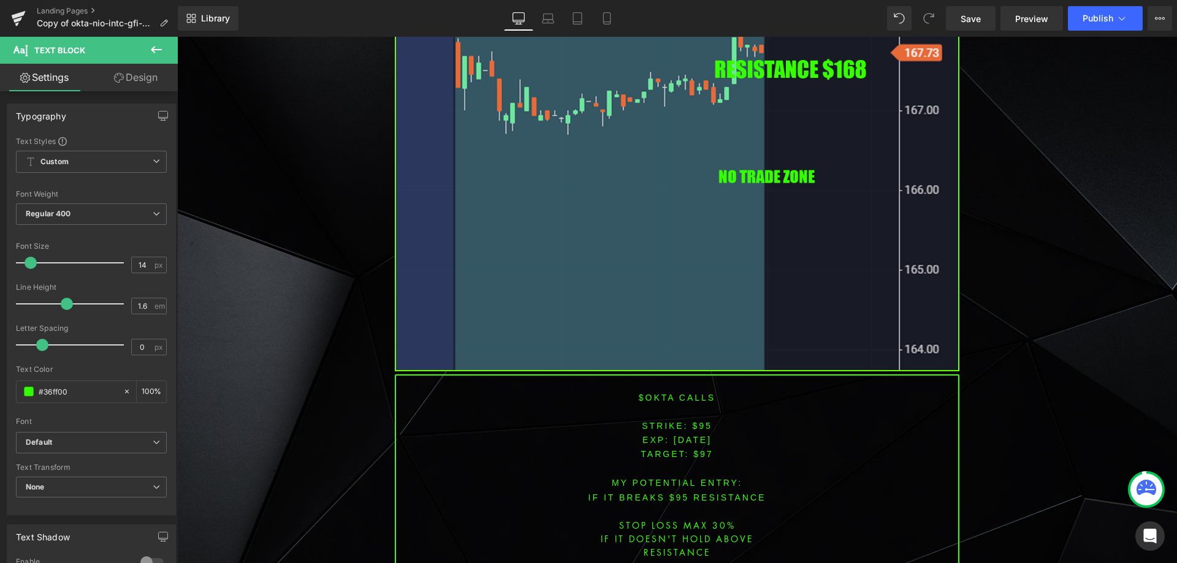
click at [697, 425] on font "STRIKE: $95" at bounding box center [677, 426] width 70 height 10
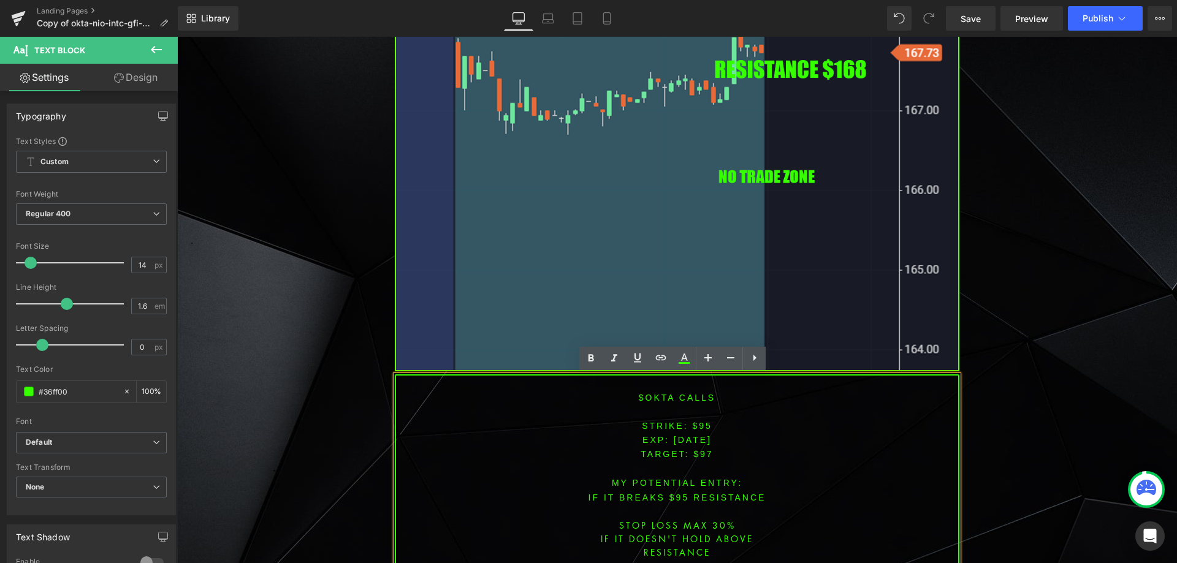
click at [673, 479] on font "MY POTENTIAL ENTRY:" at bounding box center [677, 483] width 131 height 10
click at [697, 425] on font "STRIKE: $95" at bounding box center [677, 426] width 70 height 10
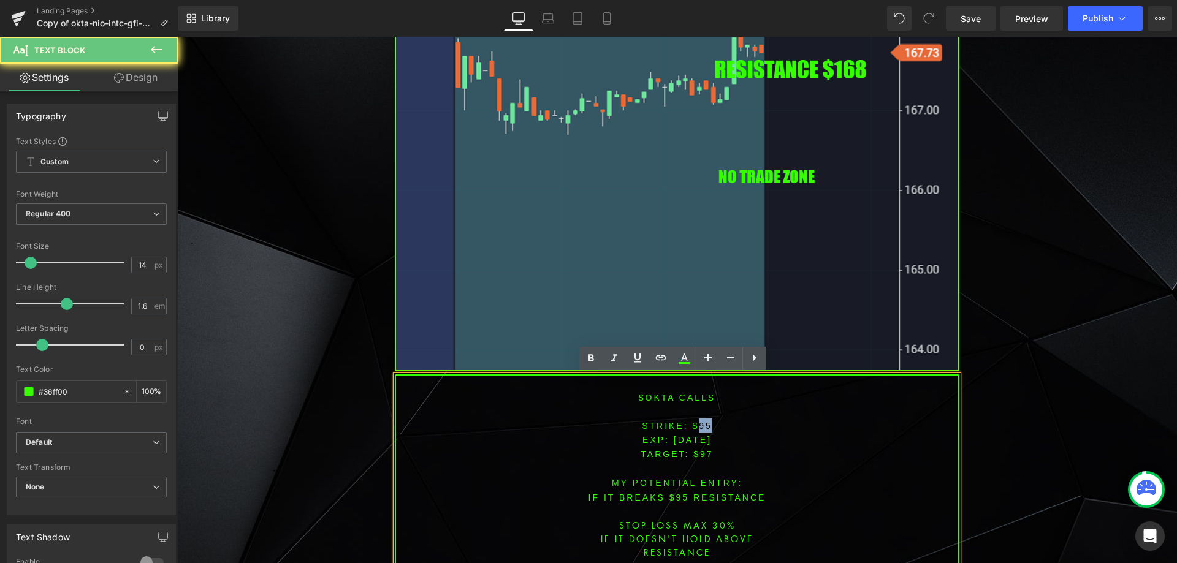
click at [697, 425] on font "STRIKE: $95" at bounding box center [677, 426] width 70 height 10
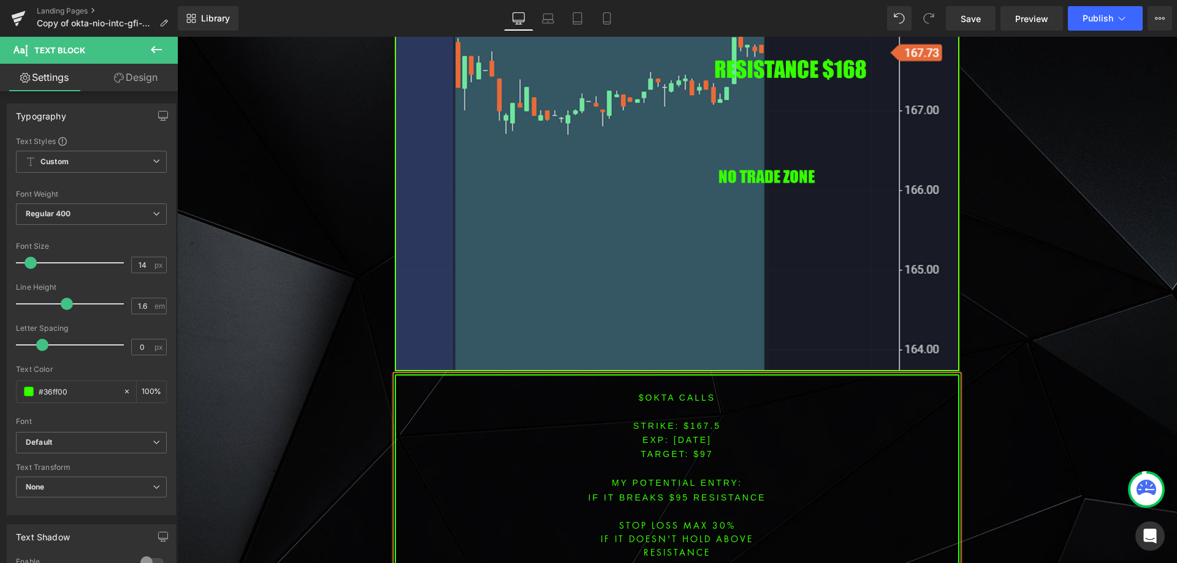
click at [701, 452] on span "TARGET: $97" at bounding box center [676, 454] width 72 height 10
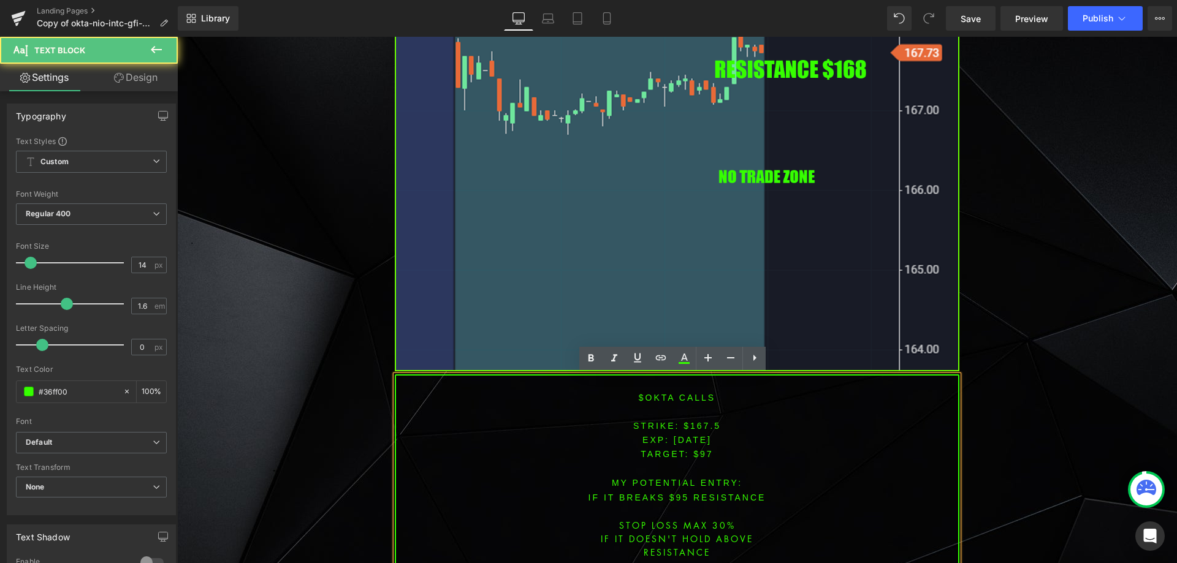
click at [701, 452] on span "TARGET: $97" at bounding box center [676, 454] width 72 height 10
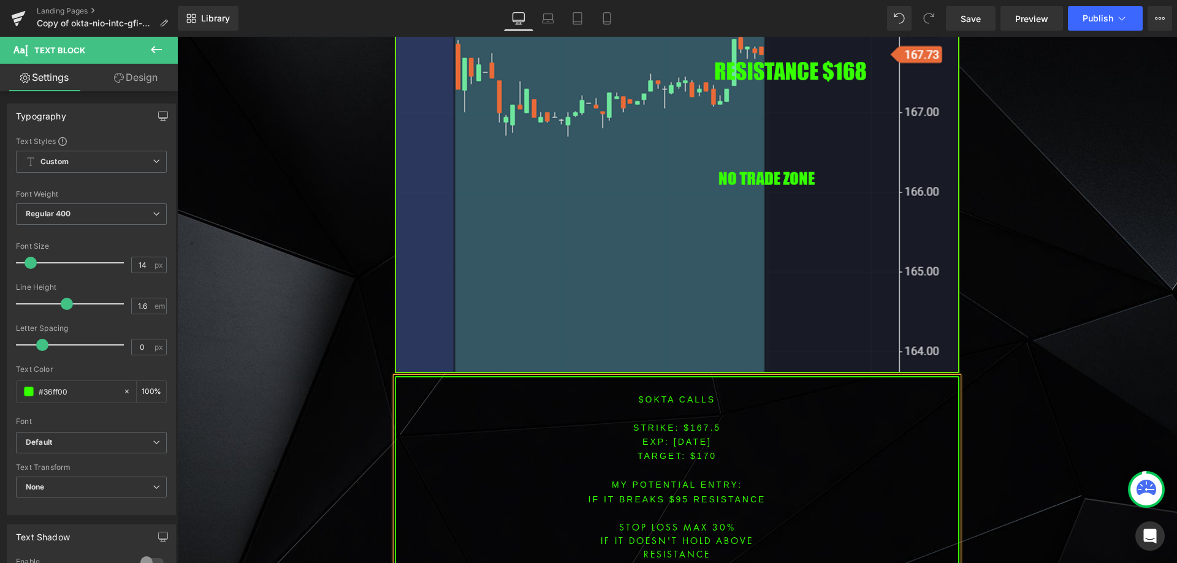
scroll to position [1102, 0]
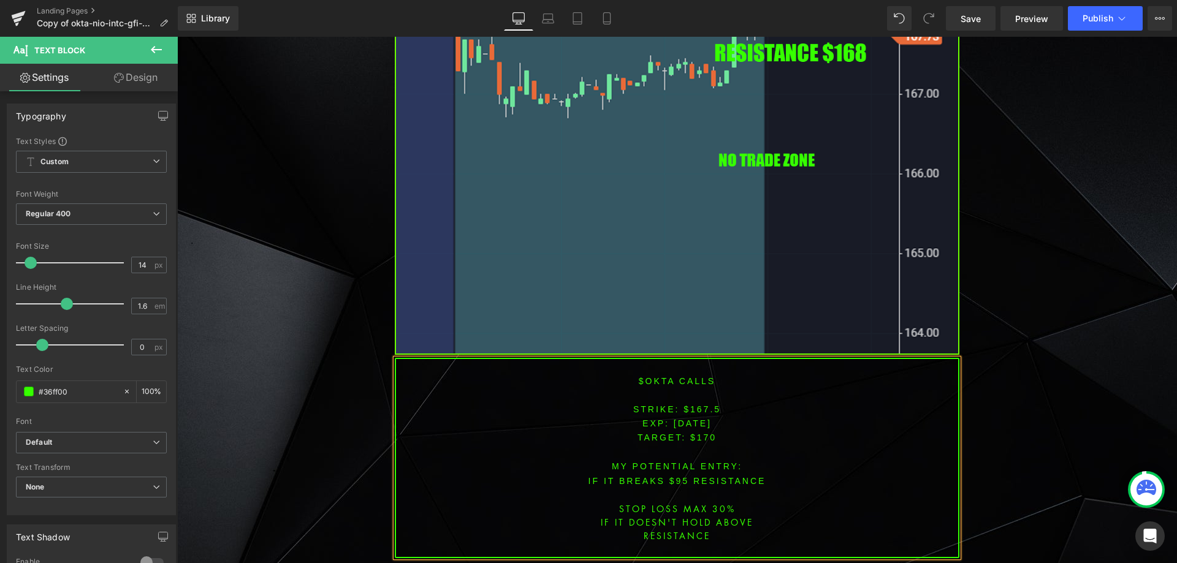
click at [677, 476] on font "IF IT BREAKS $95 resistance" at bounding box center [677, 481] width 178 height 10
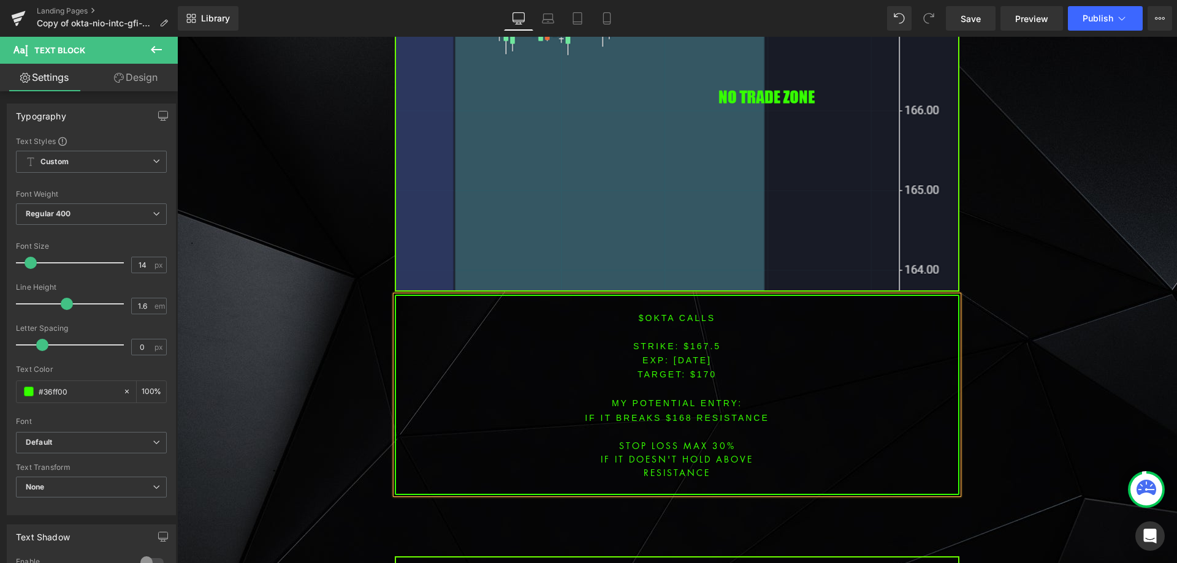
scroll to position [1205, 0]
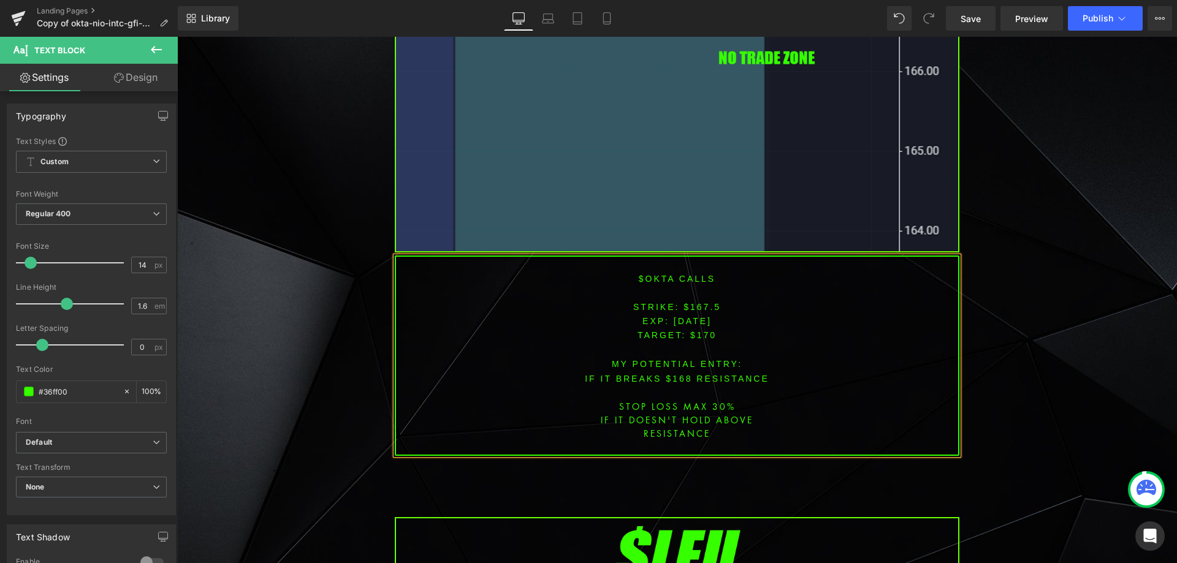
click at [644, 281] on font "$OKTA CALLS" at bounding box center [677, 279] width 77 height 10
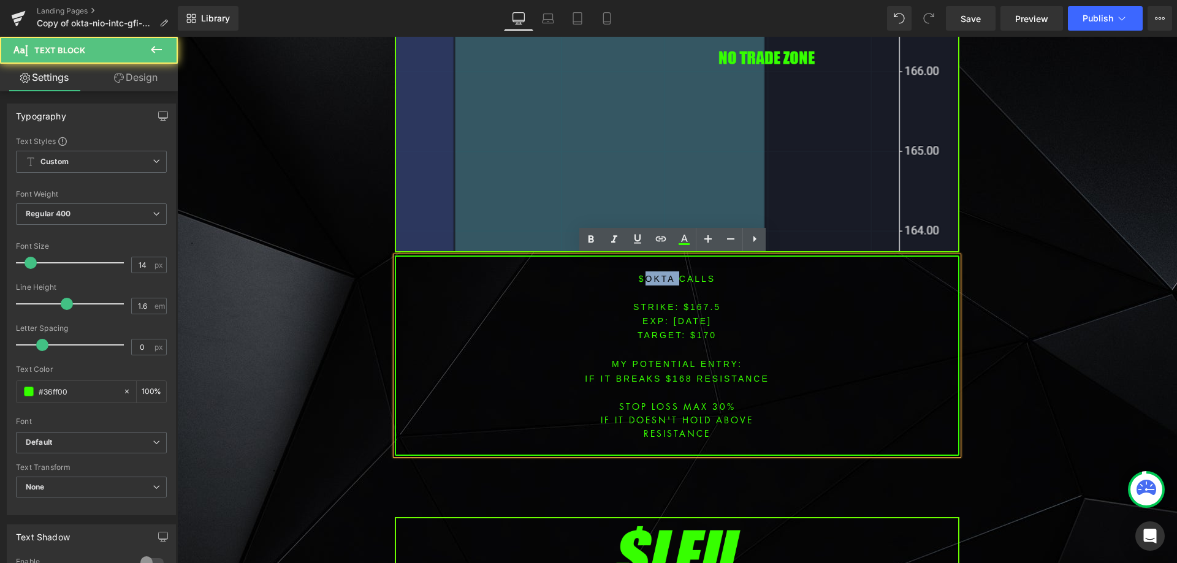
click at [644, 281] on font "$OKTA CALLS" at bounding box center [677, 279] width 77 height 10
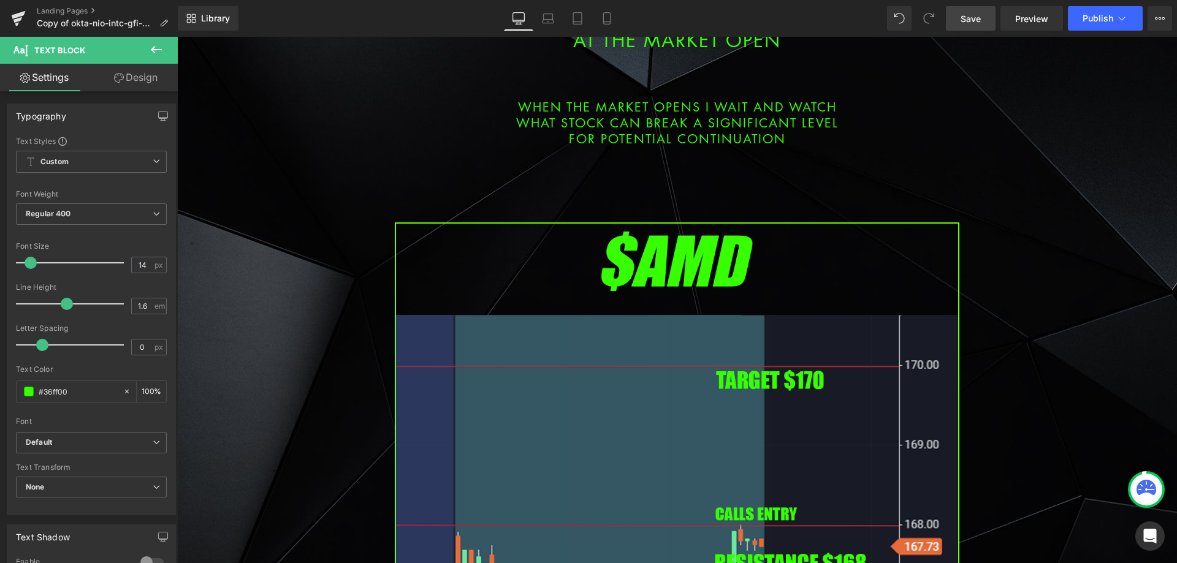
click at [971, 18] on span "Save" at bounding box center [970, 18] width 20 height 13
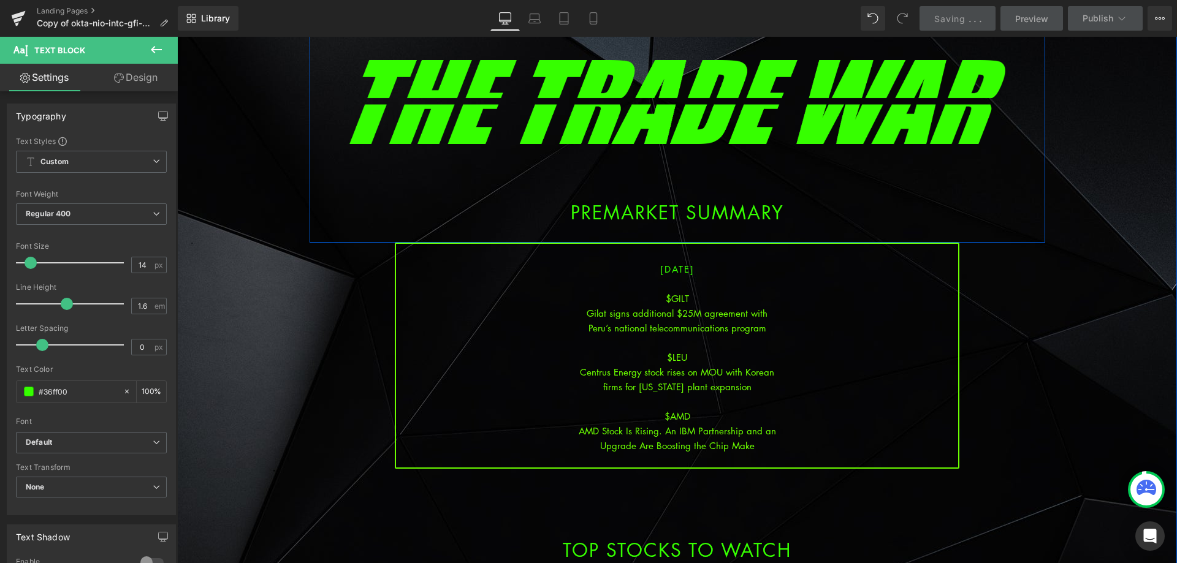
scroll to position [61, 0]
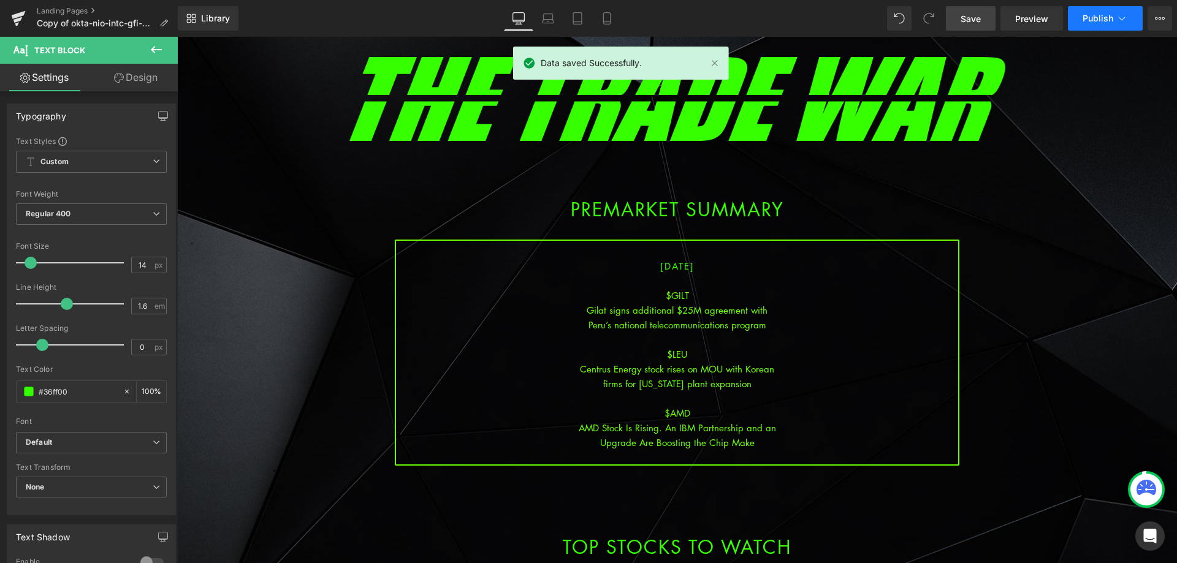
click at [1102, 17] on span "Publish" at bounding box center [1097, 18] width 31 height 10
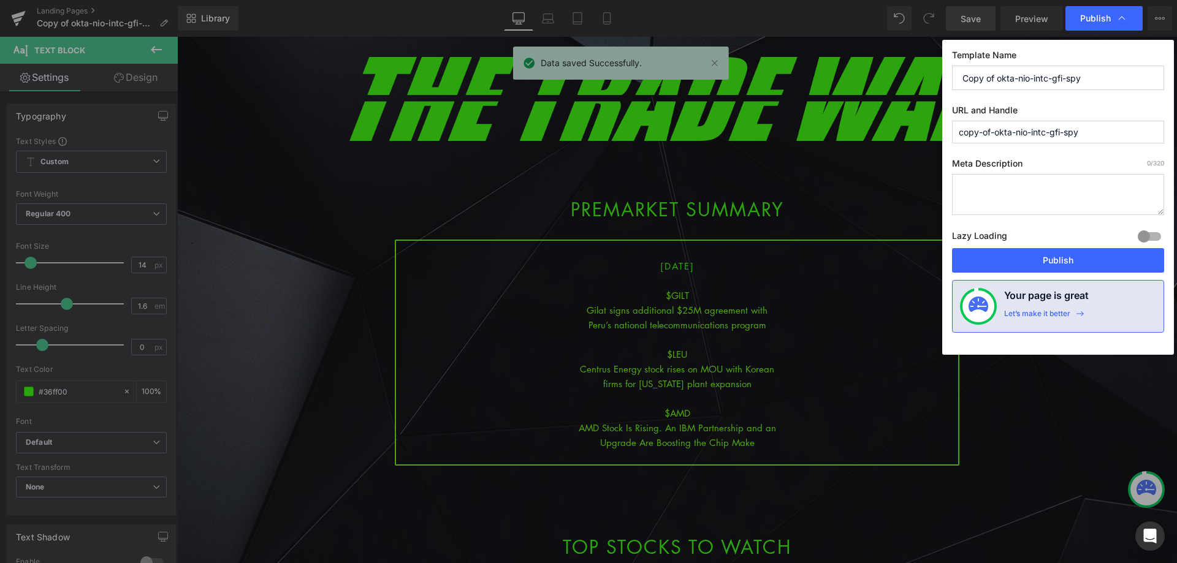
drag, startPoint x: 1105, startPoint y: 72, endPoint x: 868, endPoint y: 85, distance: 236.9
click at [868, 85] on div "Publish Template Name Copy of okta-nio-intc-gfi-spy URL and Handle copy-of-okta…" at bounding box center [588, 281] width 1177 height 563
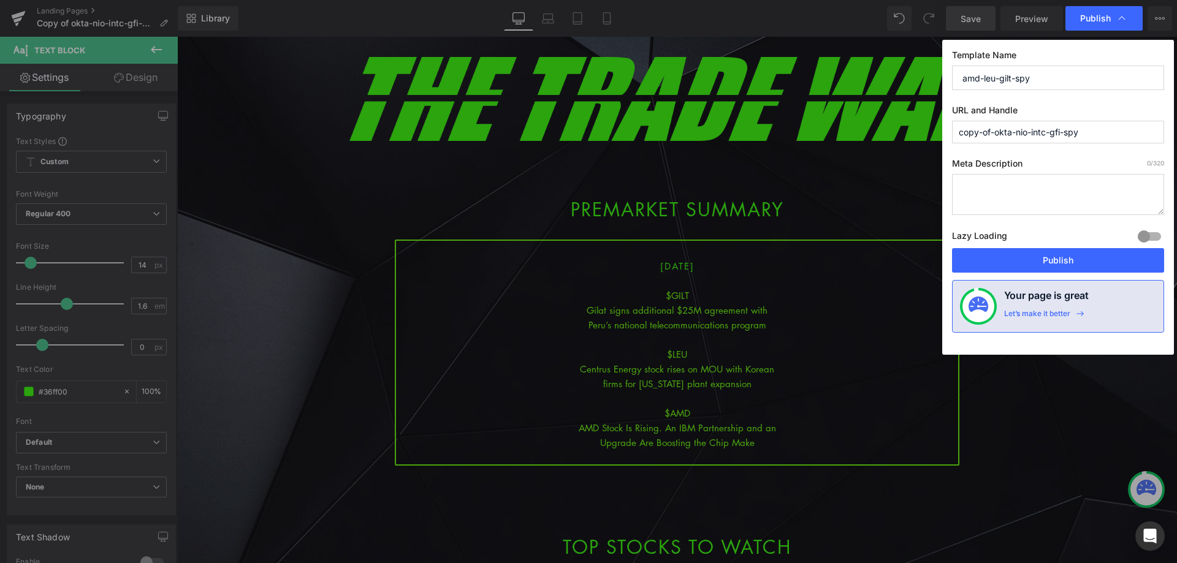
drag, startPoint x: 1048, startPoint y: 83, endPoint x: 892, endPoint y: 78, distance: 157.0
click at [892, 78] on div "Publish Template Name amd-leu-gilt-spy URL and Handle copy-of-okta-nio-intc-gfi…" at bounding box center [588, 281] width 1177 height 563
type input "amd-leu-gilt-spy"
drag, startPoint x: 1135, startPoint y: 137, endPoint x: 911, endPoint y: 146, distance: 224.5
click at [906, 143] on div "Publish Template Name amd-leu-gilt-spy URL and Handle copy-of-okta-nio-intc-gfi…" at bounding box center [588, 281] width 1177 height 563
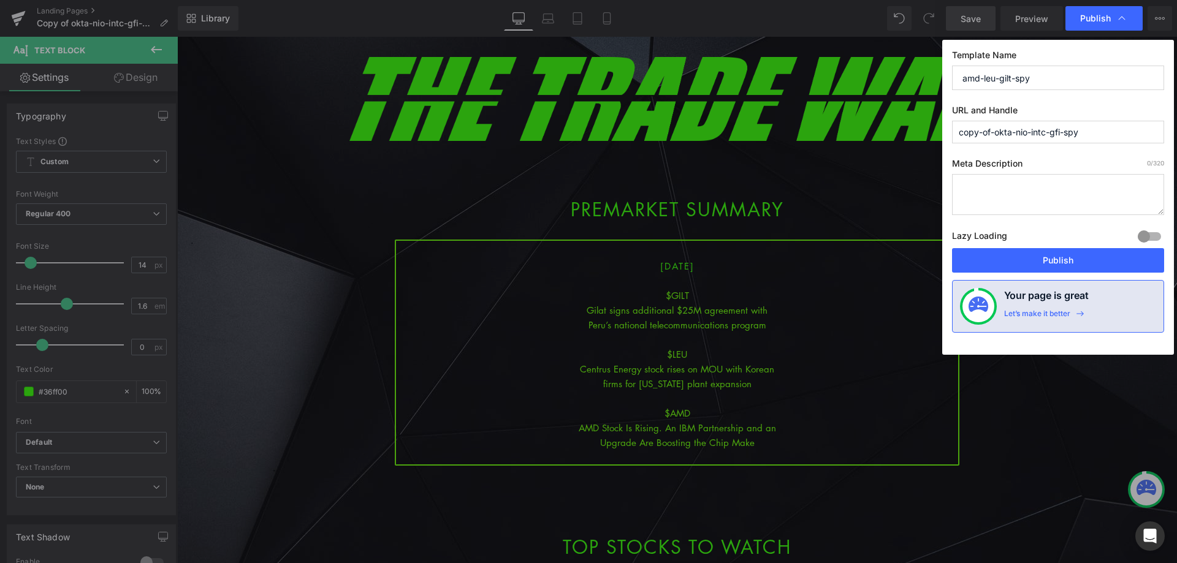
paste input "amd-leu-gilt"
type input "amd-leu-gilt-spy"
click at [1036, 258] on button "Publish" at bounding box center [1058, 260] width 212 height 25
